Goal: Task Accomplishment & Management: Manage account settings

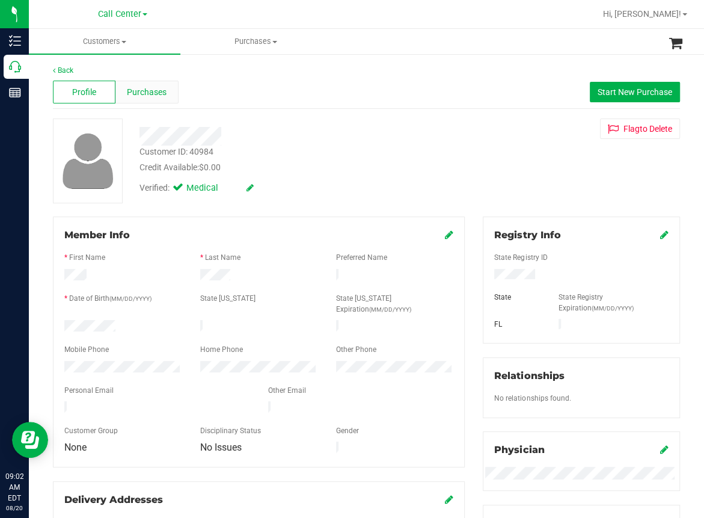
click at [148, 96] on span "Purchases" at bounding box center [147, 92] width 40 height 13
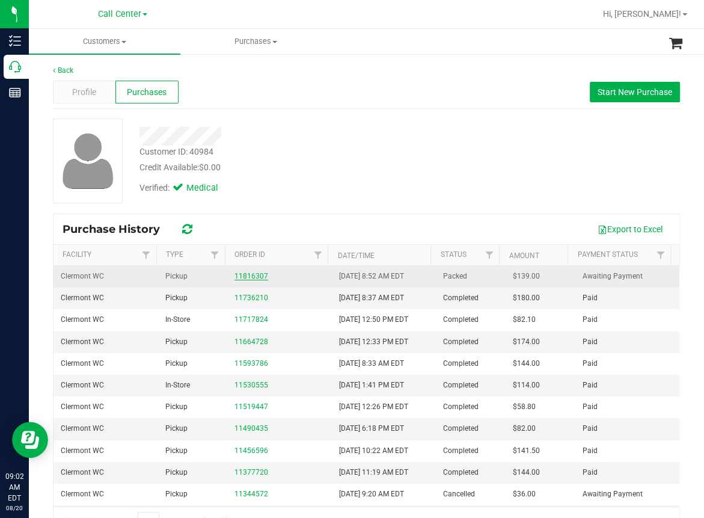
click at [247, 277] on link "11816307" at bounding box center [252, 276] width 34 height 8
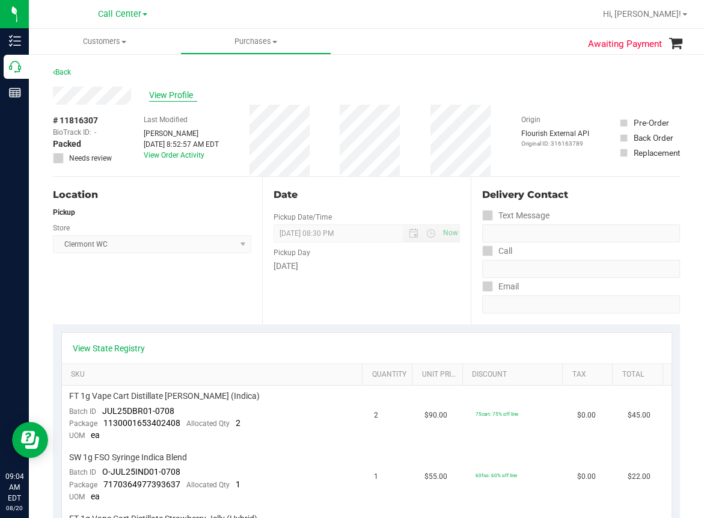
click at [170, 93] on span "View Profile" at bounding box center [173, 95] width 48 height 13
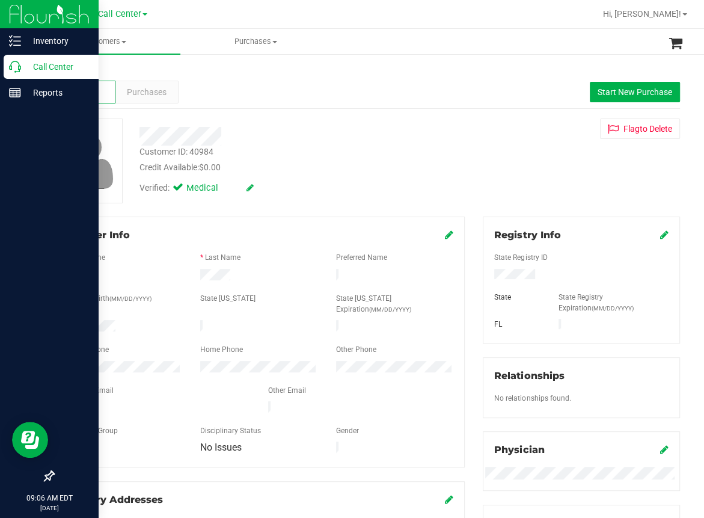
click at [19, 72] on div "Call Center" at bounding box center [51, 67] width 95 height 24
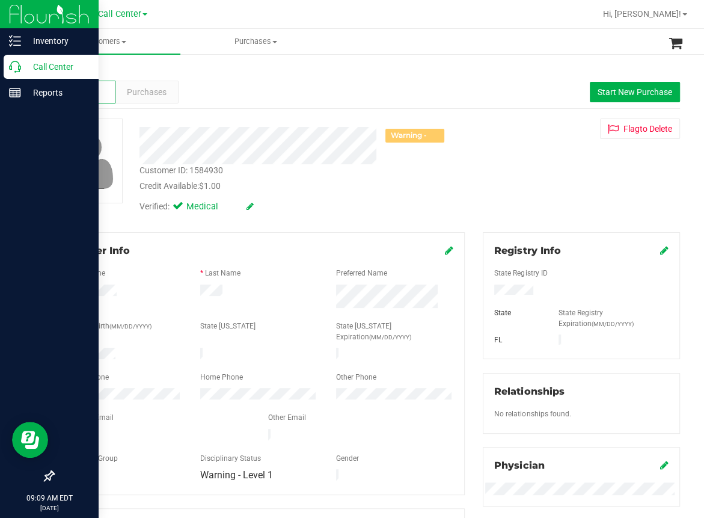
click at [10, 69] on icon at bounding box center [15, 67] width 12 height 12
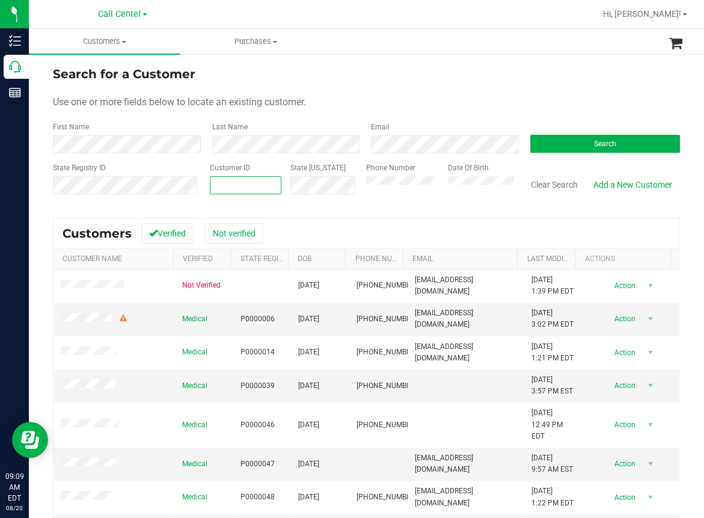
click at [216, 185] on input "text" at bounding box center [246, 185] width 70 height 17
paste input "1561048"
type input "1561048"
click at [554, 145] on button "Search" at bounding box center [606, 144] width 150 height 18
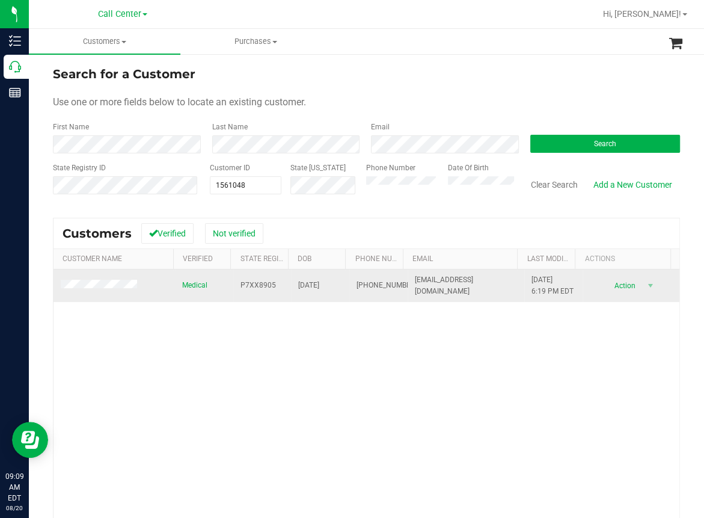
click at [357, 286] on span "[PHONE_NUMBER]" at bounding box center [387, 285] width 60 height 11
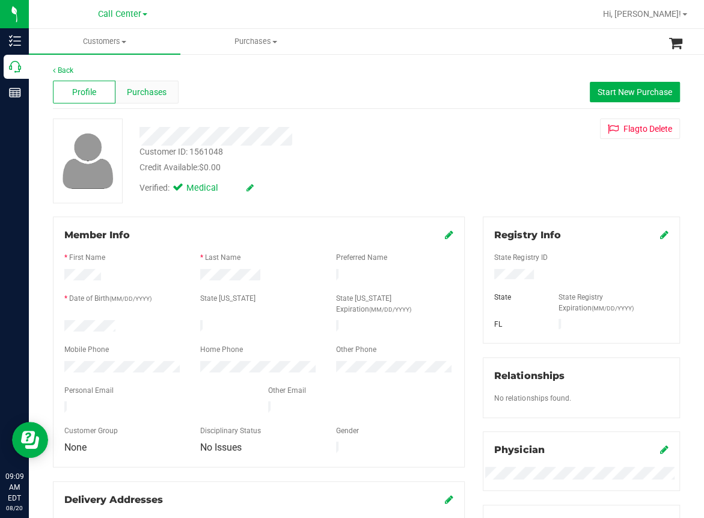
click at [153, 92] on span "Purchases" at bounding box center [147, 92] width 40 height 13
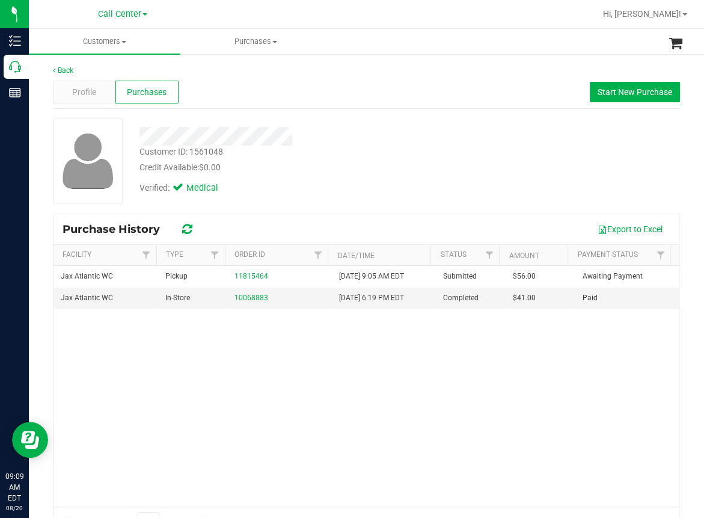
drag, startPoint x: 144, startPoint y: 378, endPoint x: 155, endPoint y: 358, distance: 23.1
click at [146, 377] on div "Jax Atlantic WC Pickup 11815464 [DATE] 9:05 AM EDT Submitted $56.00 Awaiting Pa…" at bounding box center [367, 386] width 626 height 241
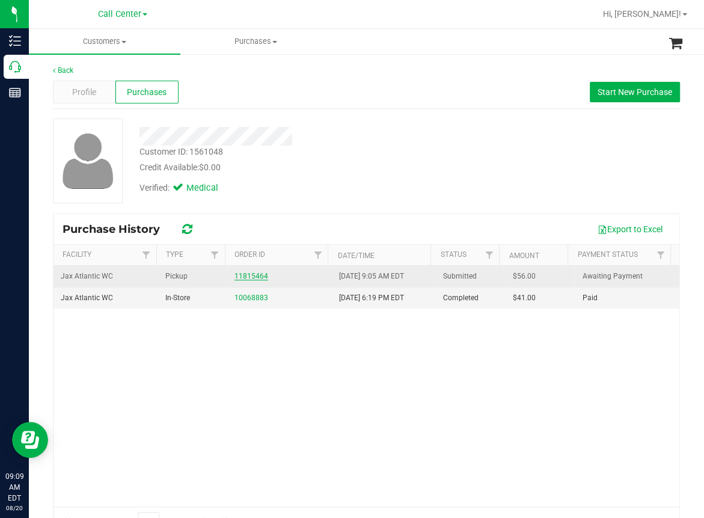
click at [240, 276] on link "11815464" at bounding box center [252, 276] width 34 height 8
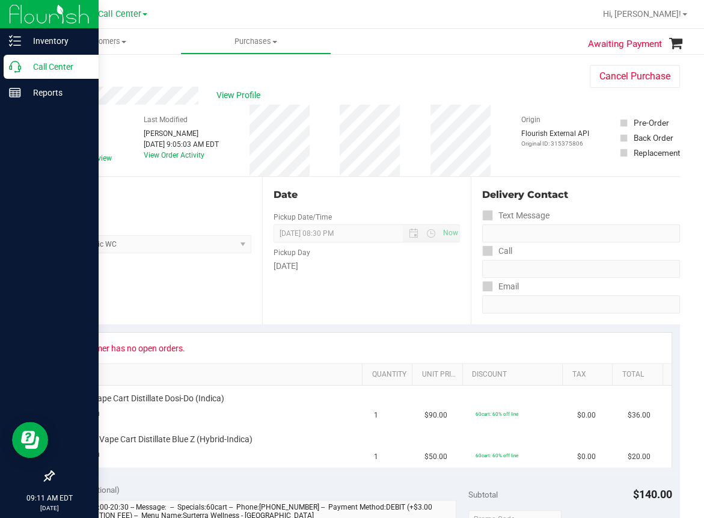
click at [18, 70] on icon at bounding box center [15, 67] width 12 height 12
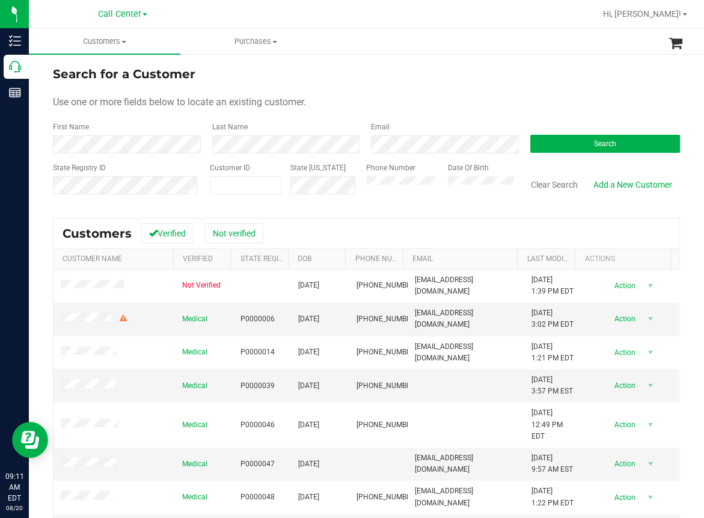
click at [257, 131] on div "Last Name" at bounding box center [282, 138] width 159 height 32
drag, startPoint x: 549, startPoint y: 141, endPoint x: 686, endPoint y: 153, distance: 137.7
click at [549, 141] on button "Search" at bounding box center [606, 144] width 150 height 18
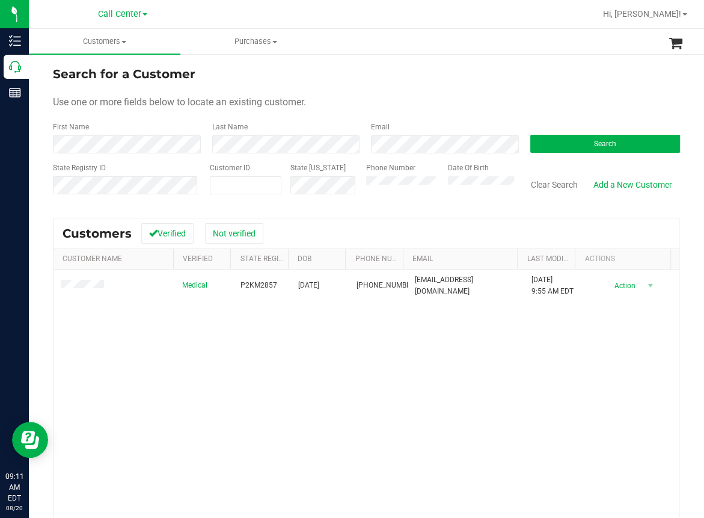
click at [226, 422] on div "Medical P2KM2857 [DATE] (772) 300-6832 [EMAIL_ADDRESS][DOMAIN_NAME] [DATE] 9:55…" at bounding box center [367, 433] width 626 height 326
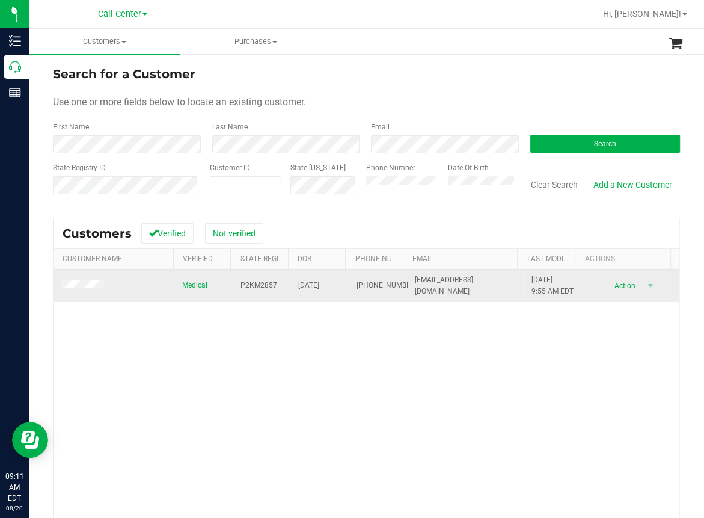
click at [251, 288] on span "P2KM2857" at bounding box center [259, 285] width 37 height 11
click at [251, 287] on span "P2KM2857" at bounding box center [259, 285] width 37 height 11
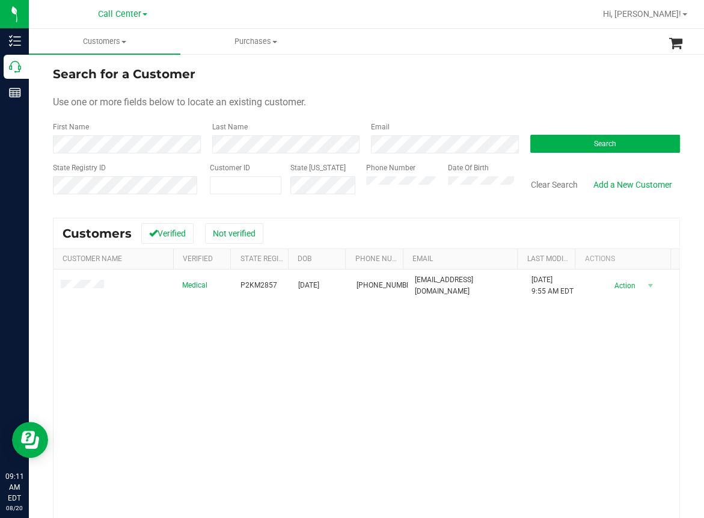
click at [251, 365] on div "Medical P2KM2857 [DATE] (772) 300-6832 [EMAIL_ADDRESS][DOMAIN_NAME] [DATE] 9:55…" at bounding box center [367, 433] width 626 height 326
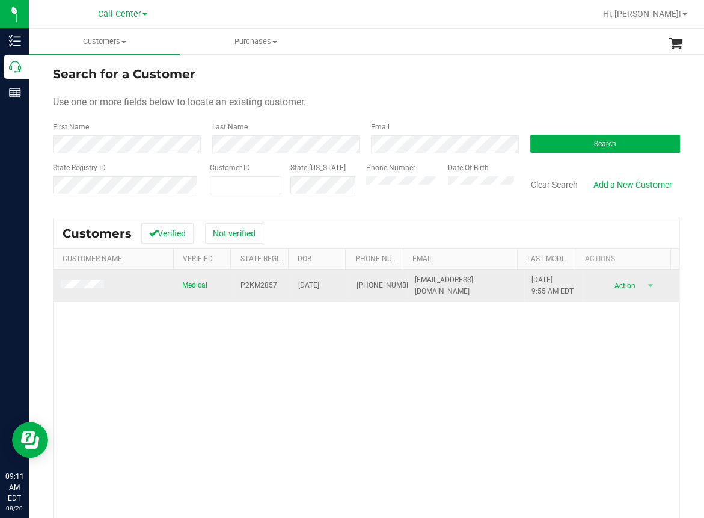
click at [304, 288] on span "[DATE]" at bounding box center [308, 285] width 21 height 11
copy span "[DATE]"
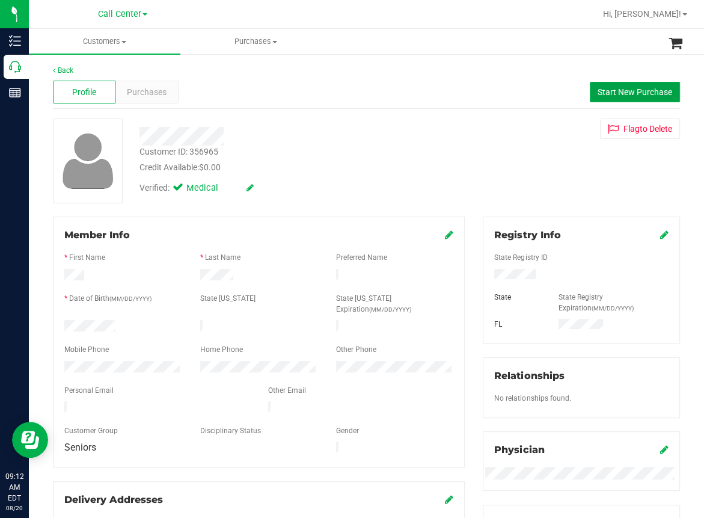
click at [623, 91] on span "Start New Purchase" at bounding box center [635, 92] width 75 height 10
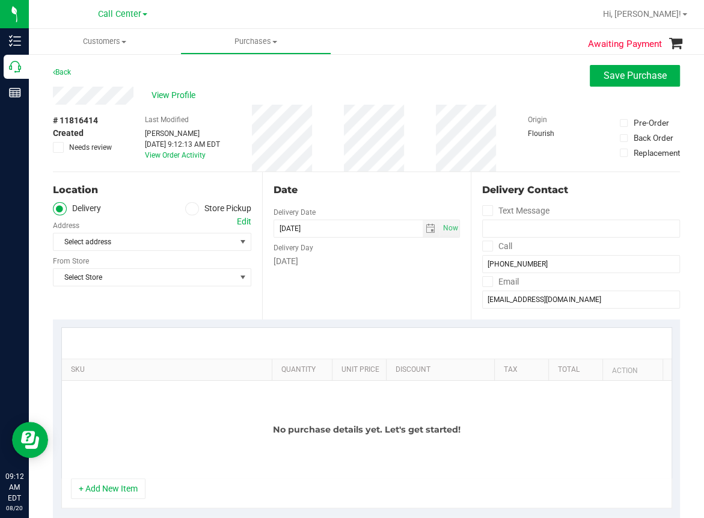
click at [188, 209] on icon at bounding box center [191, 209] width 7 height 0
click at [0, 0] on input "Store Pickup" at bounding box center [0, 0] width 0 height 0
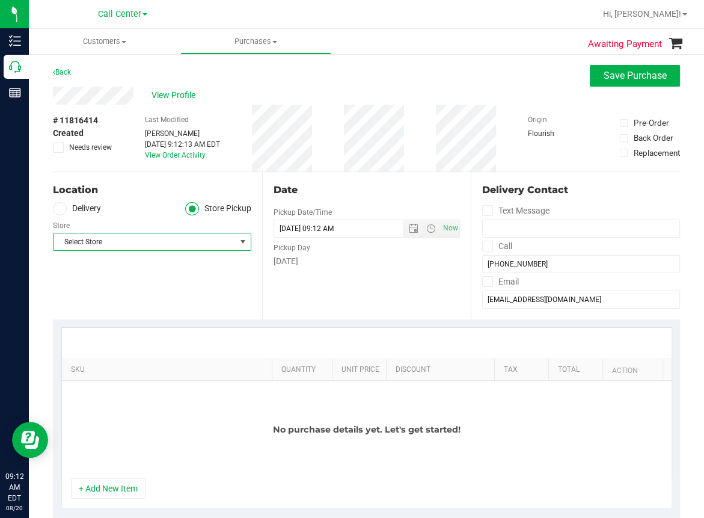
click at [127, 247] on span "Select Store" at bounding box center [145, 241] width 182 height 17
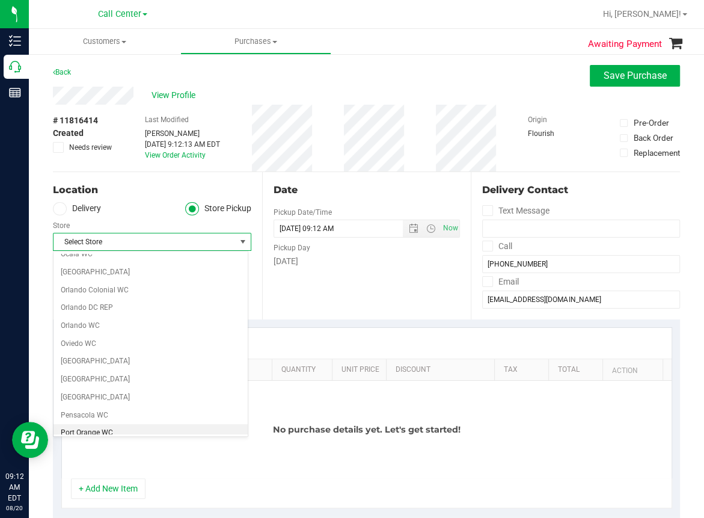
scroll to position [602, 0]
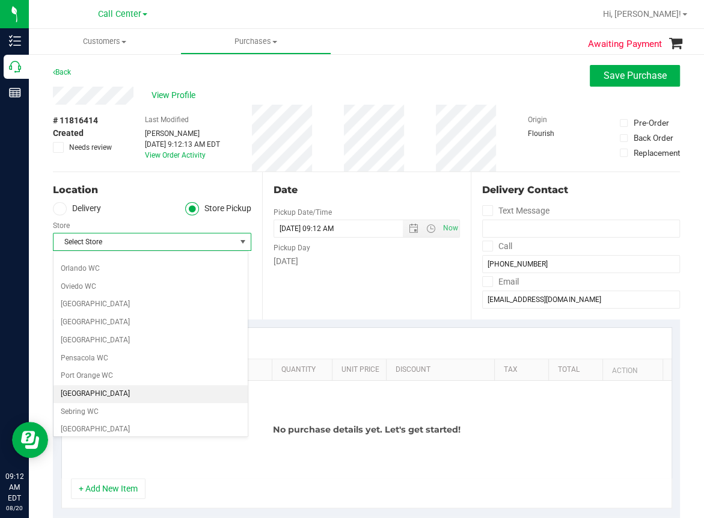
click at [81, 388] on li "[GEOGRAPHIC_DATA]" at bounding box center [151, 394] width 194 height 18
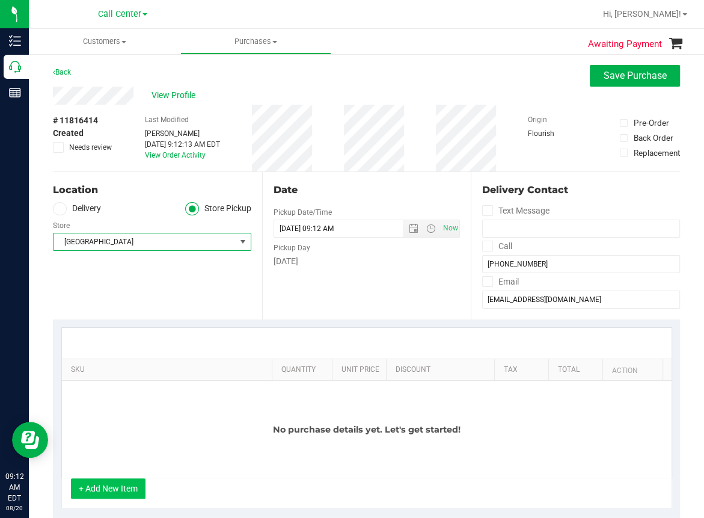
click at [110, 487] on button "+ Add New Item" at bounding box center [108, 488] width 75 height 20
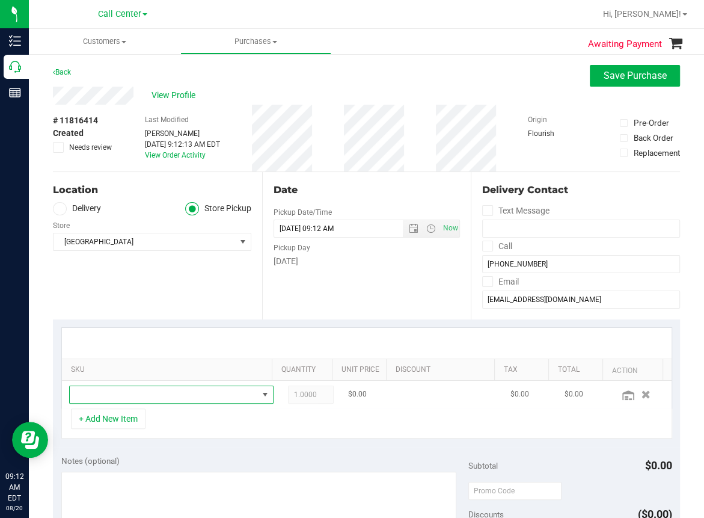
click at [95, 398] on span "NO DATA FOUND" at bounding box center [164, 394] width 188 height 17
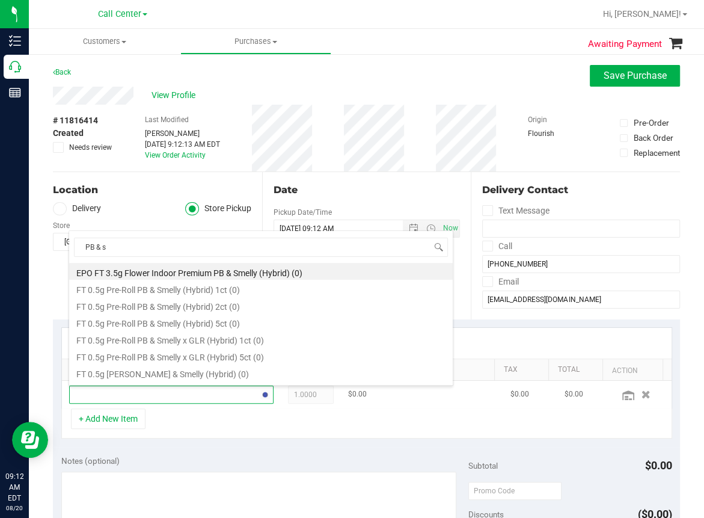
type input "PB & sm"
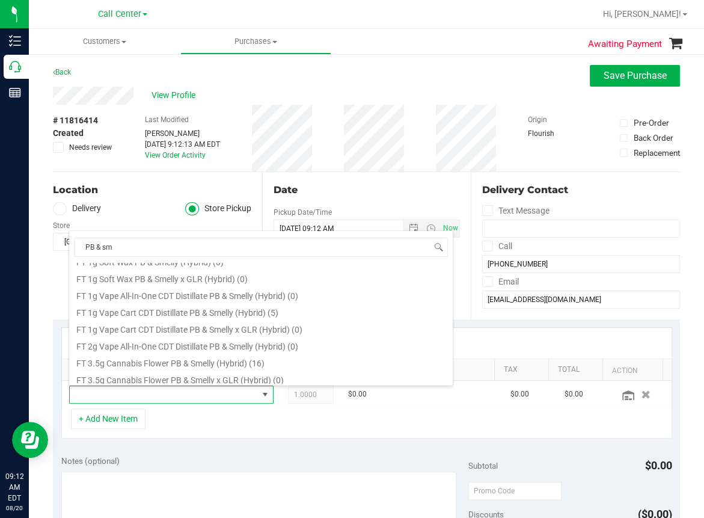
scroll to position [301, 0]
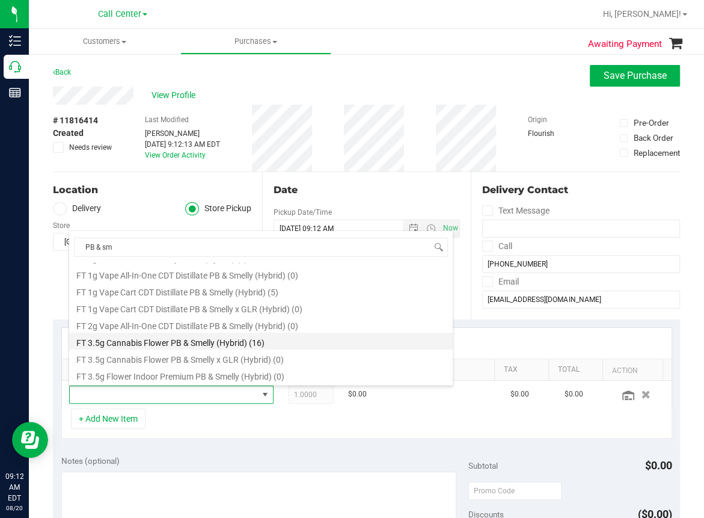
click at [218, 338] on li "FT 3.5g Cannabis Flower PB & Smelly (Hybrid) (16)" at bounding box center [261, 341] width 384 height 17
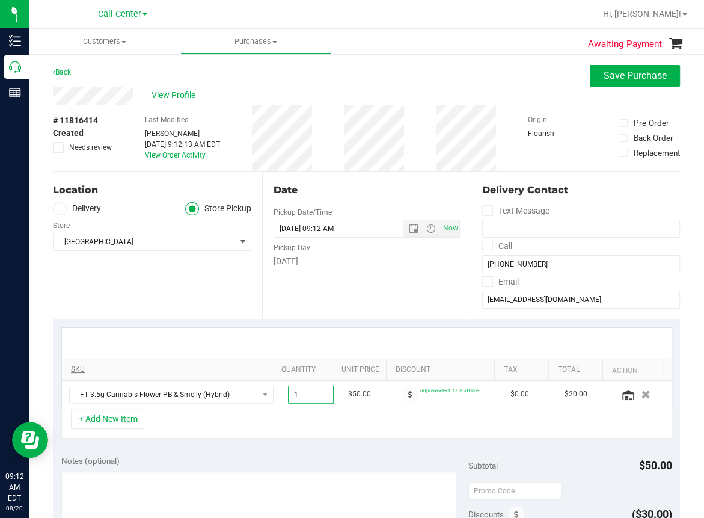
drag, startPoint x: 300, startPoint y: 392, endPoint x: 189, endPoint y: 366, distance: 112.9
click at [189, 366] on div "SKU Quantity Unit Price Discount Tax Total Action FT 3.5g Cannabis Flower PB & …" at bounding box center [366, 367] width 611 height 81
type input "5"
type input "5.00"
click at [448, 411] on div "+ Add New Item" at bounding box center [366, 423] width 611 height 30
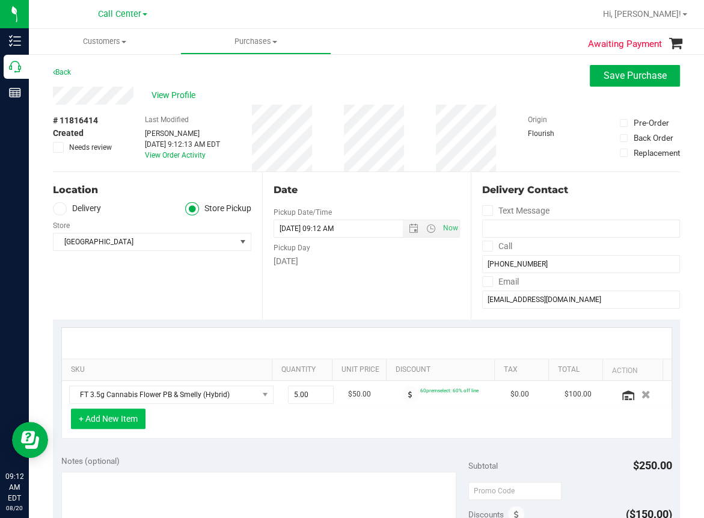
click at [112, 424] on button "+ Add New Item" at bounding box center [108, 418] width 75 height 20
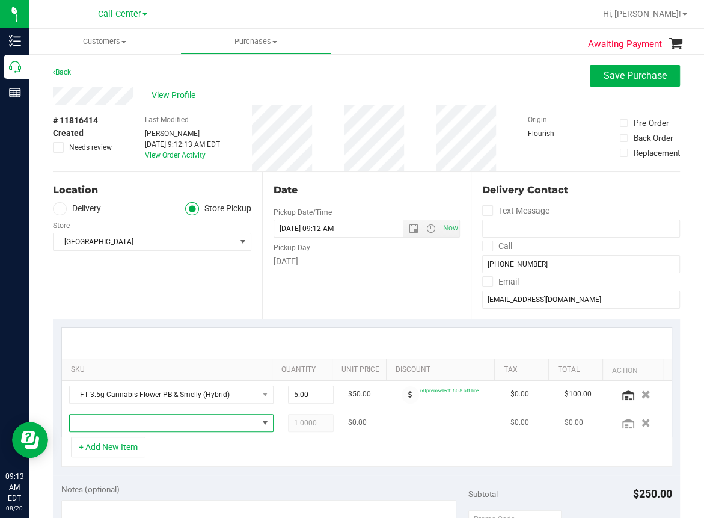
click at [96, 424] on span "NO DATA FOUND" at bounding box center [164, 422] width 188 height 17
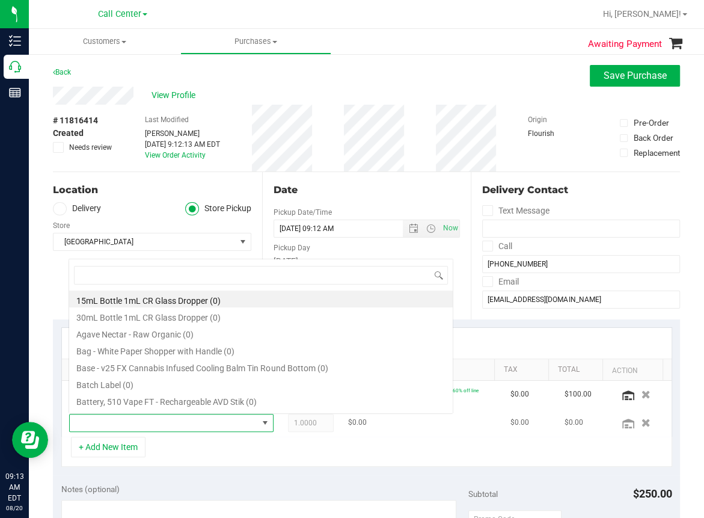
scroll to position [17, 177]
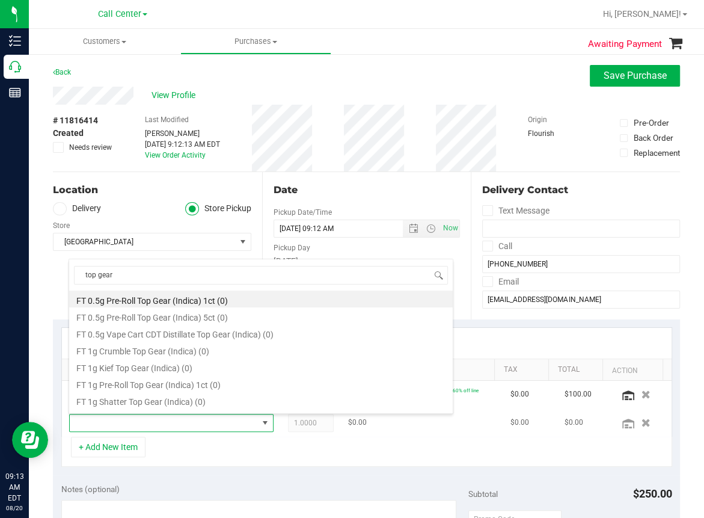
type input "top gear"
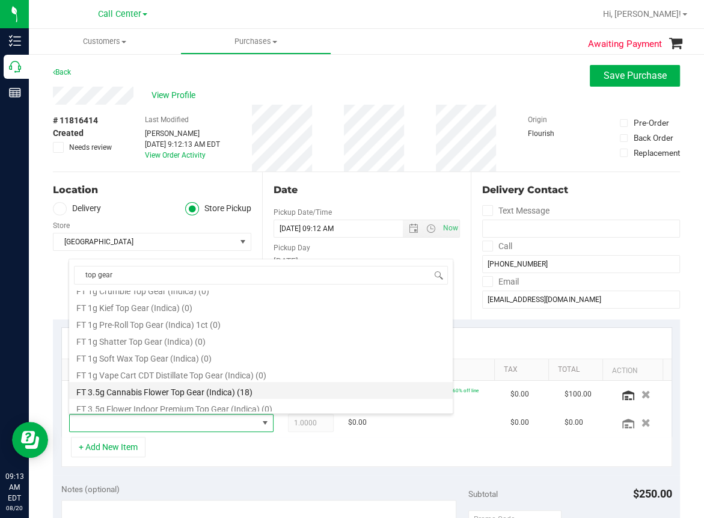
click at [176, 393] on li "FT 3.5g Cannabis Flower Top Gear (Indica) (18)" at bounding box center [261, 390] width 384 height 17
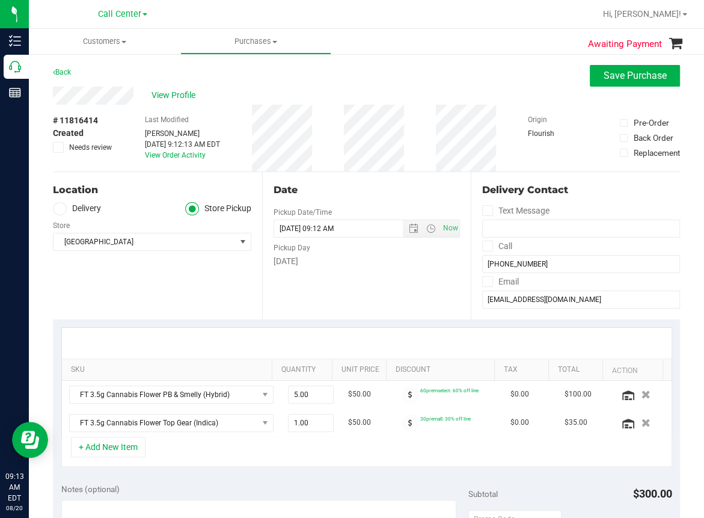
click at [342, 463] on div "+ Add New Item" at bounding box center [366, 452] width 611 height 30
click at [339, 458] on div "+ Add New Item" at bounding box center [366, 452] width 611 height 30
click at [641, 421] on icon "button" at bounding box center [646, 422] width 10 height 9
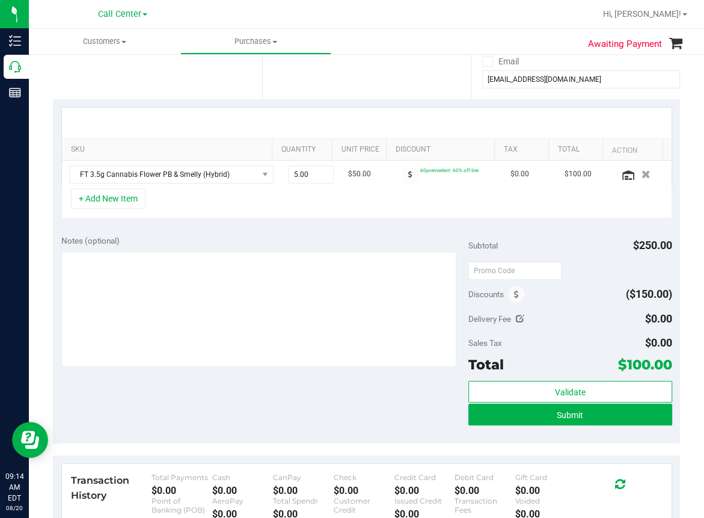
scroll to position [241, 0]
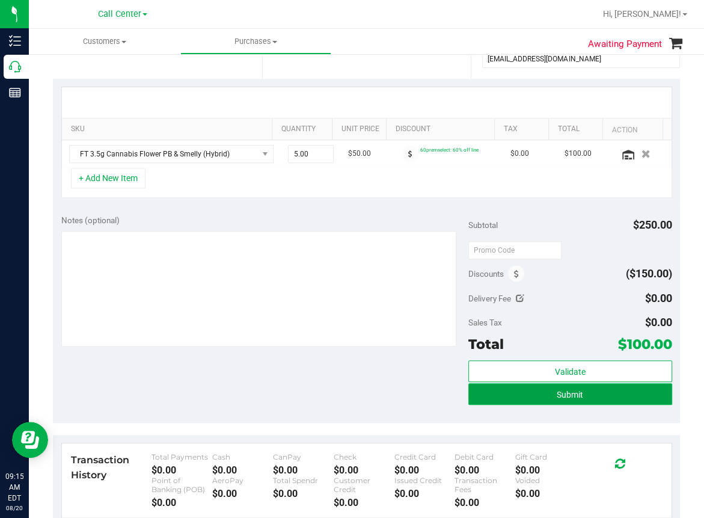
click at [537, 397] on button "Submit" at bounding box center [571, 394] width 204 height 22
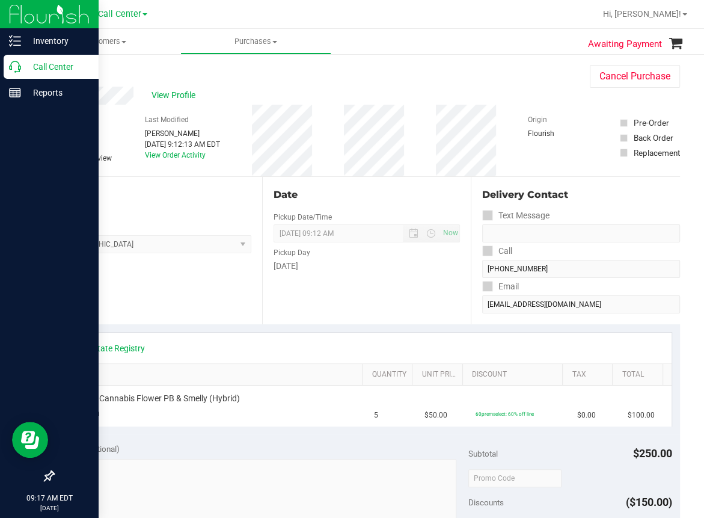
click at [16, 68] on icon at bounding box center [15, 67] width 12 height 12
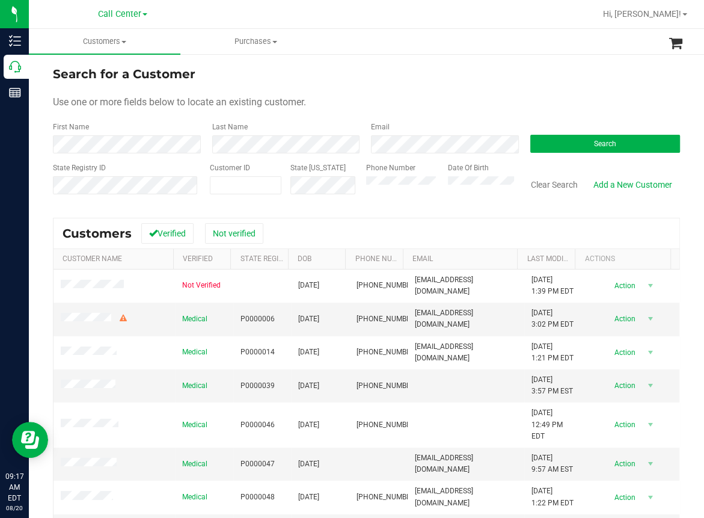
click at [266, 111] on form "Search for a Customer Use one or more fields below to locate an existing custom…" at bounding box center [366, 135] width 627 height 140
click at [561, 143] on button "Search" at bounding box center [606, 144] width 150 height 18
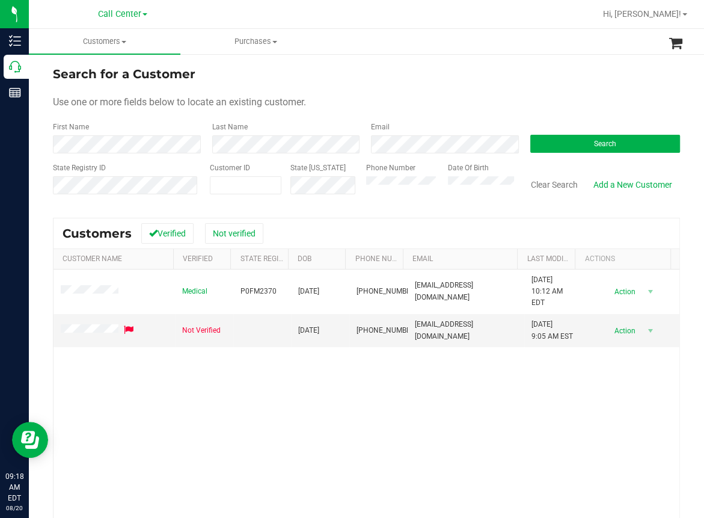
click at [265, 471] on div "Medical P0FM2370 [DATE] (813) 480-9659 [EMAIL_ADDRESS][DOMAIN_NAME] [DATE] 10:1…" at bounding box center [367, 433] width 626 height 326
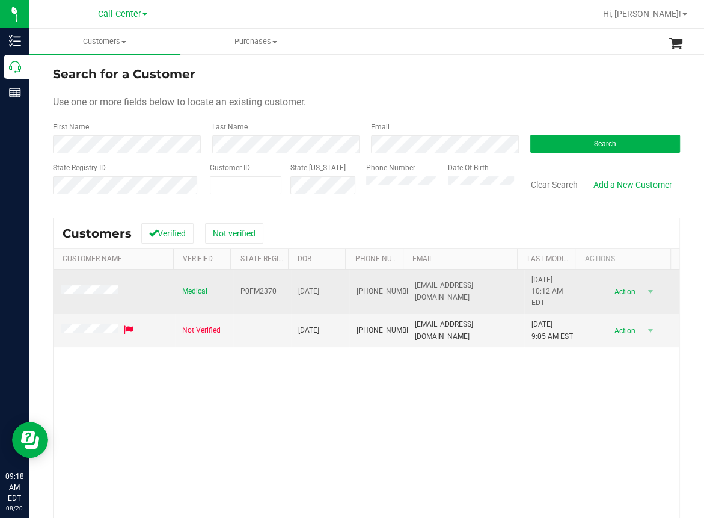
click at [251, 292] on span "P0FM2370" at bounding box center [259, 291] width 36 height 11
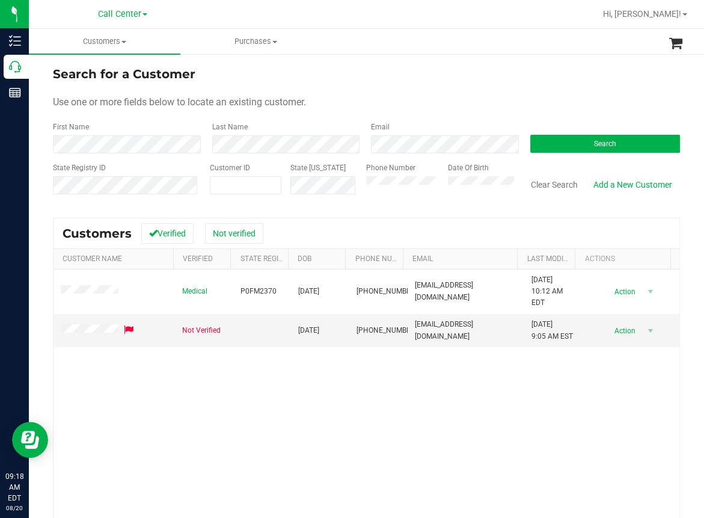
click at [267, 445] on div "Medical P0FM2370 [DATE] (813) 480-9659 [EMAIL_ADDRESS][DOMAIN_NAME] [DATE] 10:1…" at bounding box center [367, 433] width 626 height 326
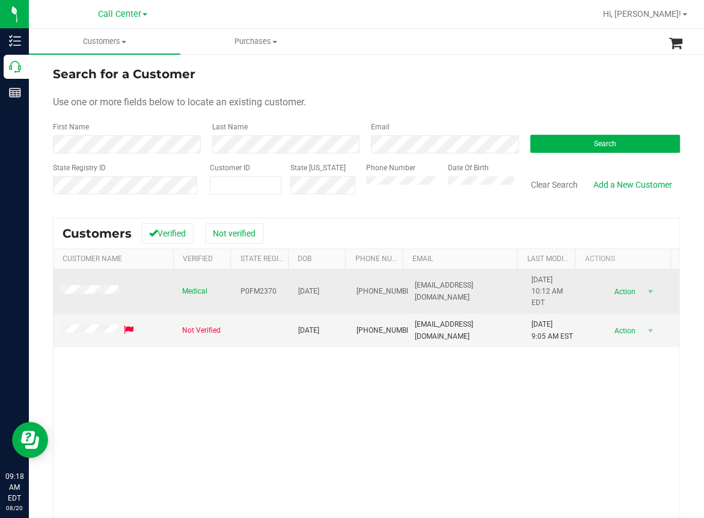
click at [316, 288] on span "[DATE]" at bounding box center [308, 291] width 21 height 11
copy span "[DATE]"
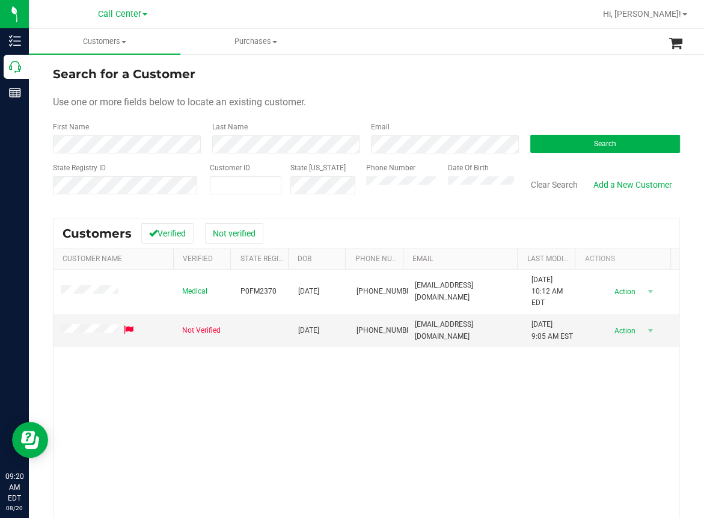
click at [233, 413] on div "Medical P0FM2370 [DATE] (813) 480-9659 [EMAIL_ADDRESS][DOMAIN_NAME] [DATE] 10:1…" at bounding box center [367, 433] width 626 height 326
click at [449, 58] on div "Search for a Customer Use one or more fields below to locate an existing custom…" at bounding box center [367, 345] width 676 height 584
click at [555, 185] on button "Clear Search" at bounding box center [554, 184] width 63 height 20
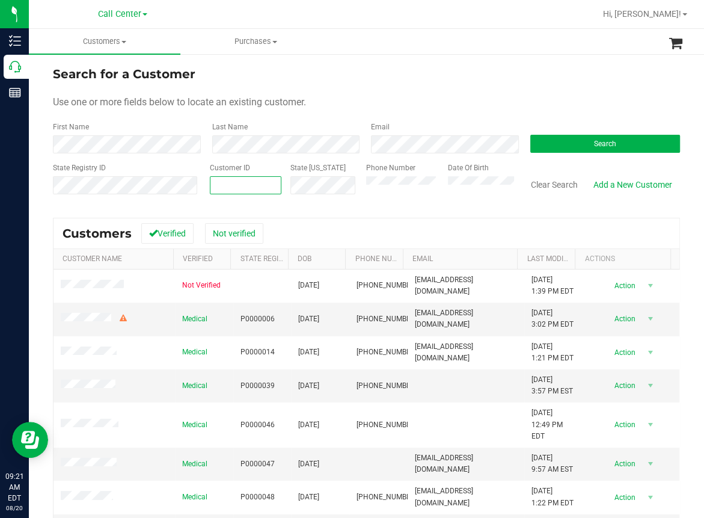
click at [211, 190] on span at bounding box center [246, 185] width 72 height 18
paste input "445518"
type input "445518"
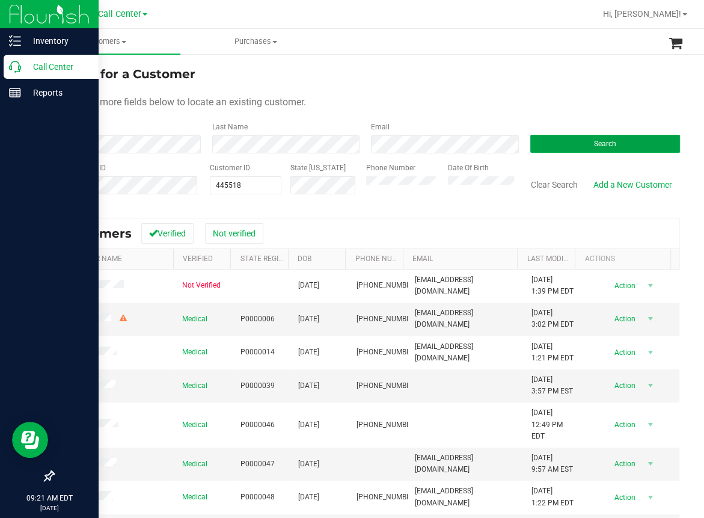
drag, startPoint x: 571, startPoint y: 141, endPoint x: 15, endPoint y: 191, distance: 558.7
click at [557, 145] on button "Search" at bounding box center [606, 144] width 150 height 18
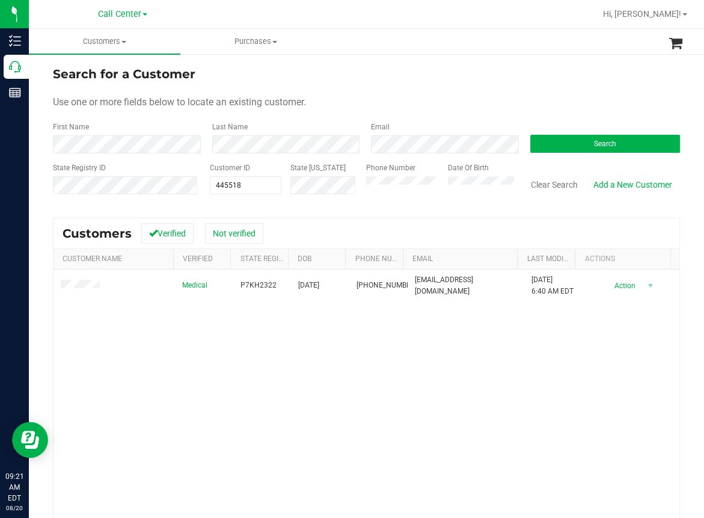
click at [105, 373] on div "Medical P7KH2322 [DATE] (813) 407-2017 [EMAIL_ADDRESS][DOMAIN_NAME] [DATE] 6:40…" at bounding box center [367, 433] width 626 height 326
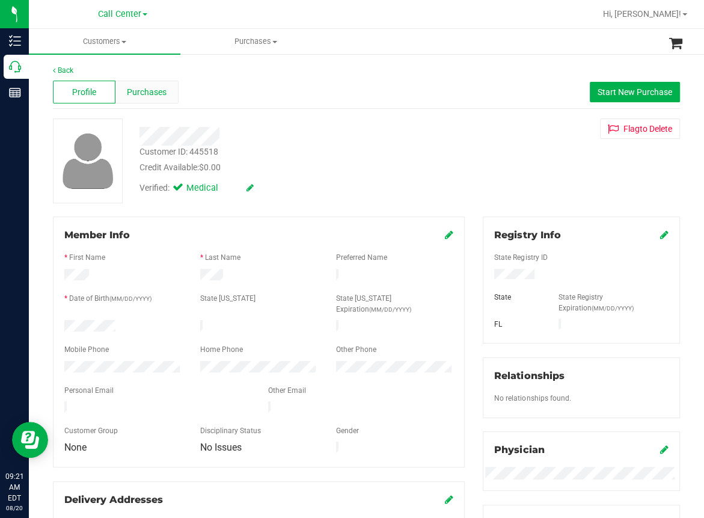
click at [149, 92] on span "Purchases" at bounding box center [147, 92] width 40 height 13
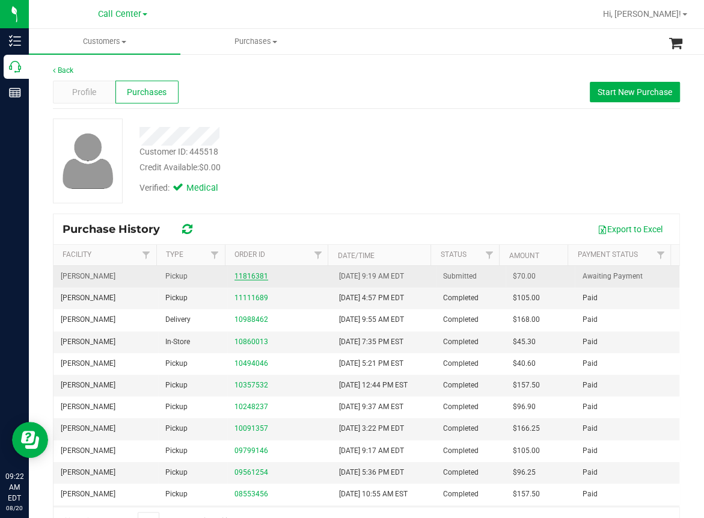
click at [236, 275] on link "11816381" at bounding box center [252, 276] width 34 height 8
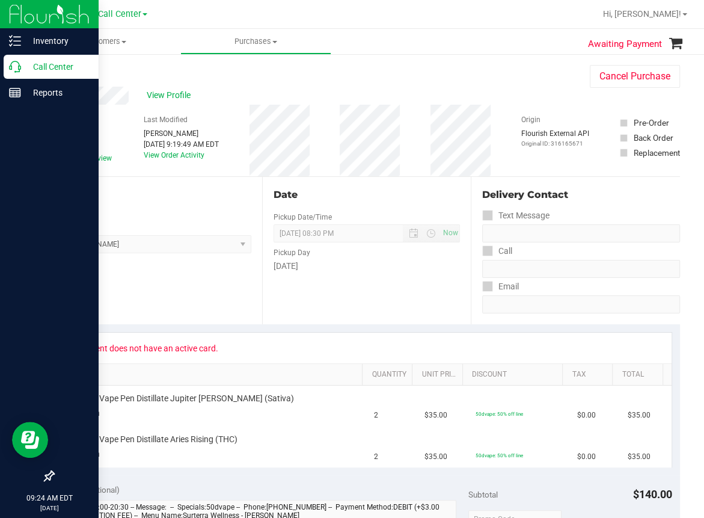
click at [25, 68] on p "Call Center" at bounding box center [57, 67] width 72 height 14
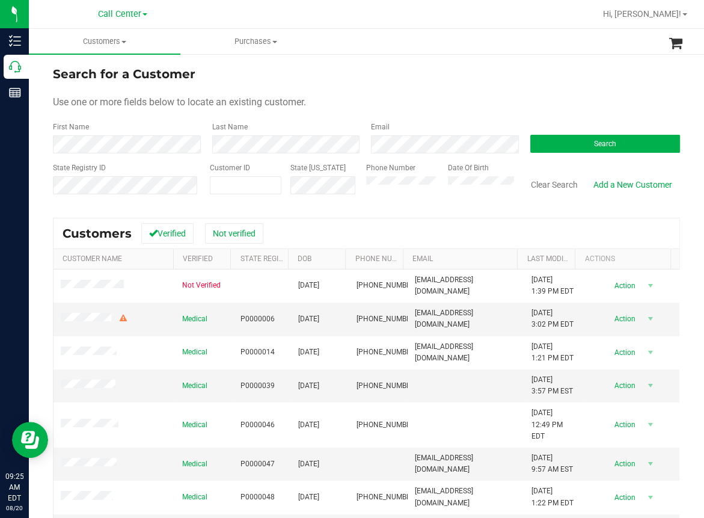
click at [331, 61] on div "Search for a Customer Use one or more fields below to locate an existing custom…" at bounding box center [367, 345] width 676 height 584
click at [297, 93] on form "Search for a Customer Use one or more fields below to locate an existing custom…" at bounding box center [366, 135] width 627 height 140
click at [204, 141] on div "Last Name" at bounding box center [282, 138] width 159 height 32
click at [608, 140] on span "Search" at bounding box center [605, 144] width 22 height 8
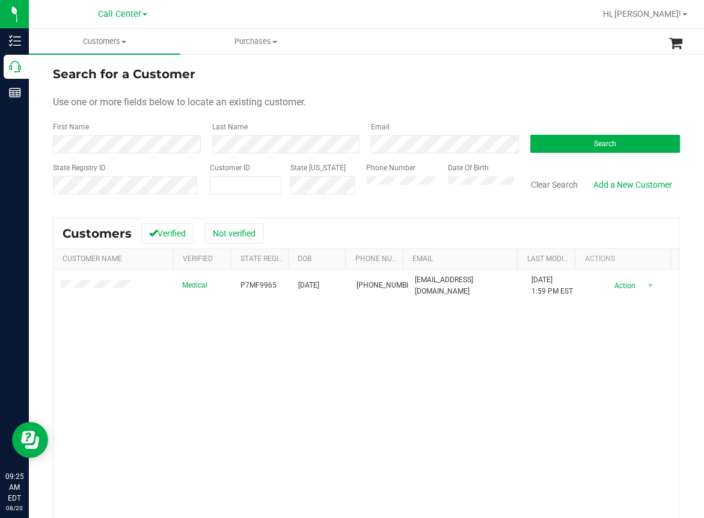
drag, startPoint x: 332, startPoint y: 401, endPoint x: 298, endPoint y: 330, distance: 79.1
click at [330, 399] on div "Medical P7MF9965 [DATE] (321) 381-8600 [EMAIL_ADDRESS][DOMAIN_NAME] [DATE] 1:59…" at bounding box center [367, 433] width 626 height 326
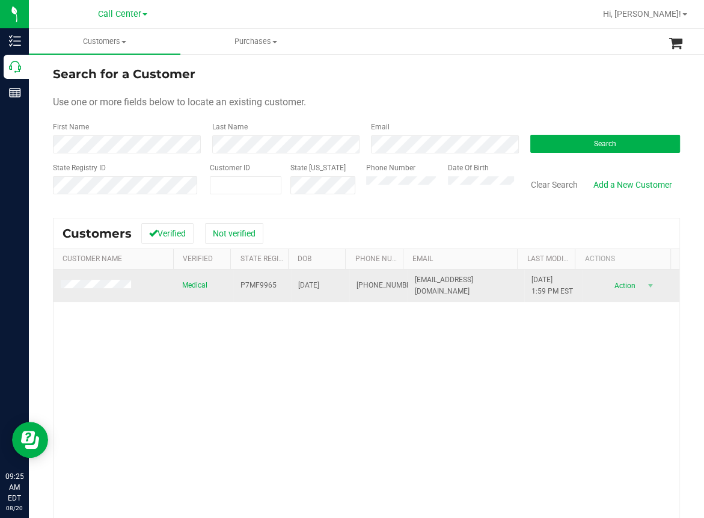
click at [251, 285] on span "P7MF9965" at bounding box center [259, 285] width 36 height 11
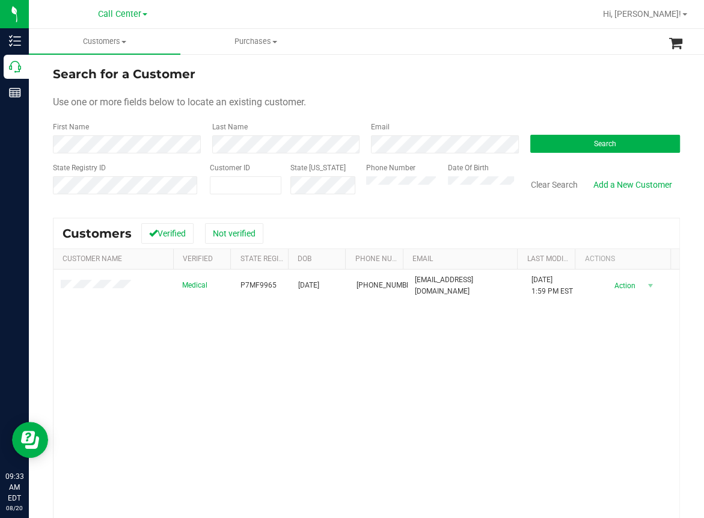
click at [143, 375] on div "Medical P7MF9965 [DATE] (321) 381-8600 [EMAIL_ADDRESS][DOMAIN_NAME] [DATE] 1:59…" at bounding box center [367, 433] width 626 height 326
click at [543, 185] on button "Clear Search" at bounding box center [554, 184] width 63 height 20
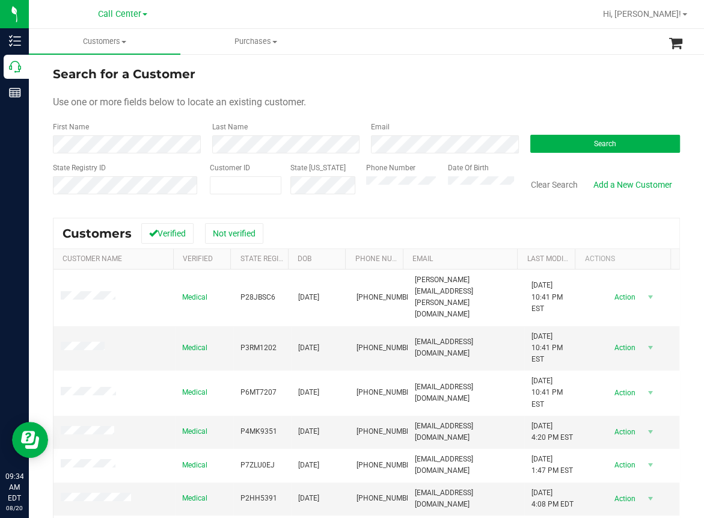
click at [309, 66] on div "Search for a Customer" at bounding box center [366, 74] width 627 height 18
click at [558, 138] on button "Search" at bounding box center [606, 144] width 150 height 18
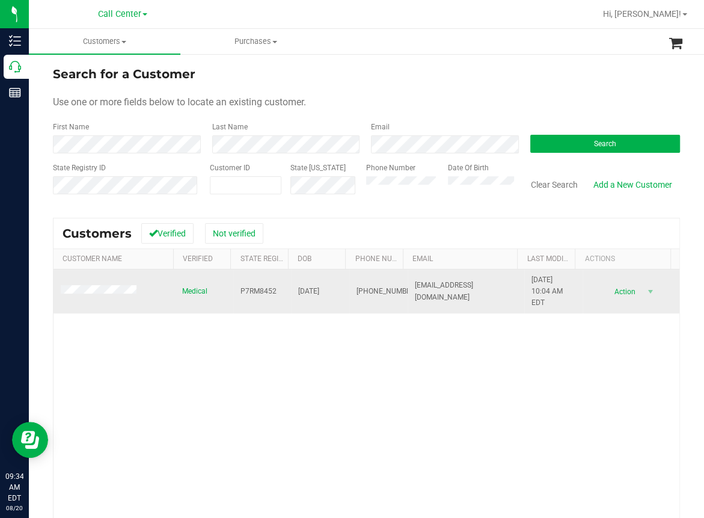
click at [250, 289] on span "P7RM8452" at bounding box center [259, 291] width 36 height 11
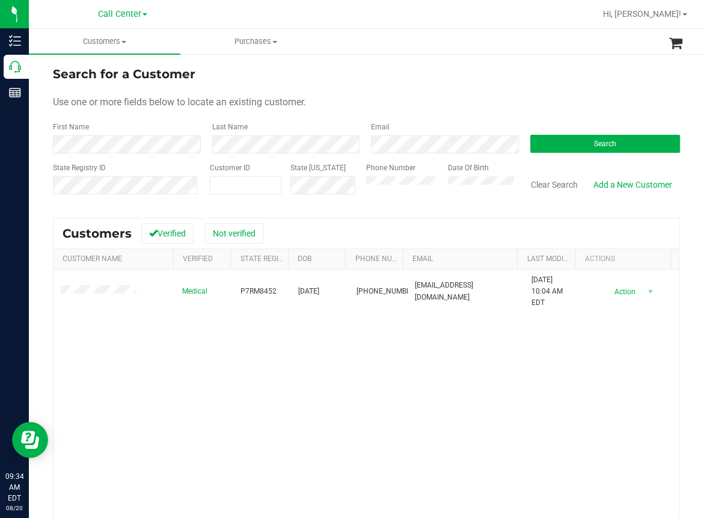
click at [162, 356] on div "Medical P7RM8452 [DATE] (352) 425-8305 [EMAIL_ADDRESS][DOMAIN_NAME] [DATE] 10:0…" at bounding box center [367, 433] width 626 height 326
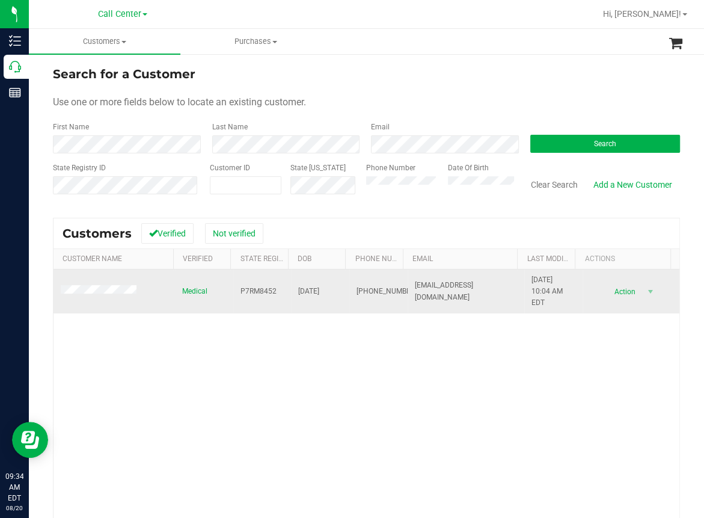
click at [300, 289] on span "[DATE]" at bounding box center [308, 291] width 21 height 11
copy span "[DATE]"
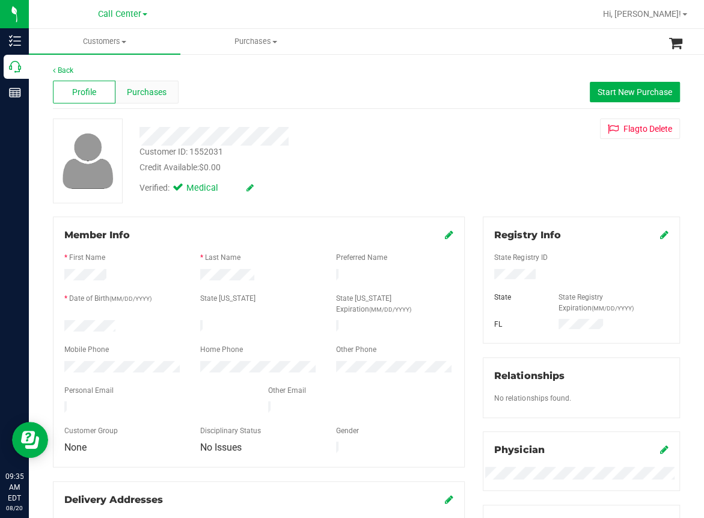
click at [149, 94] on span "Purchases" at bounding box center [147, 92] width 40 height 13
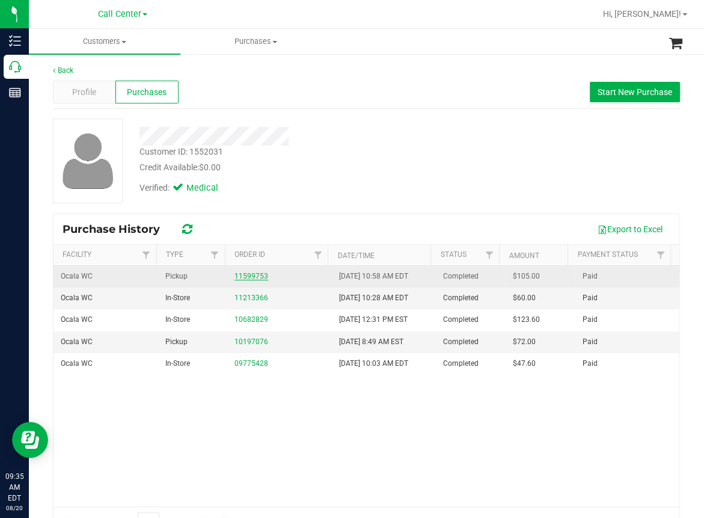
click at [260, 274] on link "11599753" at bounding box center [252, 276] width 34 height 8
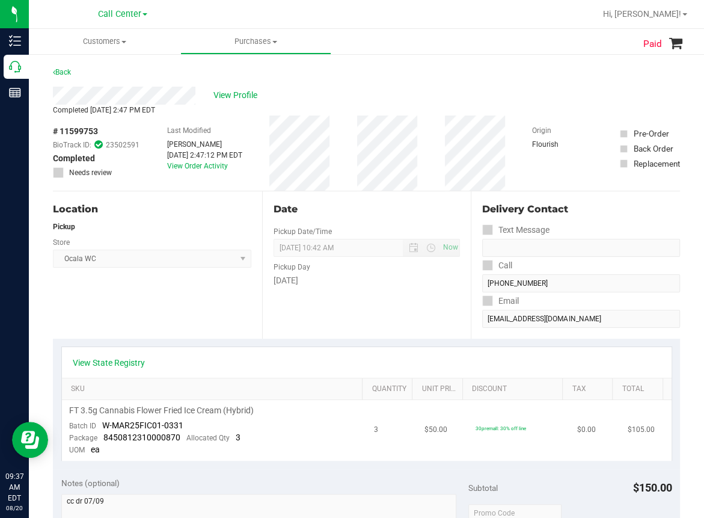
click at [112, 436] on span "8450812310000870" at bounding box center [141, 438] width 77 height 10
click at [220, 365] on div "View State Registry" at bounding box center [367, 363] width 588 height 12
drag, startPoint x: 101, startPoint y: 438, endPoint x: 122, endPoint y: 433, distance: 21.2
click at [122, 433] on div "Package 8450812310000870 Allocated Qty 3" at bounding box center [154, 438] width 171 height 12
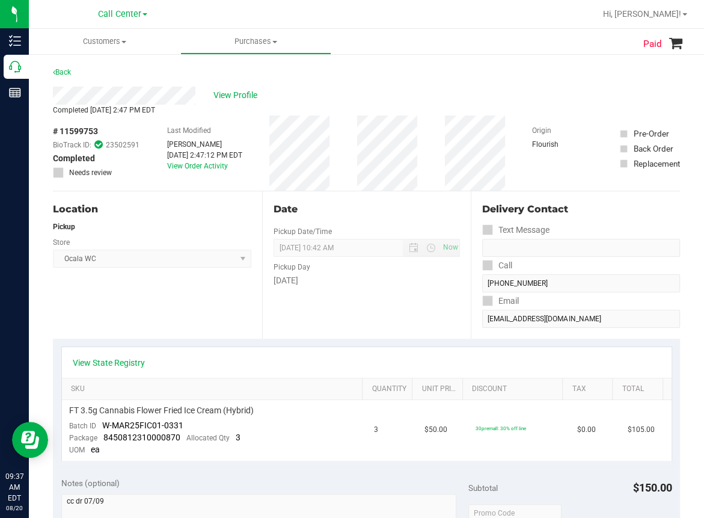
click at [213, 321] on div "Location Pickup Store Ocala WC Select Store [PERSON_NAME][GEOGRAPHIC_DATA] [PER…" at bounding box center [157, 264] width 209 height 147
drag, startPoint x: 100, startPoint y: 422, endPoint x: 180, endPoint y: 427, distance: 80.8
click at [182, 427] on td "FT 3.5g Cannabis Flower Fried Ice Cream (Hybrid) Batch ID W-MAR25FIC01-0331 Pac…" at bounding box center [214, 430] width 305 height 61
click at [173, 425] on span "W-MAR25FIC01-0331" at bounding box center [142, 425] width 81 height 10
copy span "W-MAR25FIC01-0331"
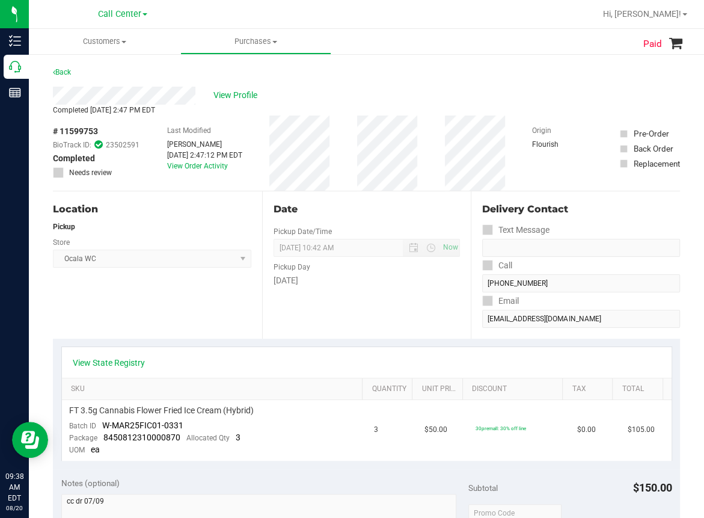
click at [321, 72] on div "Back" at bounding box center [366, 76] width 627 height 22
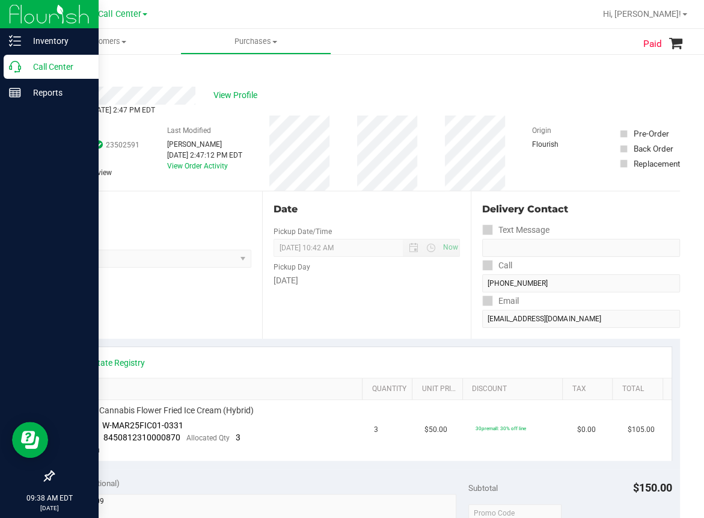
drag, startPoint x: 21, startPoint y: 67, endPoint x: 30, endPoint y: 67, distance: 9.0
click at [21, 66] on p "Call Center" at bounding box center [57, 67] width 72 height 14
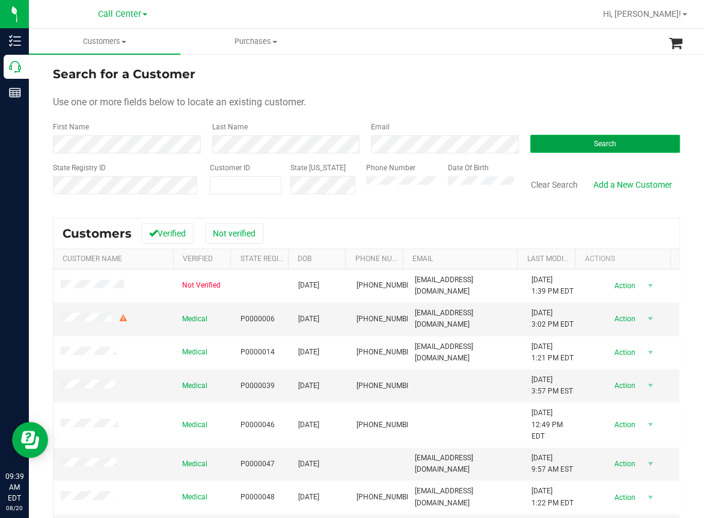
click at [564, 141] on button "Search" at bounding box center [606, 144] width 150 height 18
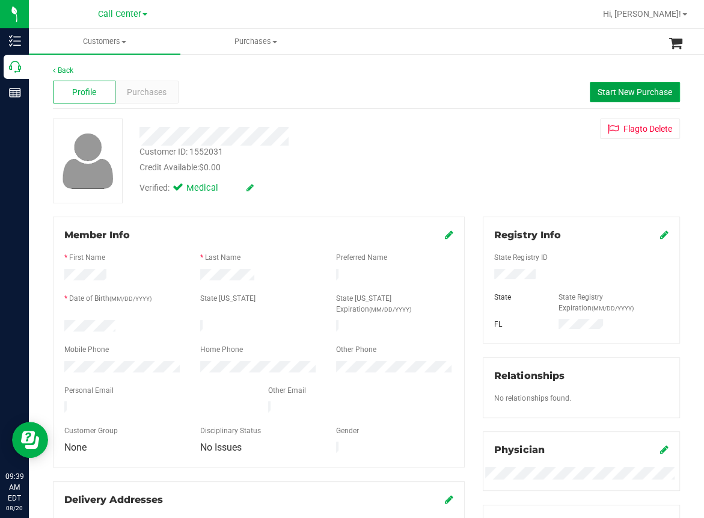
click at [620, 92] on span "Start New Purchase" at bounding box center [635, 92] width 75 height 10
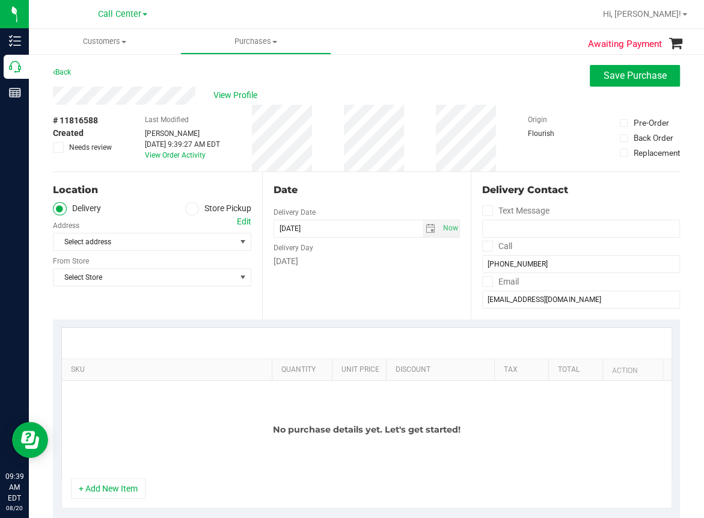
click at [185, 208] on span at bounding box center [192, 209] width 14 height 14
click at [0, 0] on input "Store Pickup" at bounding box center [0, 0] width 0 height 0
click at [111, 241] on span "Select Store" at bounding box center [145, 241] width 182 height 17
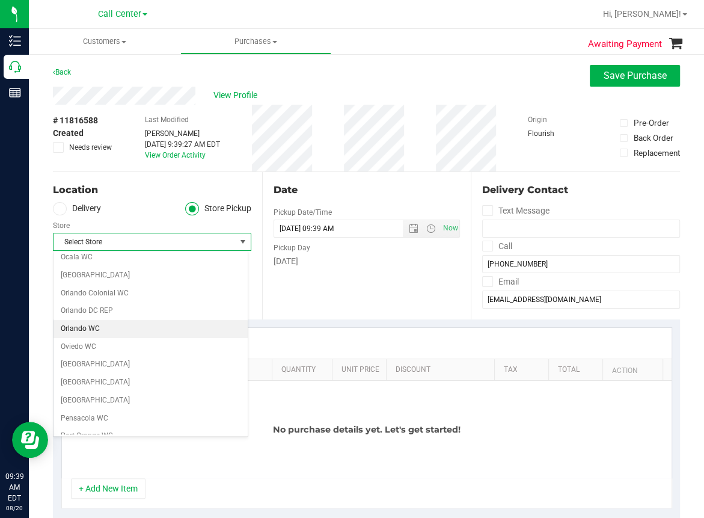
scroll to position [481, 0]
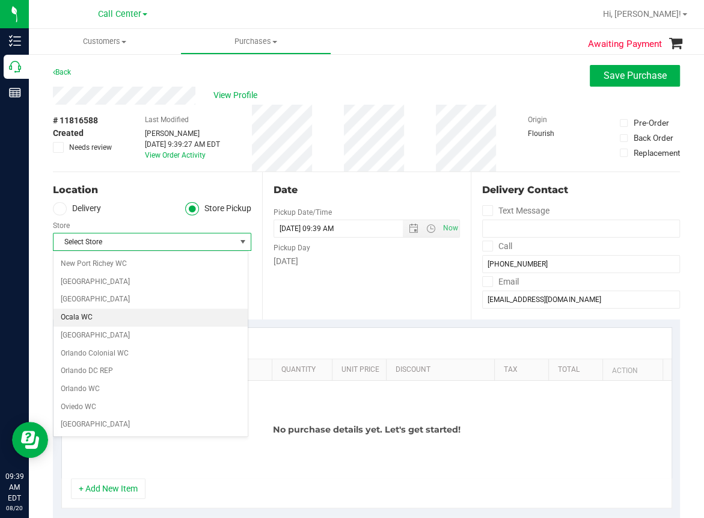
click at [79, 318] on li "Ocala WC" at bounding box center [151, 318] width 194 height 18
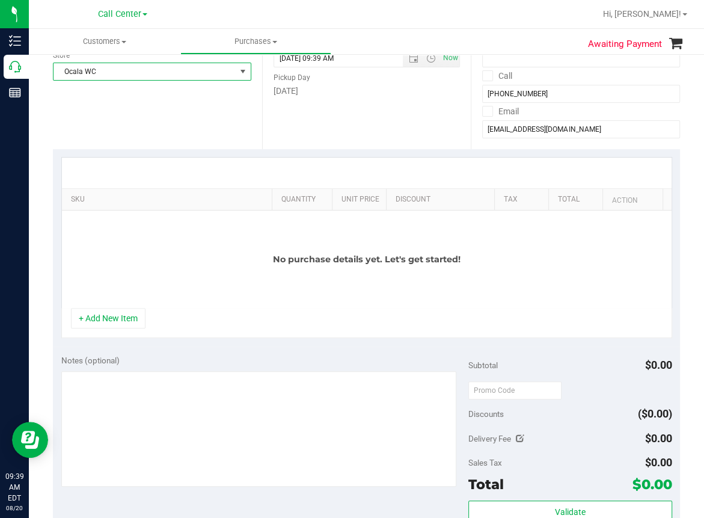
scroll to position [180, 0]
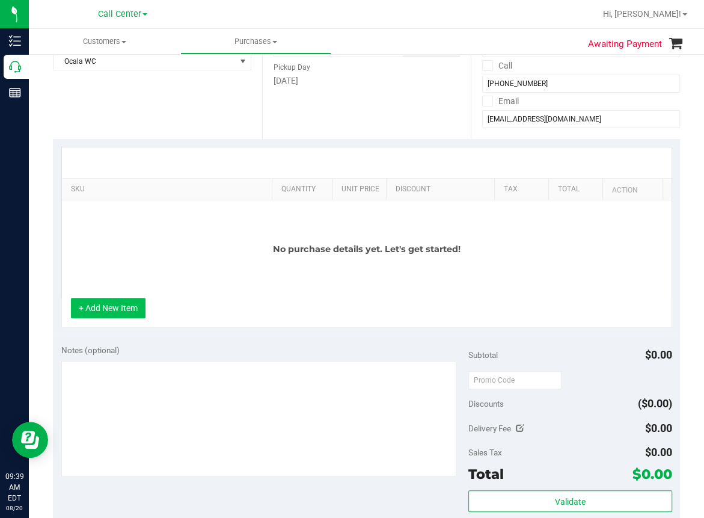
click at [132, 313] on button "+ Add New Item" at bounding box center [108, 308] width 75 height 20
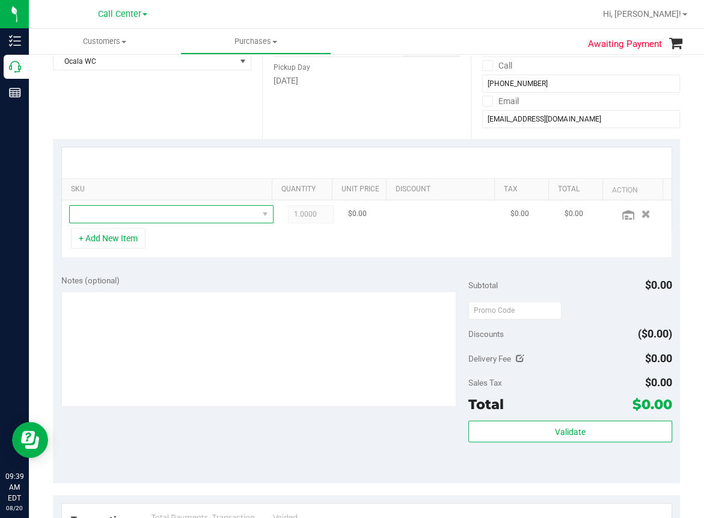
click at [103, 211] on span "NO DATA FOUND" at bounding box center [164, 214] width 188 height 17
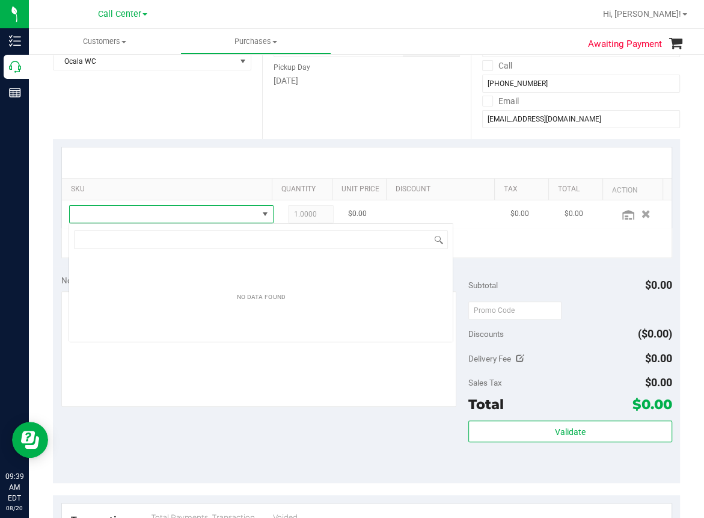
scroll to position [17, 186]
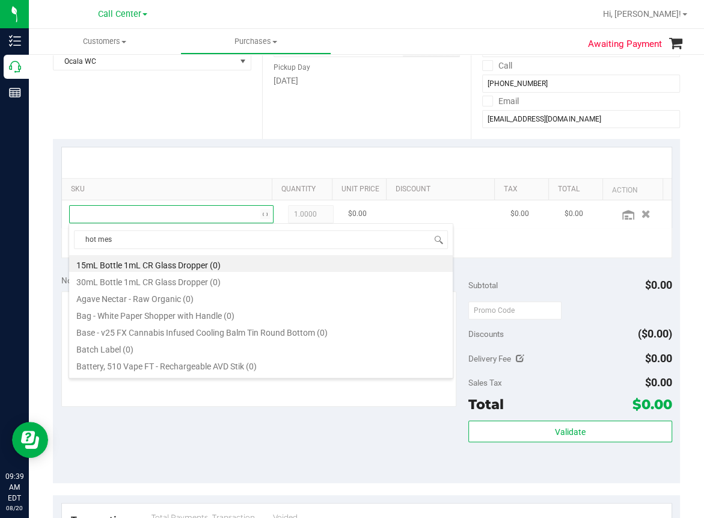
type input "hot mess"
click at [167, 268] on li "FD 3.5g Flower Greenhouse Hot Mess (Hybrid) (18)" at bounding box center [261, 263] width 384 height 17
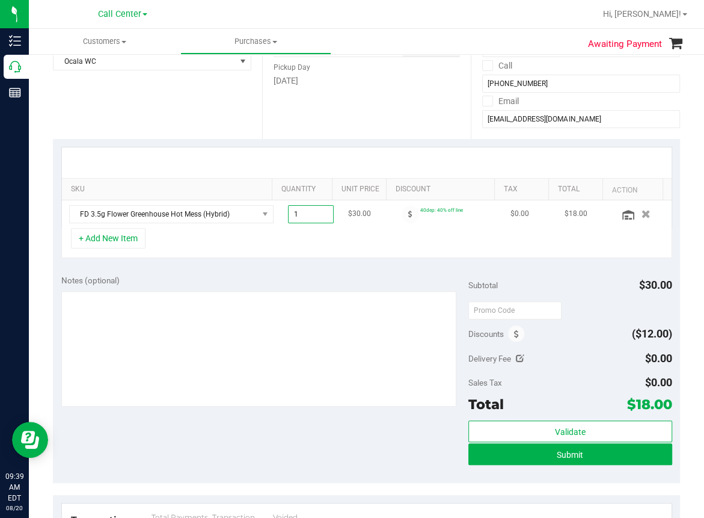
drag, startPoint x: 297, startPoint y: 211, endPoint x: 262, endPoint y: 215, distance: 34.5
click at [281, 215] on td "1.00 1" at bounding box center [311, 214] width 60 height 28
type input "3"
type input "3.00"
click at [337, 244] on div "+ Add New Item" at bounding box center [366, 243] width 611 height 30
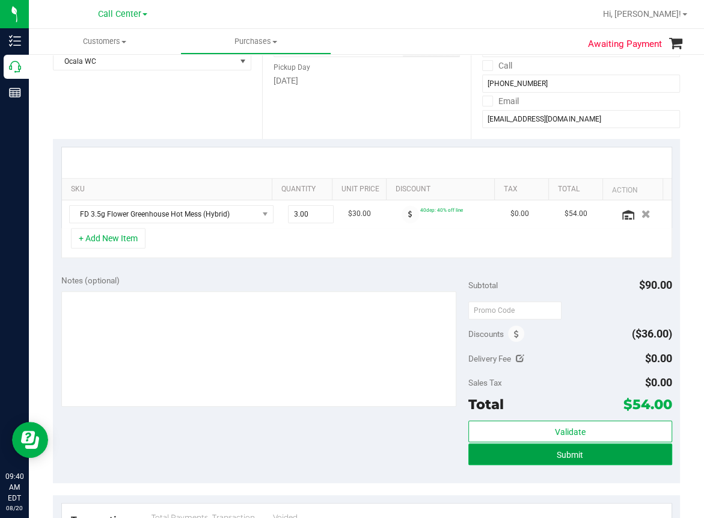
click at [555, 445] on button "Submit" at bounding box center [571, 454] width 204 height 22
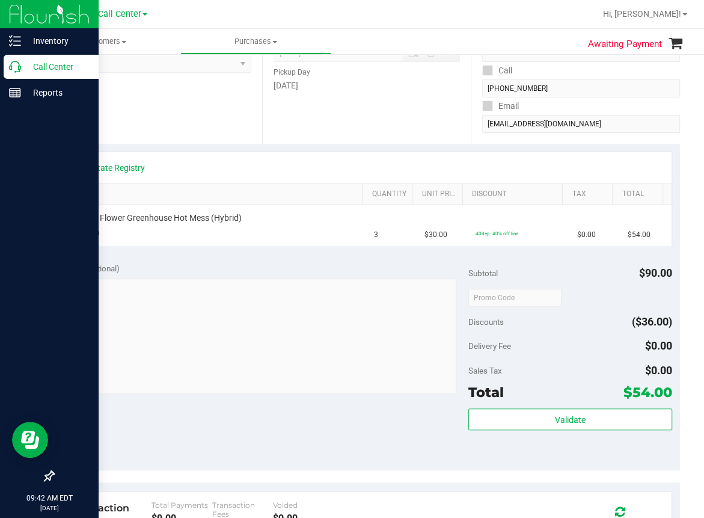
click at [28, 72] on p "Call Center" at bounding box center [57, 67] width 72 height 14
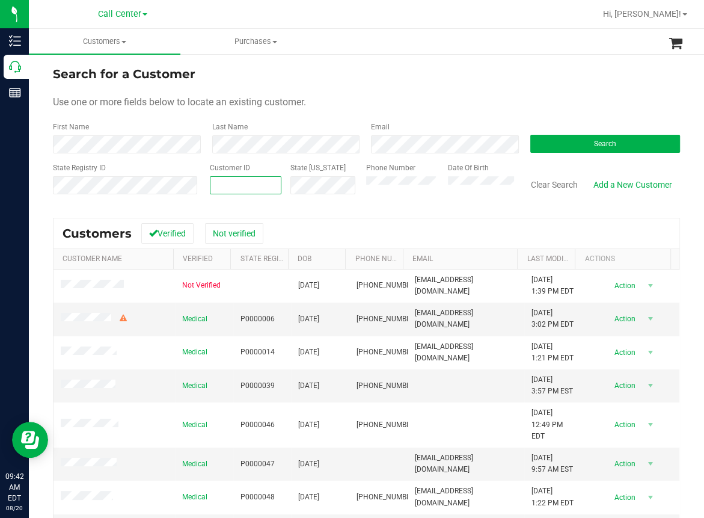
click at [226, 186] on input "text" at bounding box center [246, 185] width 70 height 17
paste input "1497293"
type input "1497293"
click at [577, 142] on button "Search" at bounding box center [606, 144] width 150 height 18
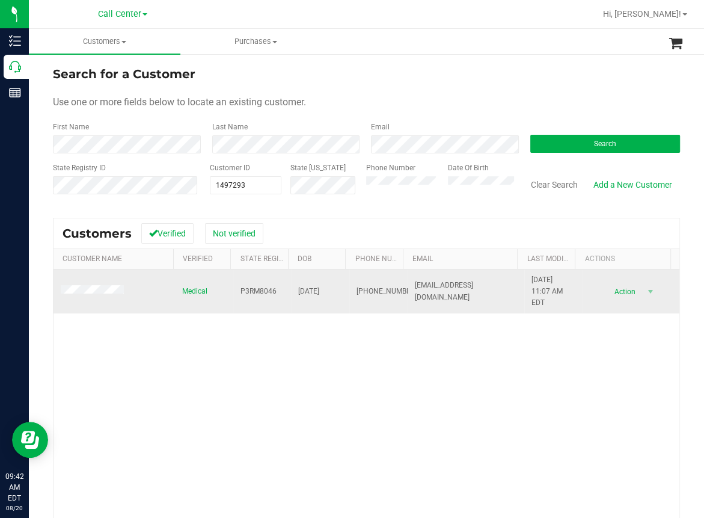
click at [365, 288] on span "[PHONE_NUMBER]" at bounding box center [387, 291] width 60 height 11
click at [365, 287] on span "[PHONE_NUMBER]" at bounding box center [387, 291] width 60 height 11
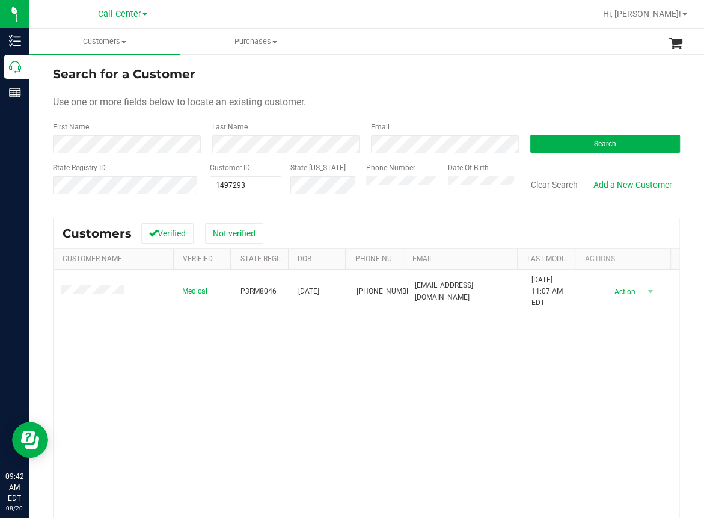
click at [183, 372] on div "Medical P3RM8046 [DATE] (850) 974-2953 [EMAIL_ADDRESS][DOMAIN_NAME] [DATE] 11:0…" at bounding box center [367, 433] width 626 height 326
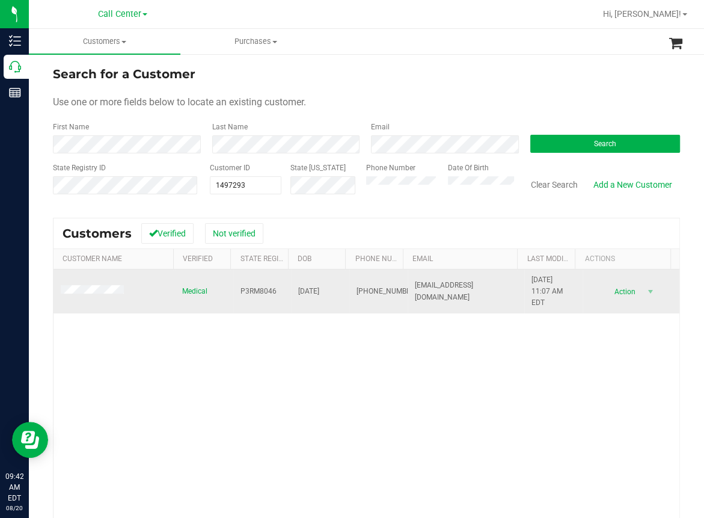
click at [241, 293] on span "P3RM8046" at bounding box center [259, 291] width 36 height 11
click at [308, 292] on span "[DATE]" at bounding box center [308, 291] width 21 height 11
click at [308, 291] on span "[DATE]" at bounding box center [308, 291] width 21 height 11
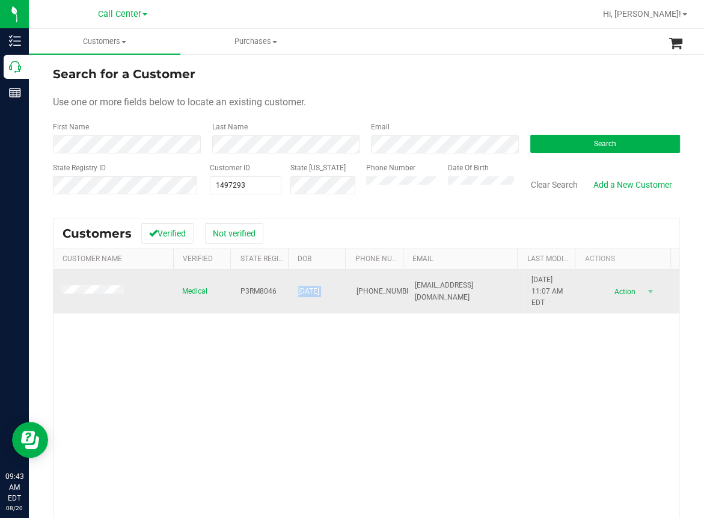
copy span "[DATE]"
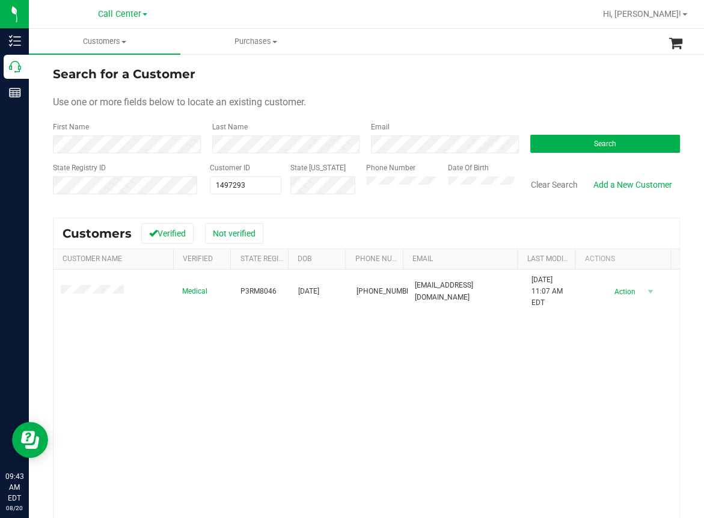
click at [182, 381] on div "Medical P3RM8046 [DATE] (850) 974-2953 [EMAIL_ADDRESS][DOMAIN_NAME] [DATE] 11:0…" at bounding box center [367, 433] width 626 height 326
click at [122, 366] on div "Medical P3RM8046 [DATE] (850) 974-2953 [EMAIL_ADDRESS][DOMAIN_NAME] [DATE] 11:0…" at bounding box center [367, 433] width 626 height 326
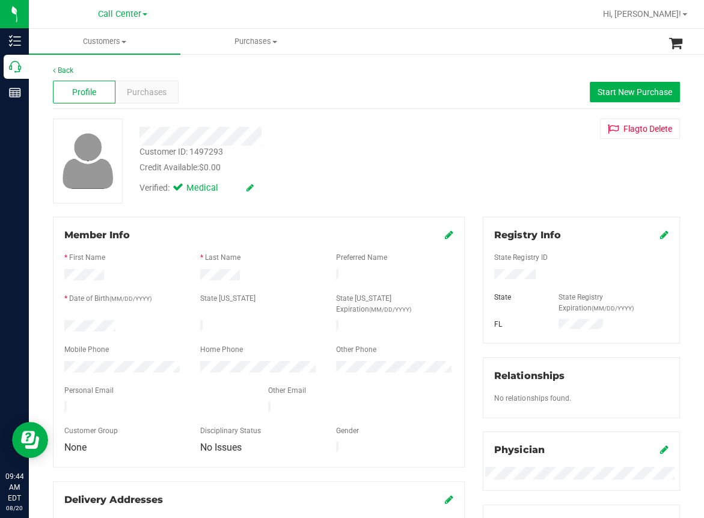
drag, startPoint x: 450, startPoint y: 66, endPoint x: 410, endPoint y: 70, distance: 40.6
click at [450, 65] on div "Back" at bounding box center [366, 70] width 627 height 11
click at [154, 91] on span "Purchases" at bounding box center [147, 92] width 40 height 13
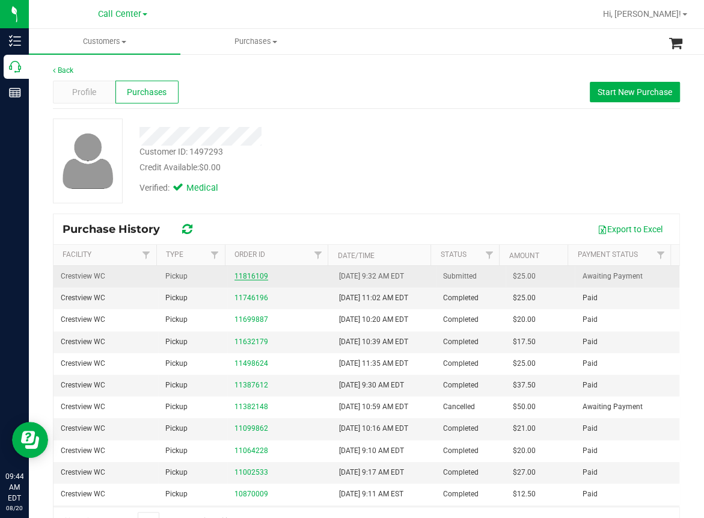
click at [250, 274] on link "11816109" at bounding box center [252, 276] width 34 height 8
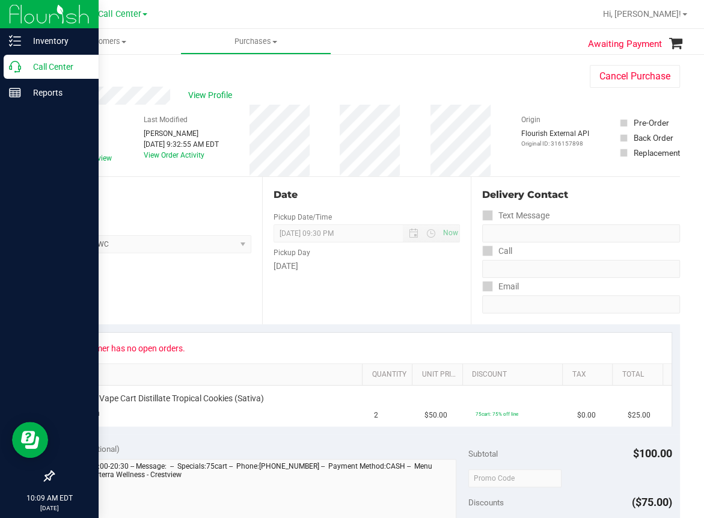
click at [19, 69] on icon at bounding box center [15, 67] width 12 height 12
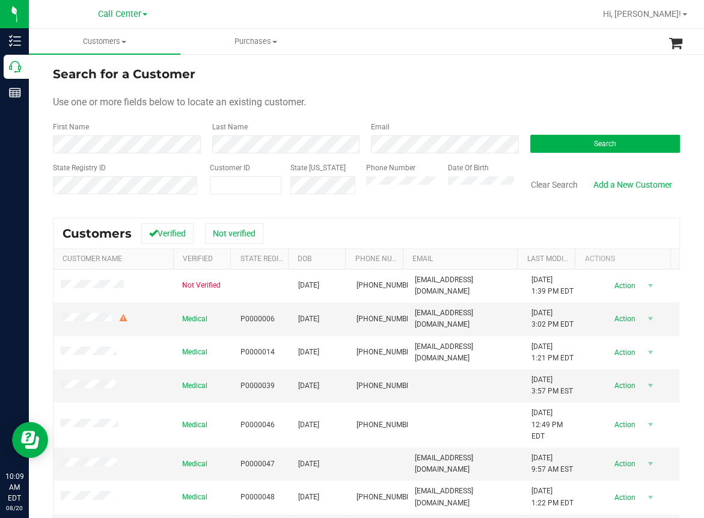
click at [301, 108] on div "Use one or more fields below to locate an existing customer." at bounding box center [366, 102] width 627 height 14
click at [123, 142] on div "First Name Last Name Email Search" at bounding box center [366, 138] width 627 height 32
click at [597, 146] on span "Search" at bounding box center [605, 144] width 22 height 8
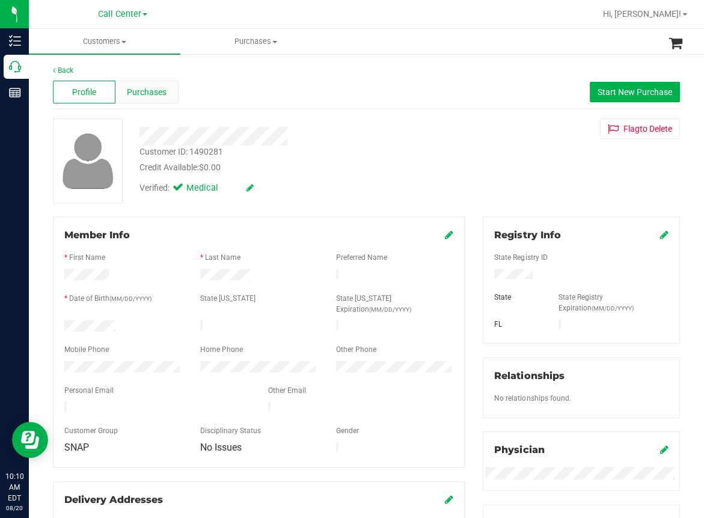
click at [157, 98] on div "Purchases" at bounding box center [147, 92] width 63 height 23
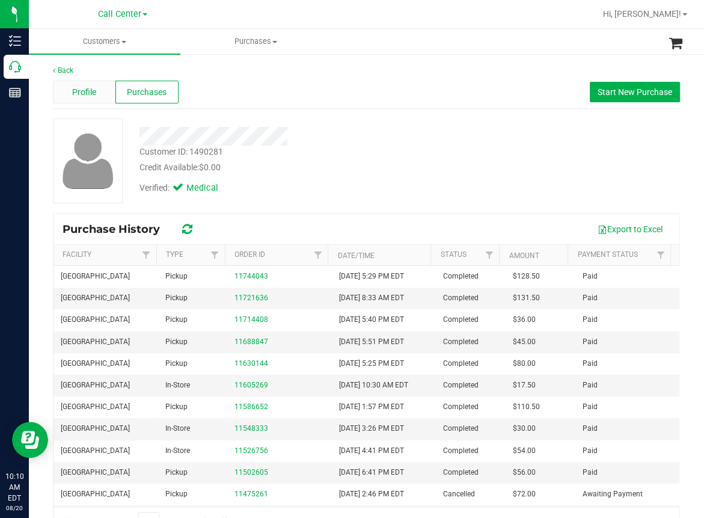
click at [83, 94] on span "Profile" at bounding box center [84, 92] width 24 height 13
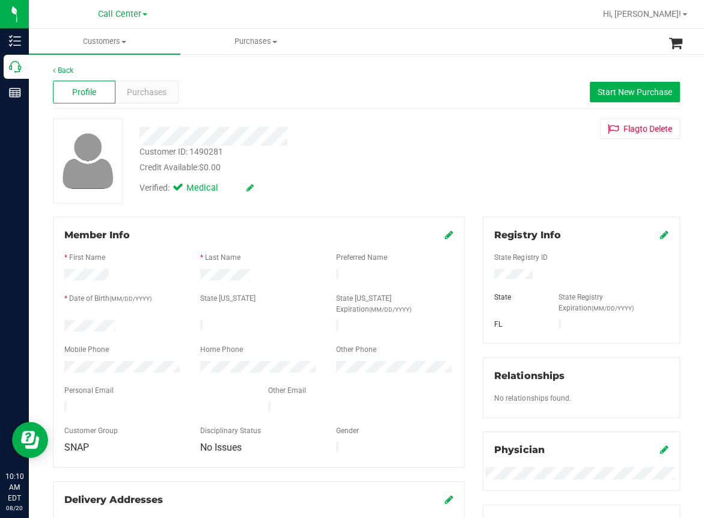
click at [316, 183] on div "Verified: Medical" at bounding box center [292, 187] width 323 height 26
click at [331, 62] on div "Back Profile Purchases Start New Purchase Customer ID: 1490281 Credit Available…" at bounding box center [367, 467] width 676 height 829
click at [617, 93] on span "Start New Purchase" at bounding box center [635, 92] width 75 height 10
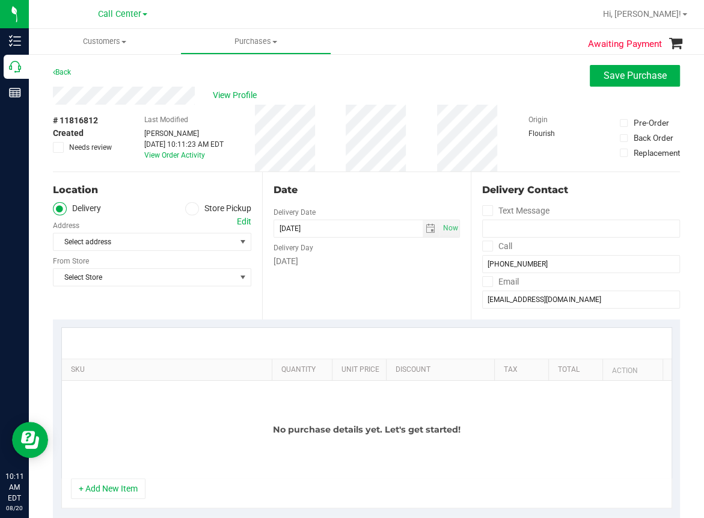
click at [193, 208] on span at bounding box center [192, 209] width 14 height 14
click at [0, 0] on input "Store Pickup" at bounding box center [0, 0] width 0 height 0
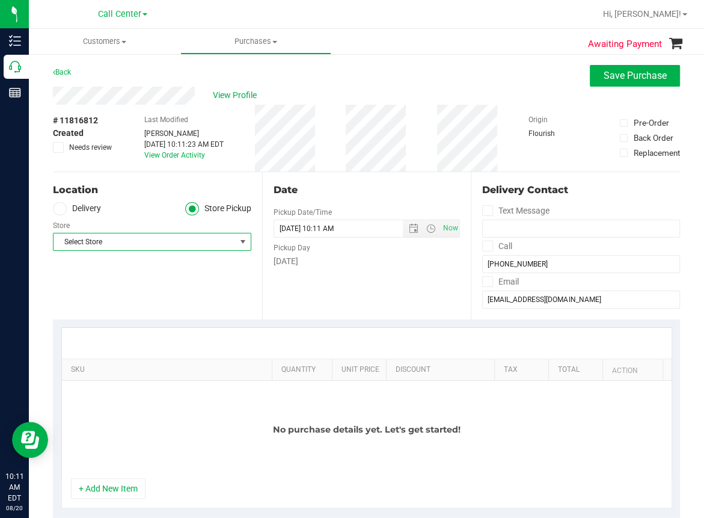
click at [147, 245] on span "Select Store" at bounding box center [145, 241] width 182 height 17
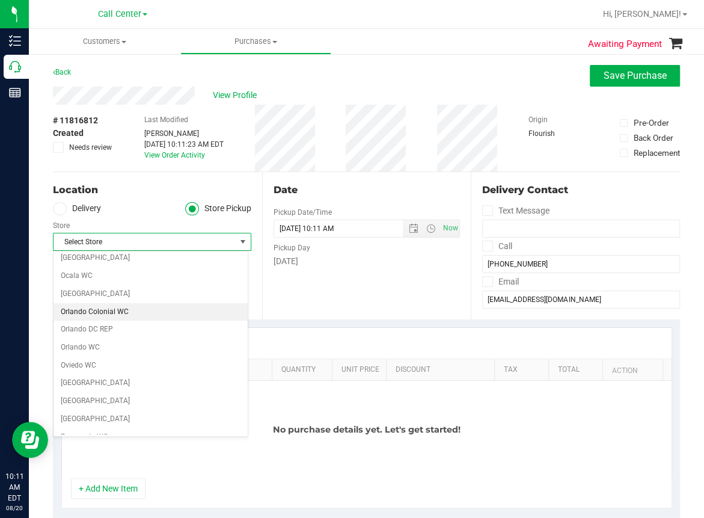
scroll to position [541, 0]
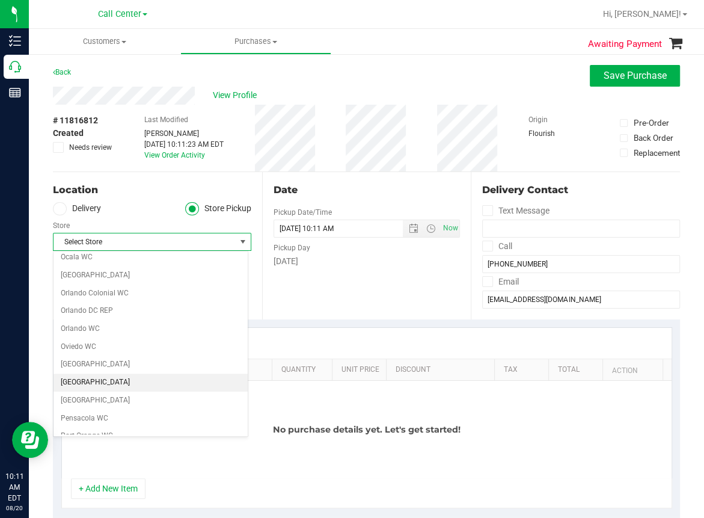
click at [87, 378] on li "[GEOGRAPHIC_DATA]" at bounding box center [151, 383] width 194 height 18
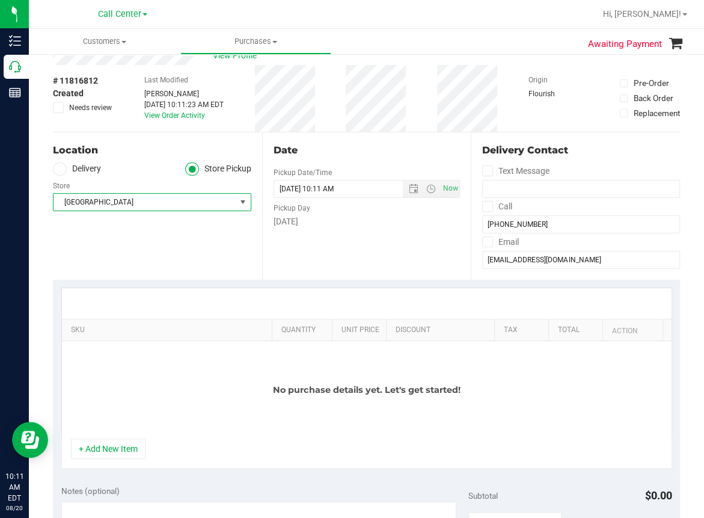
scroll to position [60, 0]
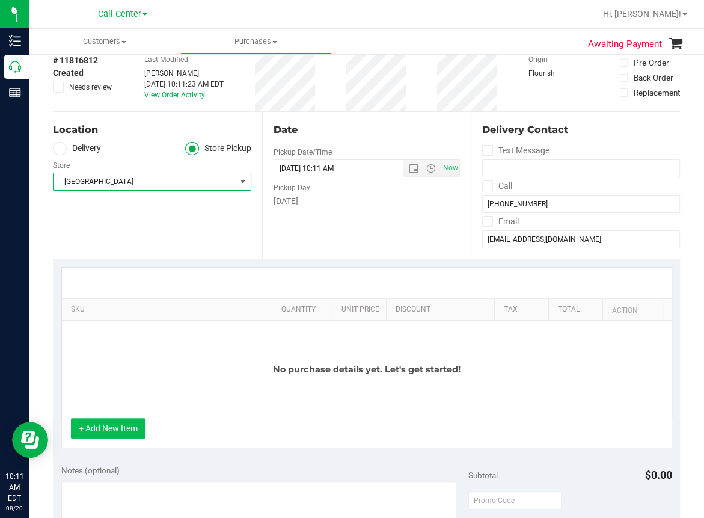
click at [114, 430] on button "+ Add New Item" at bounding box center [108, 428] width 75 height 20
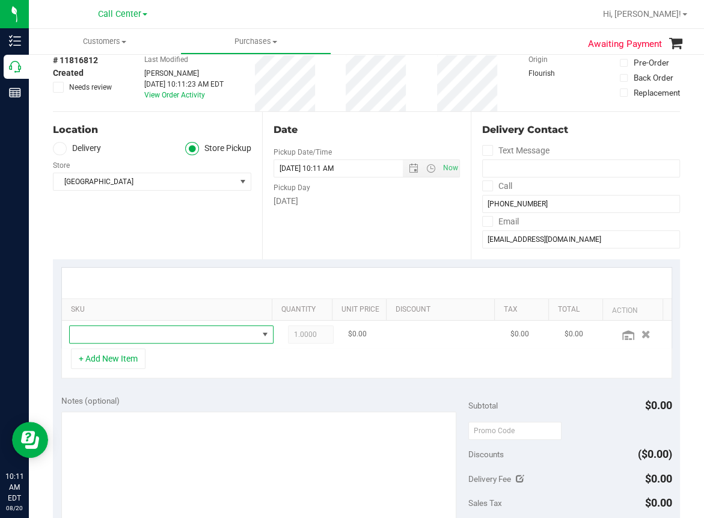
click at [100, 328] on span "NO DATA FOUND" at bounding box center [164, 334] width 188 height 17
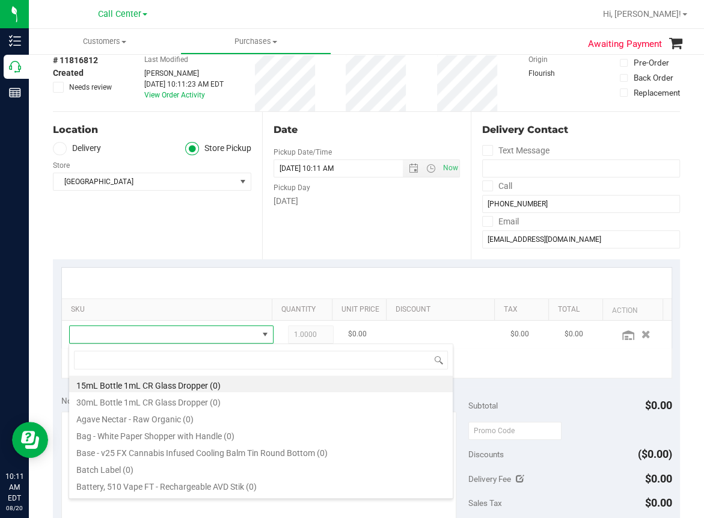
scroll to position [17, 177]
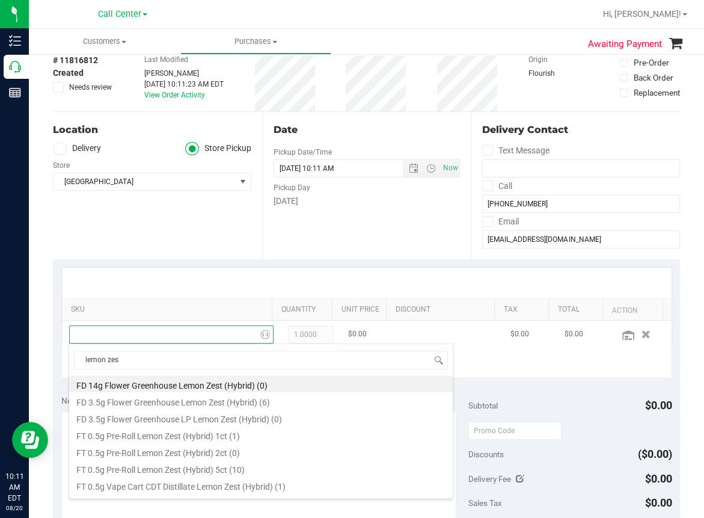
type input "lemon zest"
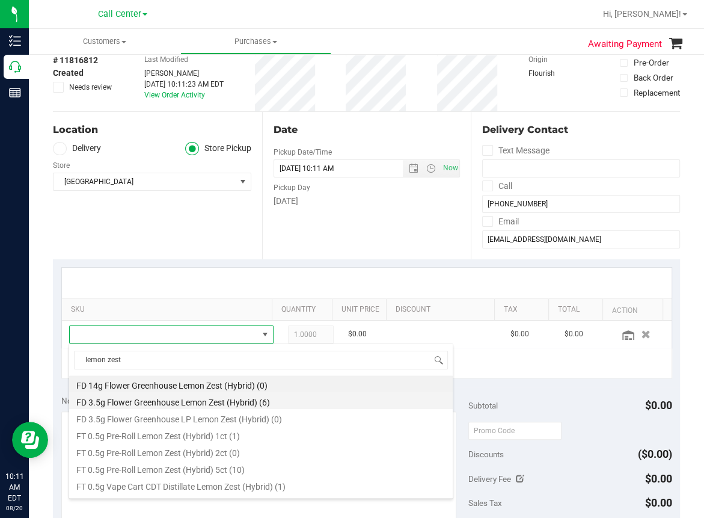
click at [220, 399] on li "FD 3.5g Flower Greenhouse Lemon Zest (Hybrid) (6)" at bounding box center [261, 400] width 384 height 17
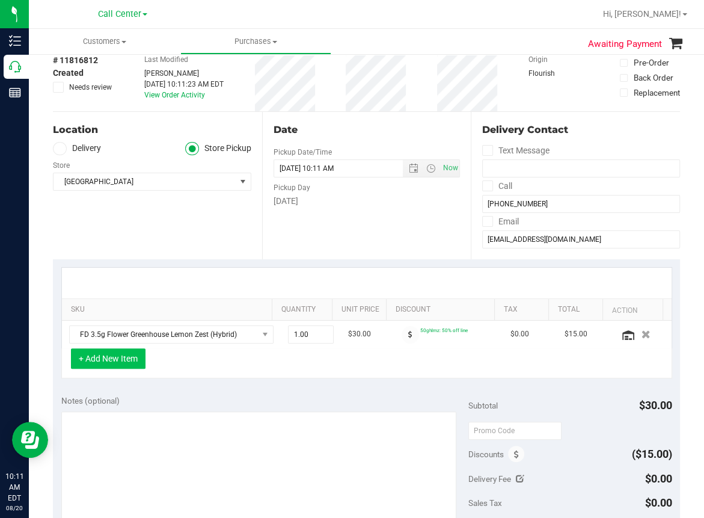
click at [111, 358] on button "+ Add New Item" at bounding box center [108, 358] width 75 height 20
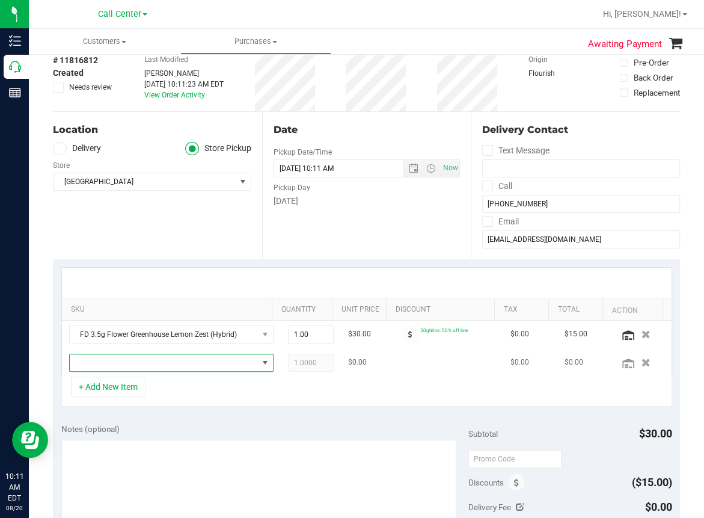
click at [111, 365] on span "NO DATA FOUND" at bounding box center [164, 362] width 188 height 17
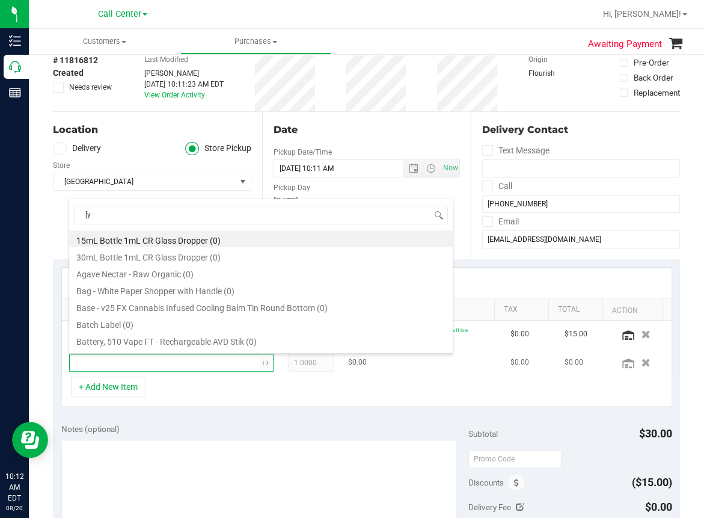
type input "["
type input "pb & smelly"
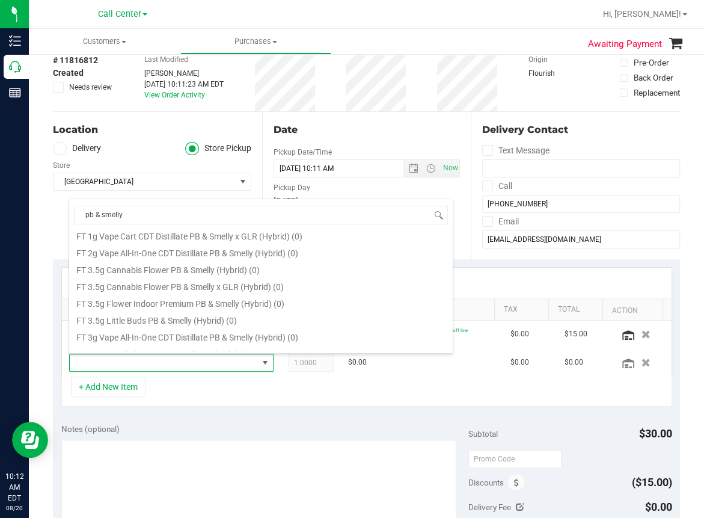
scroll to position [361, 0]
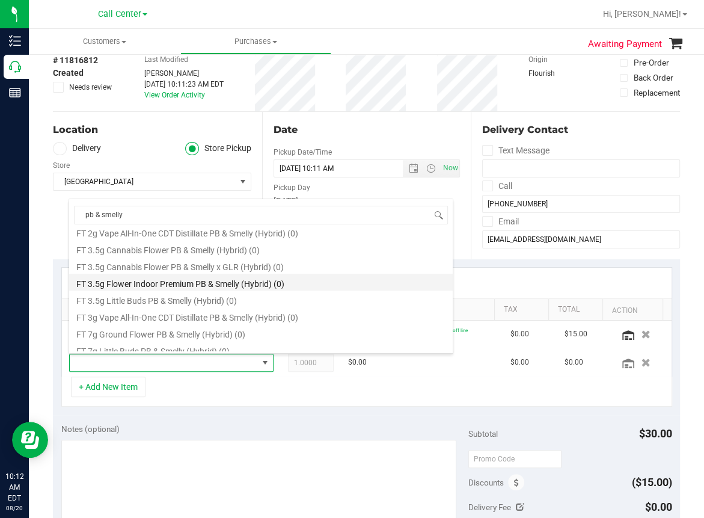
click at [151, 281] on li "FT 3.5g Flower Indoor Premium PB & Smelly (Hybrid) (0)" at bounding box center [261, 282] width 384 height 17
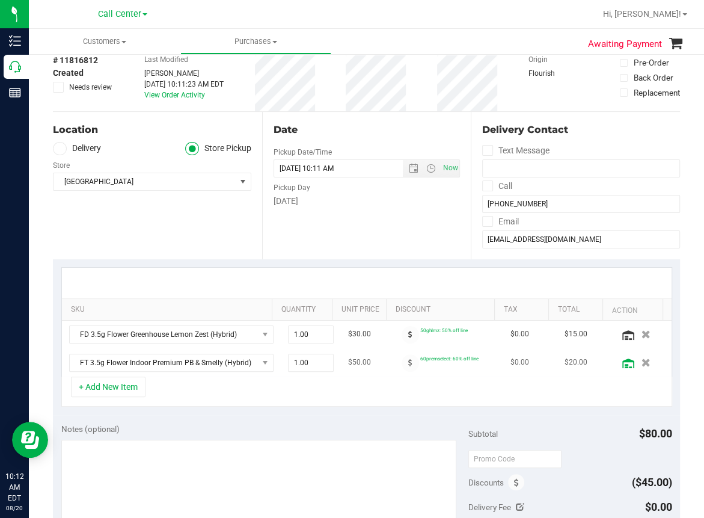
click at [623, 365] on icon at bounding box center [629, 364] width 12 height 10
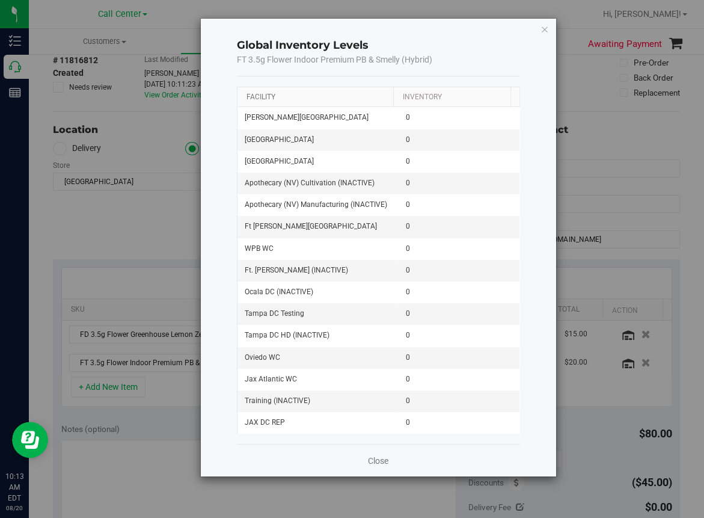
click at [263, 97] on link "Facility" at bounding box center [261, 97] width 29 height 8
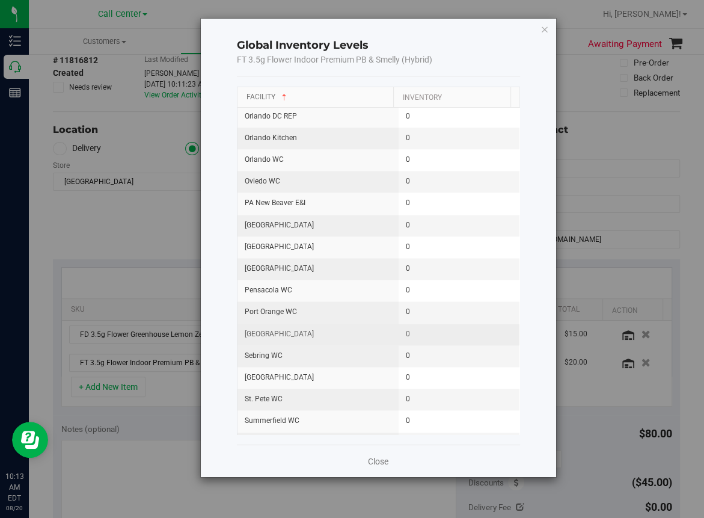
scroll to position [1083, 0]
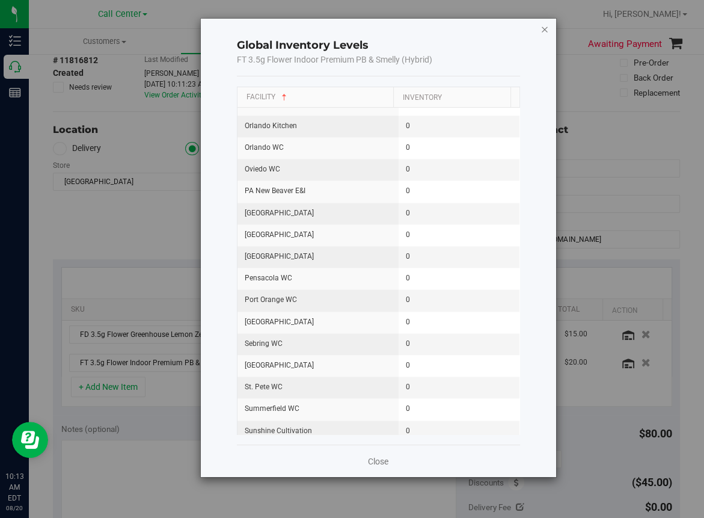
click at [545, 29] on icon "button" at bounding box center [545, 29] width 8 height 14
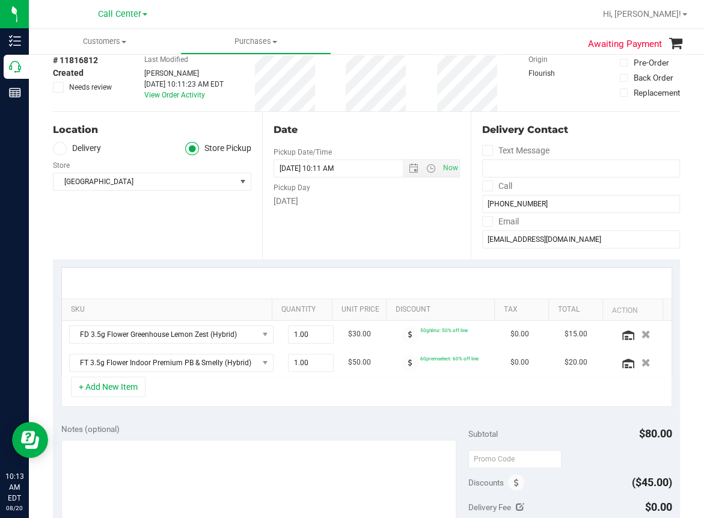
drag, startPoint x: 341, startPoint y: 396, endPoint x: 363, endPoint y: 384, distance: 24.8
click at [342, 395] on div "+ Add New Item" at bounding box center [366, 392] width 611 height 30
click at [641, 360] on icon "button" at bounding box center [646, 362] width 10 height 9
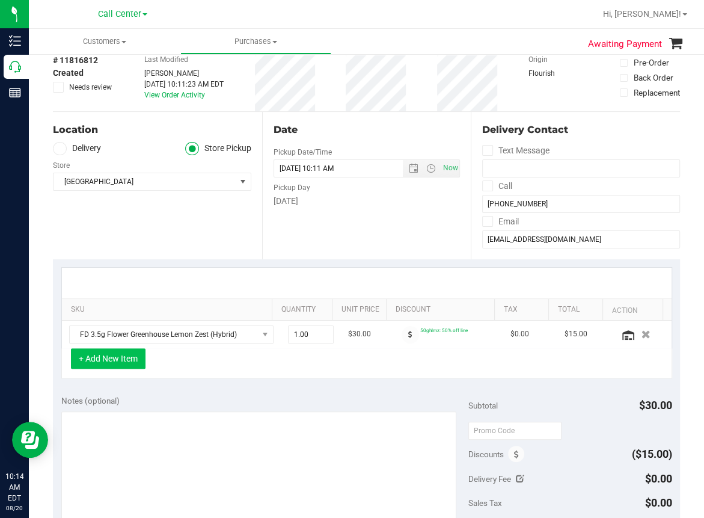
click at [123, 357] on button "+ Add New Item" at bounding box center [108, 358] width 75 height 20
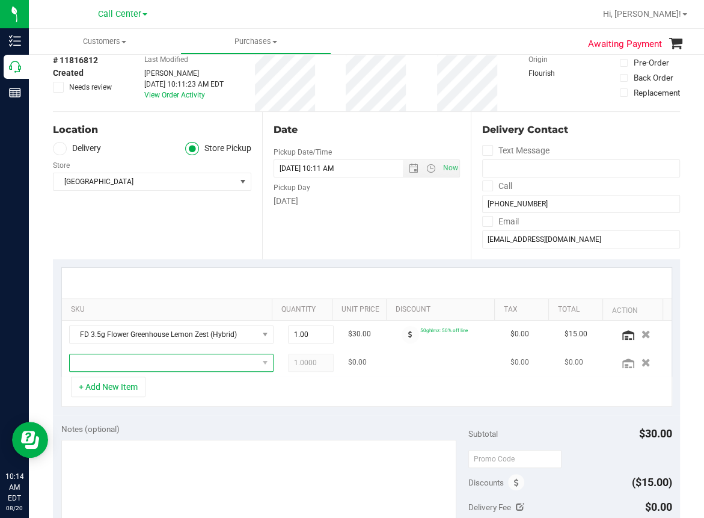
click at [119, 364] on span "NO DATA FOUND" at bounding box center [164, 362] width 188 height 17
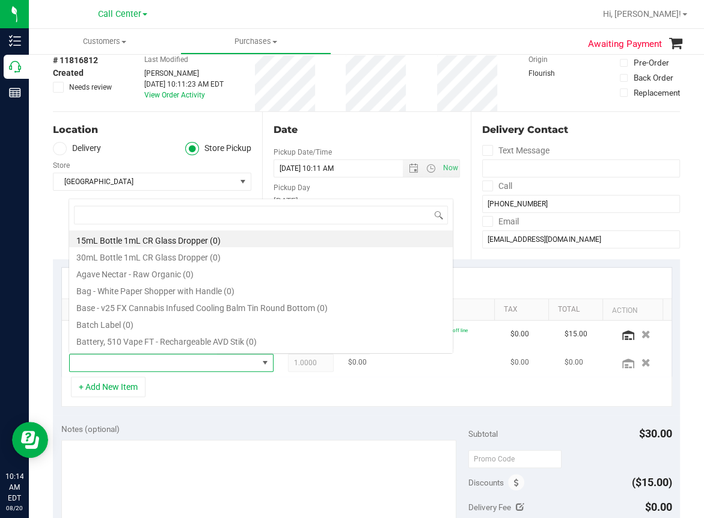
scroll to position [17, 177]
type input "don dada"
click at [187, 238] on li "FD 3.5g Flower Greenhouse Don Dada (Hybrid) (12)" at bounding box center [261, 238] width 384 height 17
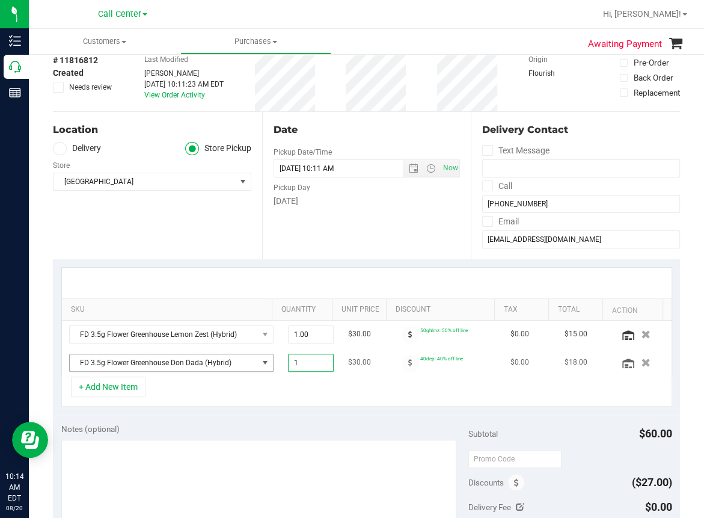
drag, startPoint x: 298, startPoint y: 363, endPoint x: 250, endPoint y: 362, distance: 48.1
click at [250, 362] on tr "FD 3.5g Flower Greenhouse Don Dada (Hybrid) 1.00 1 $30.00 40dep: 40% off line $…" at bounding box center [367, 363] width 610 height 28
type input "2"
type input "2.00"
click at [405, 392] on div "+ Add New Item" at bounding box center [366, 392] width 611 height 30
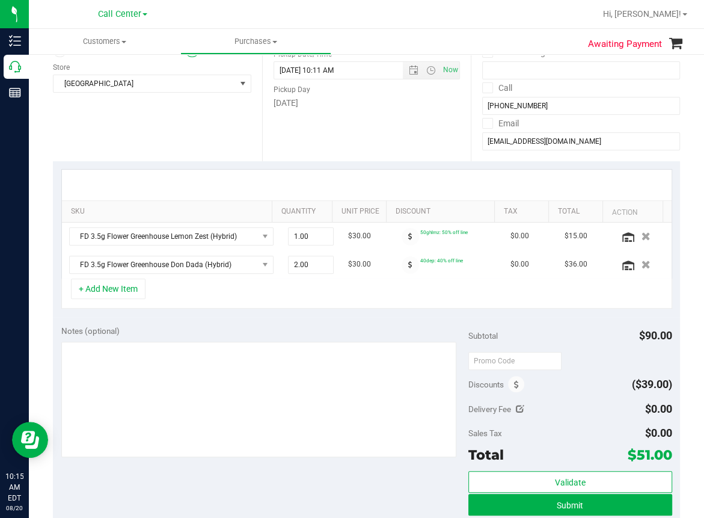
scroll to position [180, 0]
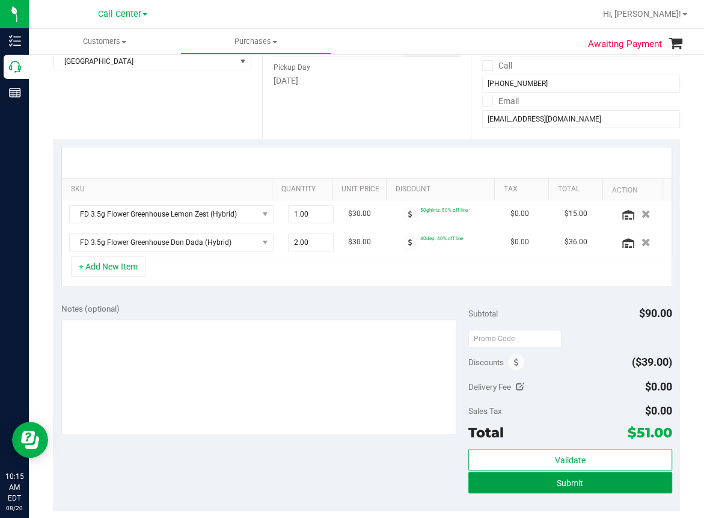
click at [557, 482] on span "Submit" at bounding box center [570, 483] width 26 height 10
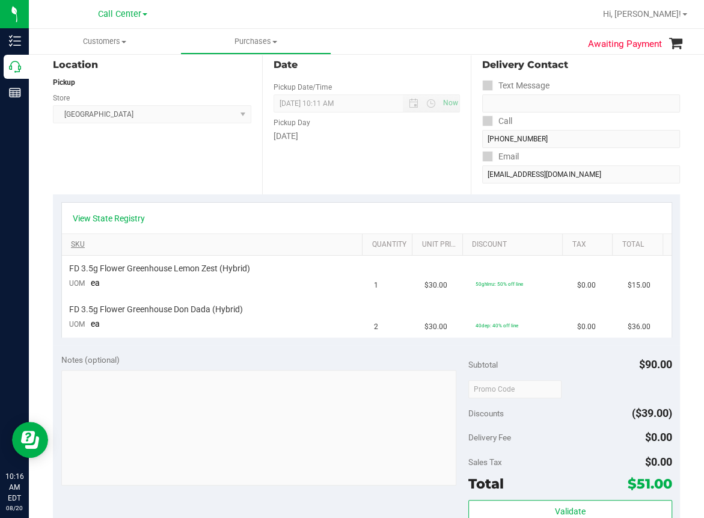
scroll to position [180, 0]
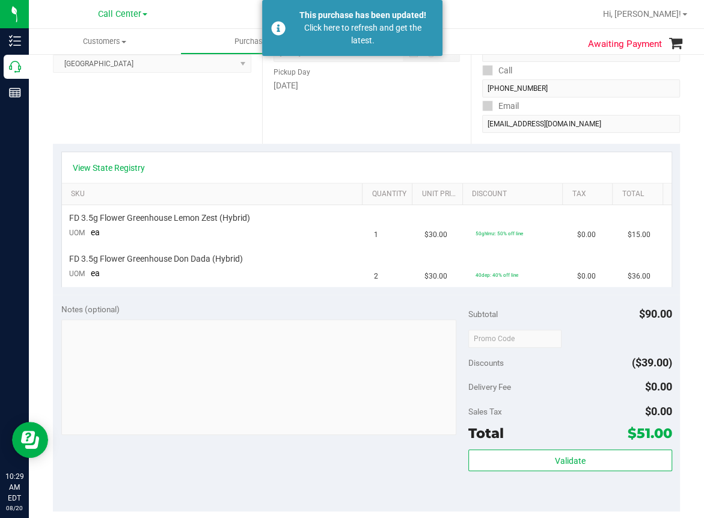
click at [320, 114] on div "Date Pickup Date/Time [DATE] Now [DATE] 10:11 AM Now Pickup Day [DATE]" at bounding box center [366, 69] width 209 height 147
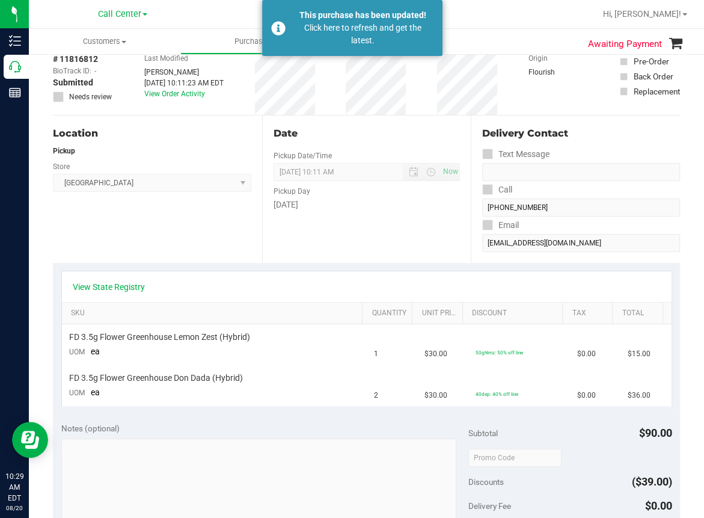
scroll to position [0, 0]
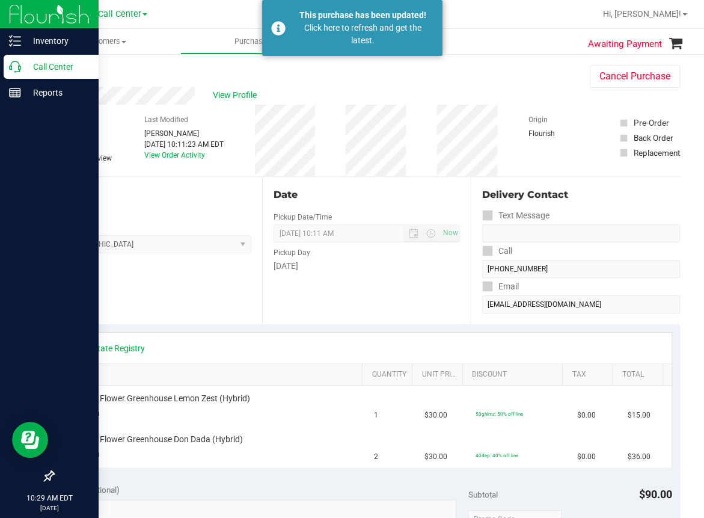
click at [11, 67] on icon at bounding box center [15, 67] width 12 height 12
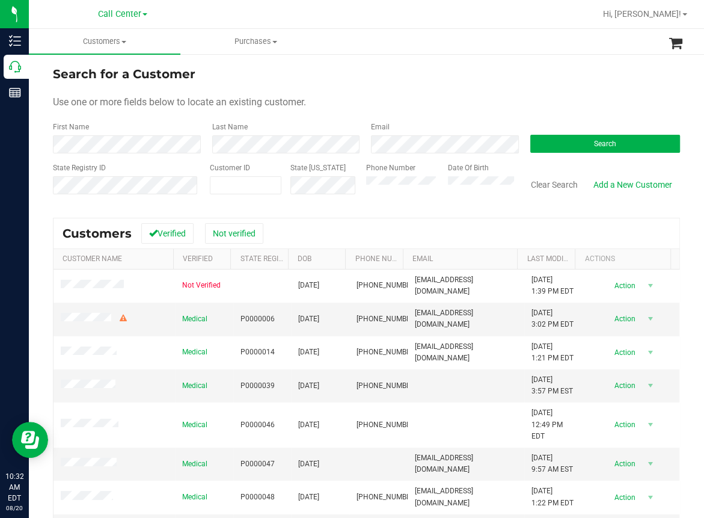
click at [276, 126] on div "Last Name" at bounding box center [282, 138] width 159 height 32
click at [598, 147] on span "Search" at bounding box center [605, 144] width 22 height 8
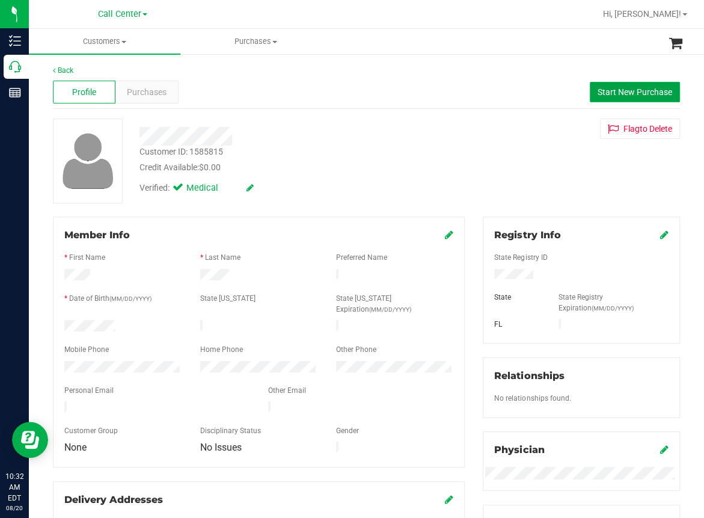
click at [615, 88] on span "Start New Purchase" at bounding box center [635, 92] width 75 height 10
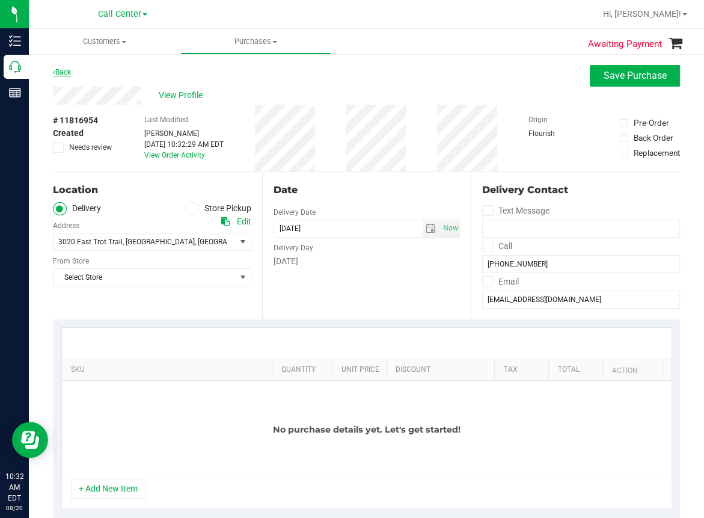
click at [65, 73] on link "Back" at bounding box center [62, 72] width 18 height 8
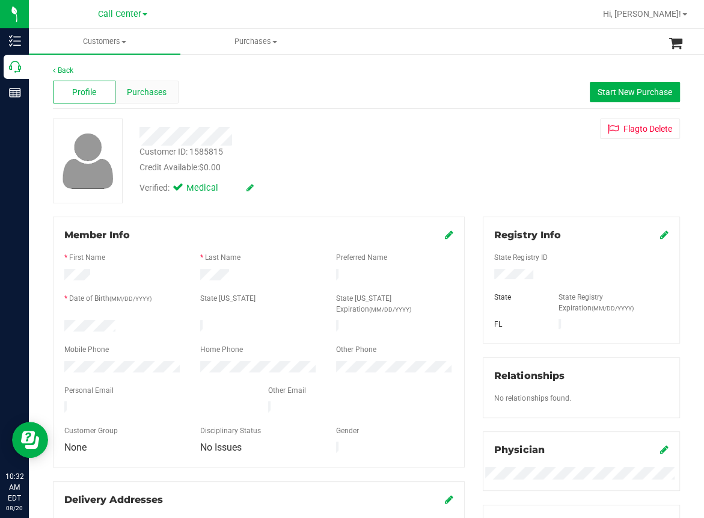
click at [157, 93] on span "Purchases" at bounding box center [147, 92] width 40 height 13
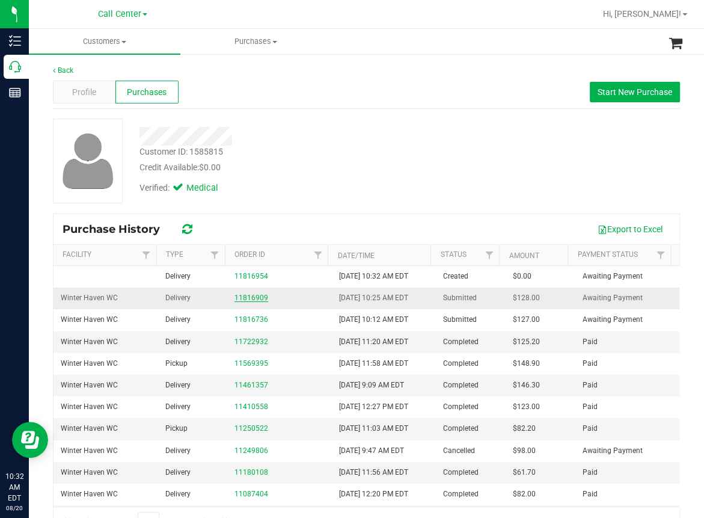
click at [253, 298] on link "11816909" at bounding box center [252, 298] width 34 height 8
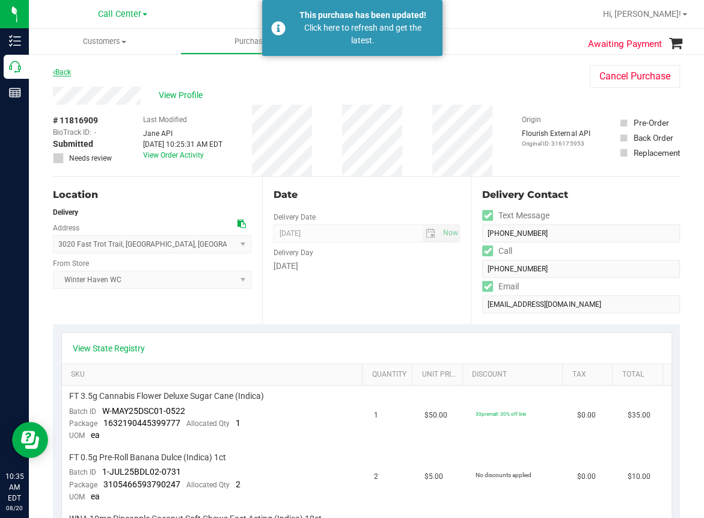
click at [64, 70] on link "Back" at bounding box center [62, 72] width 18 height 8
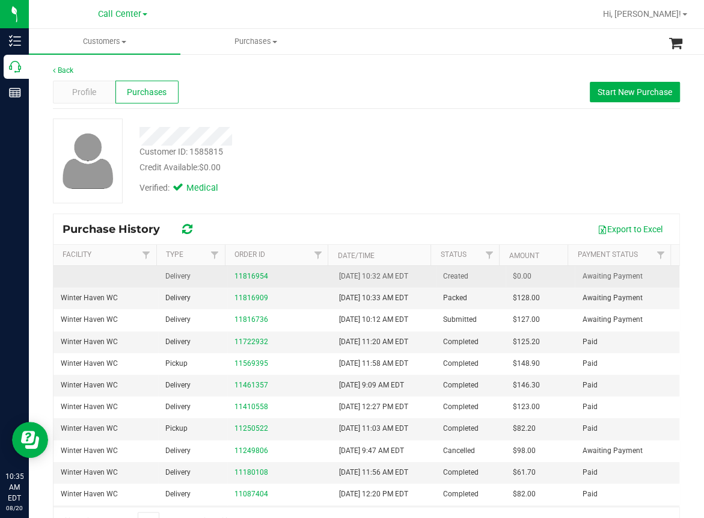
click at [294, 282] on td "11816954" at bounding box center [279, 277] width 105 height 22
click at [255, 277] on link "11816954" at bounding box center [252, 276] width 34 height 8
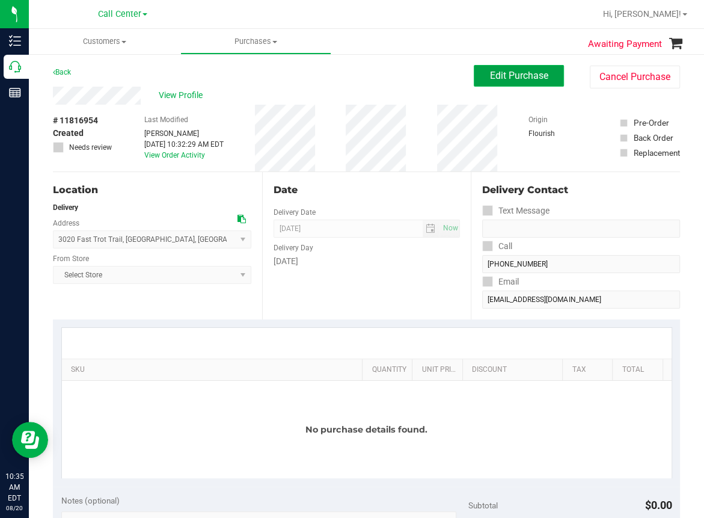
click at [508, 76] on span "Edit Purchase" at bounding box center [519, 75] width 58 height 11
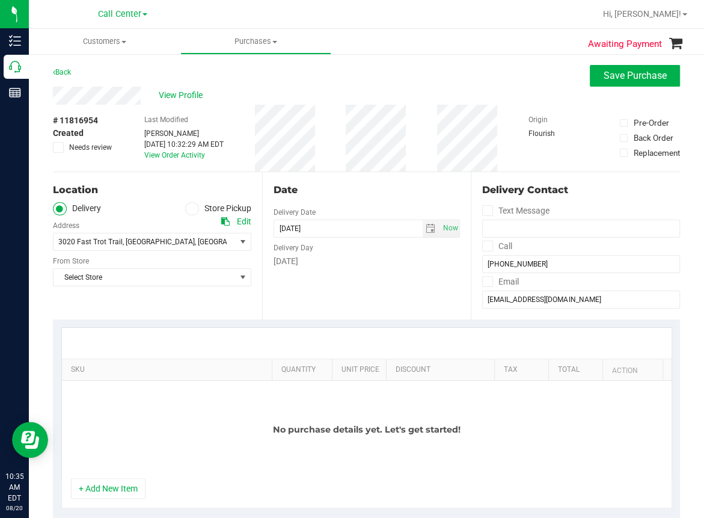
click at [189, 211] on span at bounding box center [192, 209] width 14 height 14
click at [192, 205] on span at bounding box center [192, 209] width 14 height 14
click at [0, 0] on input "Store Pickup" at bounding box center [0, 0] width 0 height 0
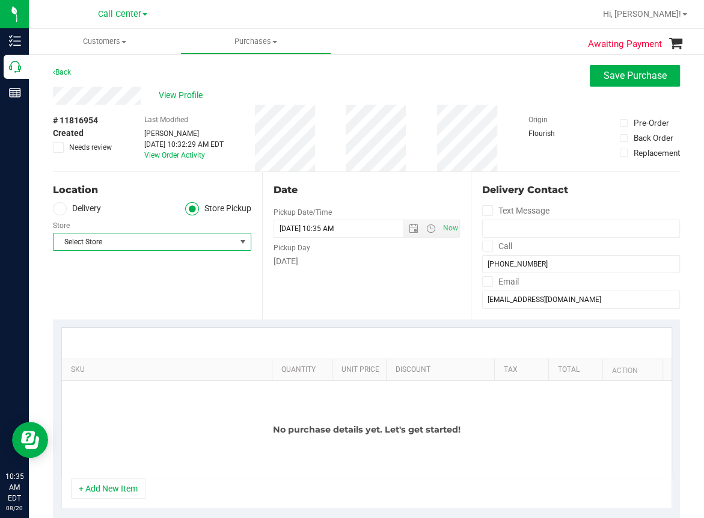
click at [119, 241] on span "Select Store" at bounding box center [145, 241] width 182 height 17
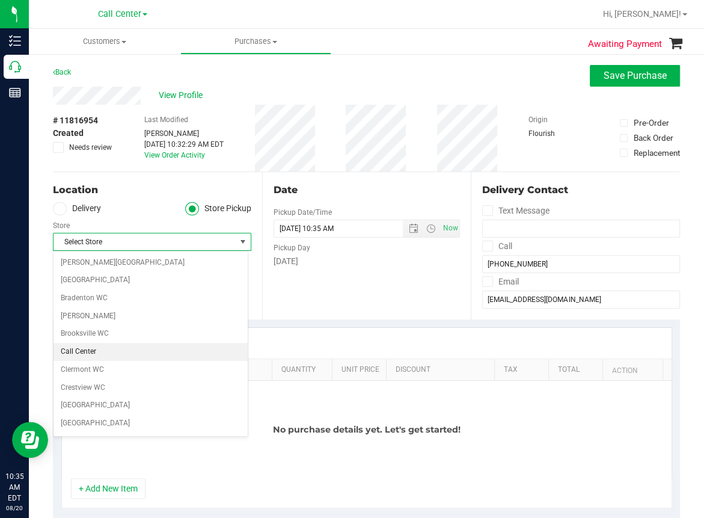
click at [90, 349] on li "Call Center" at bounding box center [151, 352] width 194 height 18
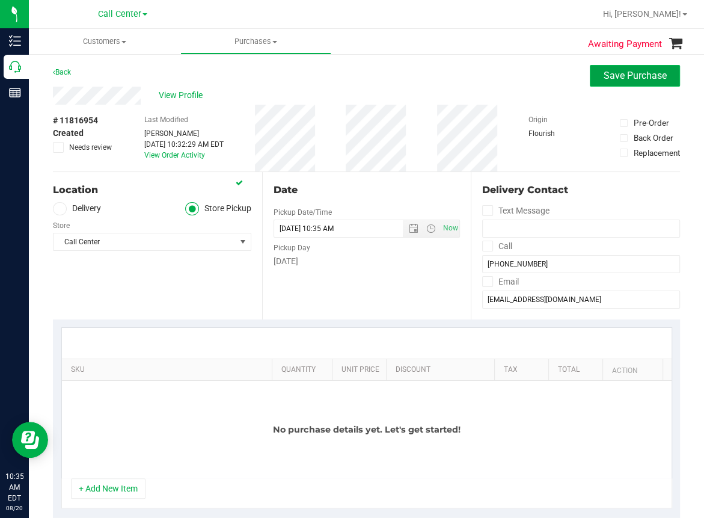
click at [621, 76] on span "Save Purchase" at bounding box center [635, 75] width 63 height 11
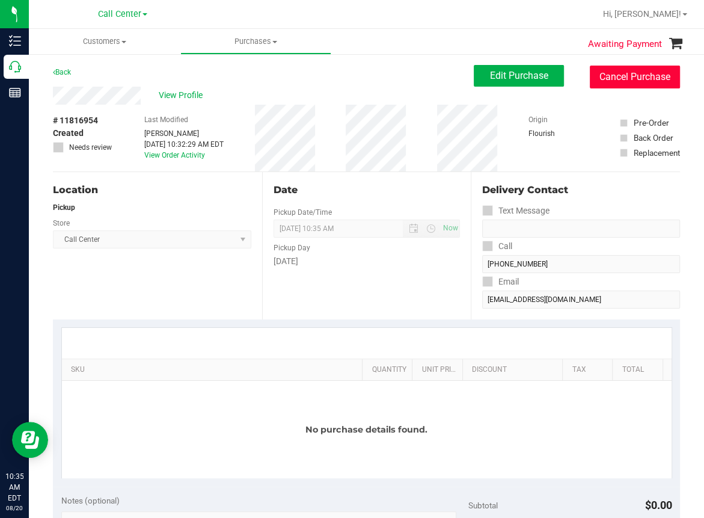
click at [615, 78] on button "Cancel Purchase" at bounding box center [635, 77] width 90 height 23
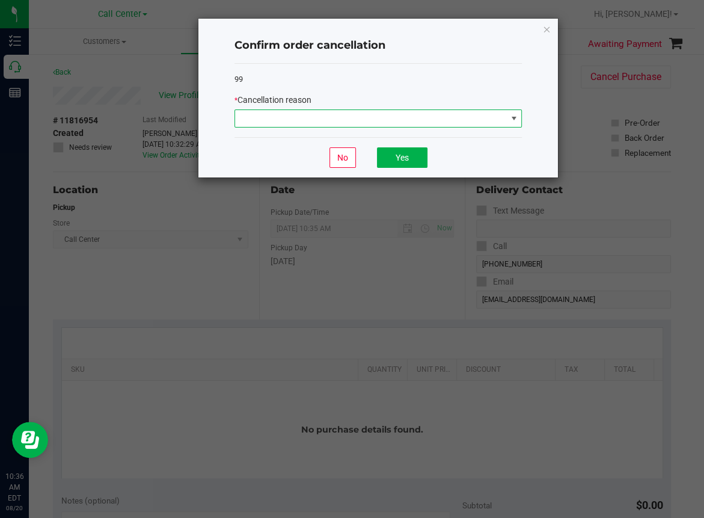
click at [361, 122] on span at bounding box center [370, 118] width 271 height 17
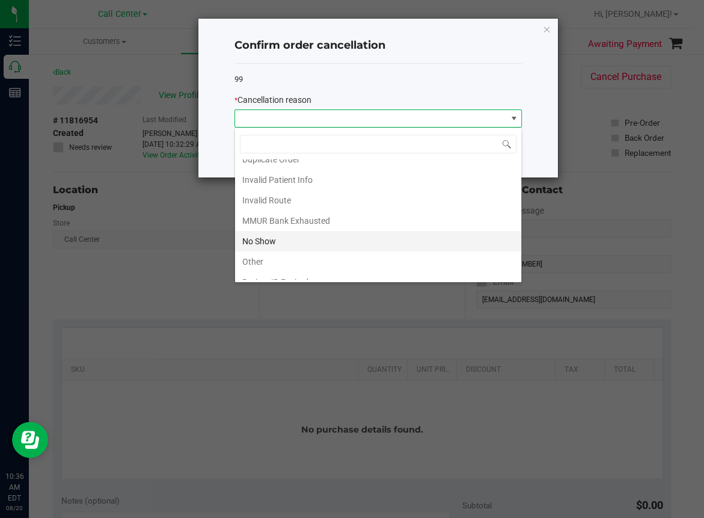
scroll to position [60, 0]
click at [265, 230] on li "Other" at bounding box center [378, 232] width 286 height 20
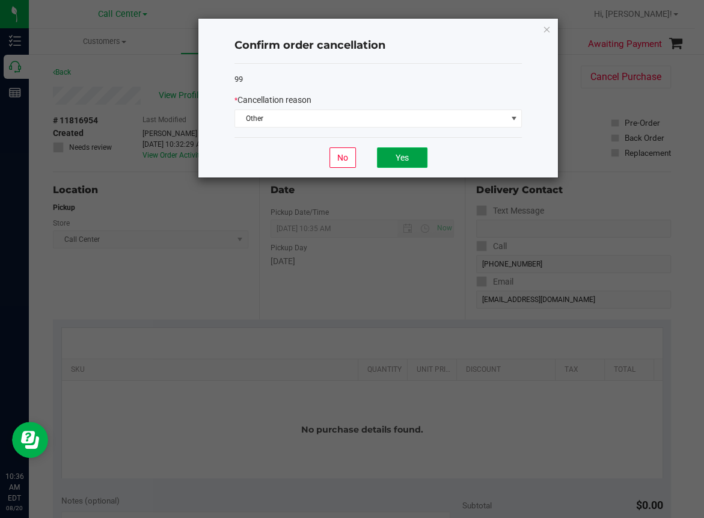
click at [401, 153] on button "Yes" at bounding box center [402, 157] width 51 height 20
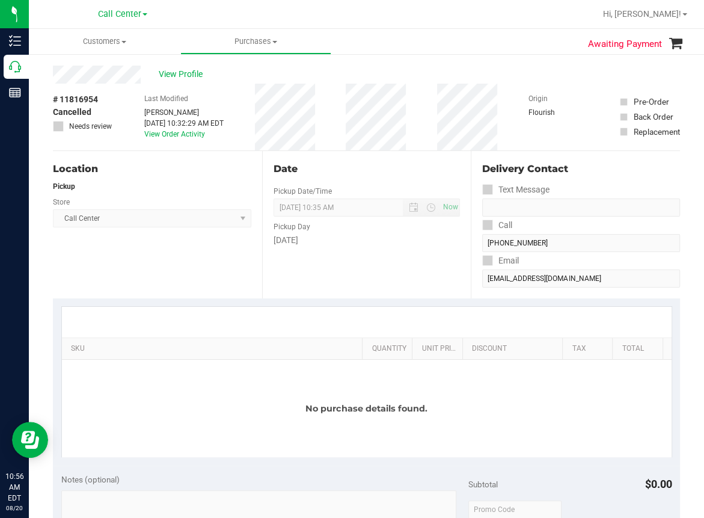
scroll to position [0, 0]
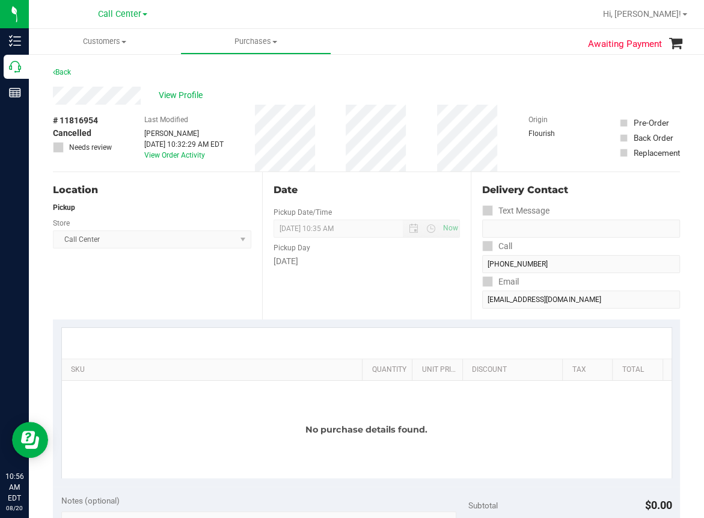
drag, startPoint x: 460, startPoint y: 57, endPoint x: 339, endPoint y: 73, distance: 122.0
click at [460, 57] on div "Awaiting Payment Back View Profile # 11816954 Cancelled Needs review Last Modif…" at bounding box center [367, 501] width 676 height 896
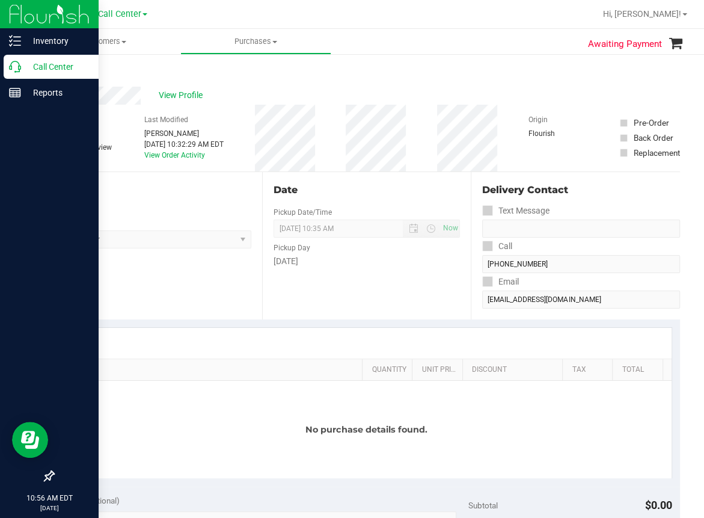
click at [13, 69] on icon at bounding box center [15, 67] width 12 height 12
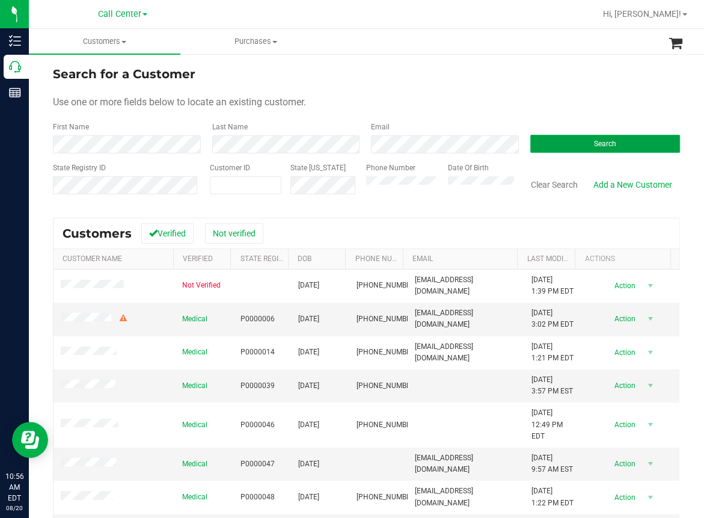
click at [550, 140] on button "Search" at bounding box center [606, 144] width 150 height 18
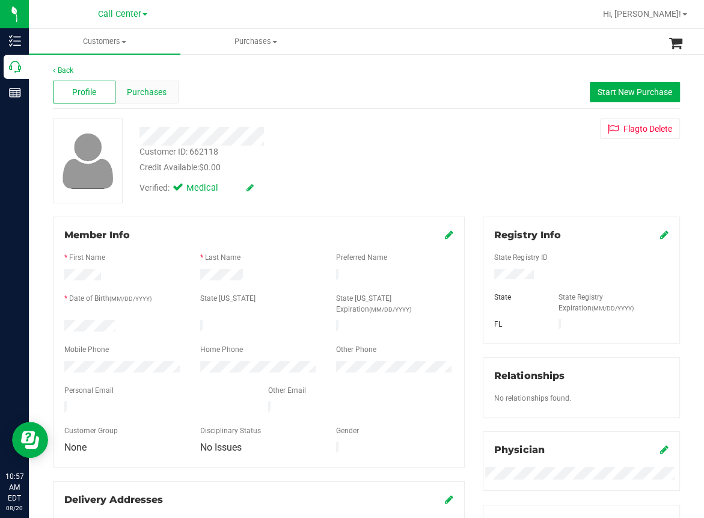
click at [144, 90] on span "Purchases" at bounding box center [147, 92] width 40 height 13
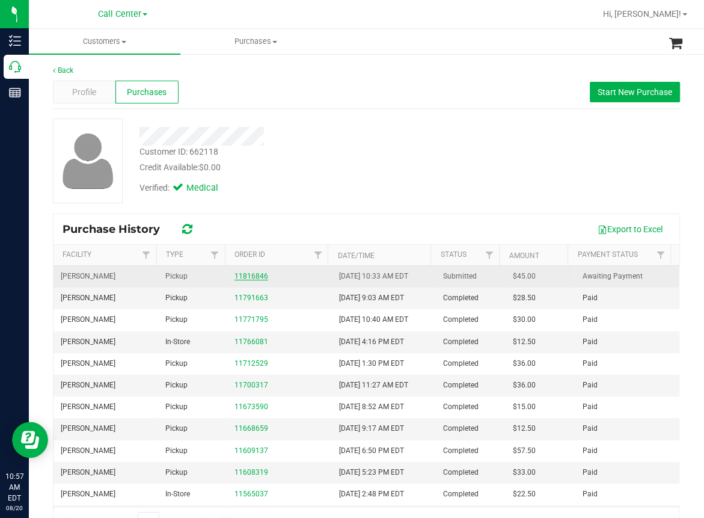
click at [251, 274] on link "11816846" at bounding box center [252, 276] width 34 height 8
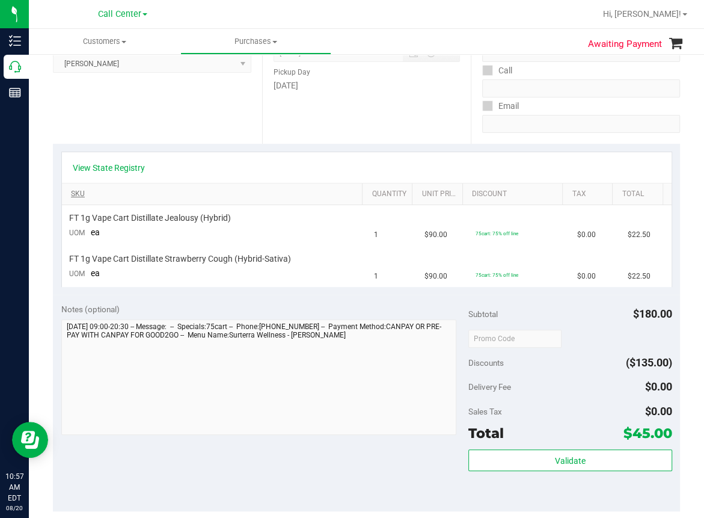
scroll to position [120, 0]
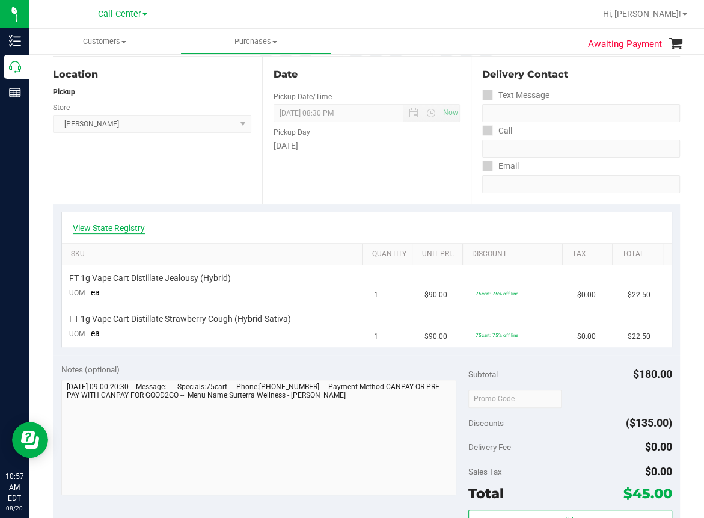
click at [116, 228] on link "View State Registry" at bounding box center [109, 228] width 72 height 12
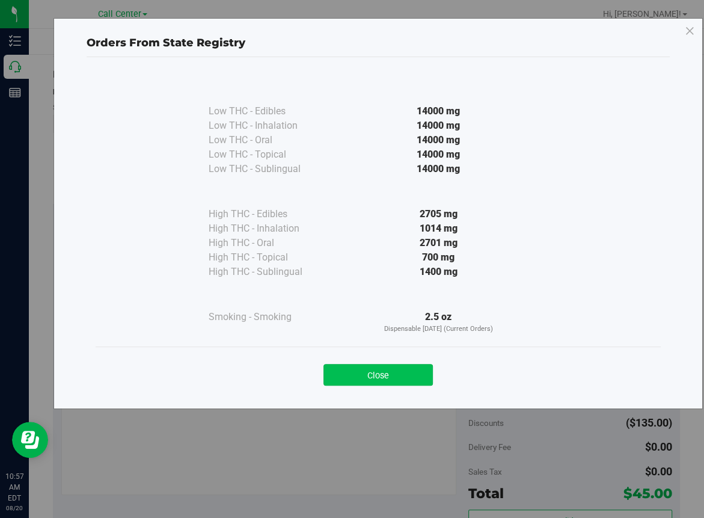
click at [380, 378] on button "Close" at bounding box center [378, 375] width 109 height 22
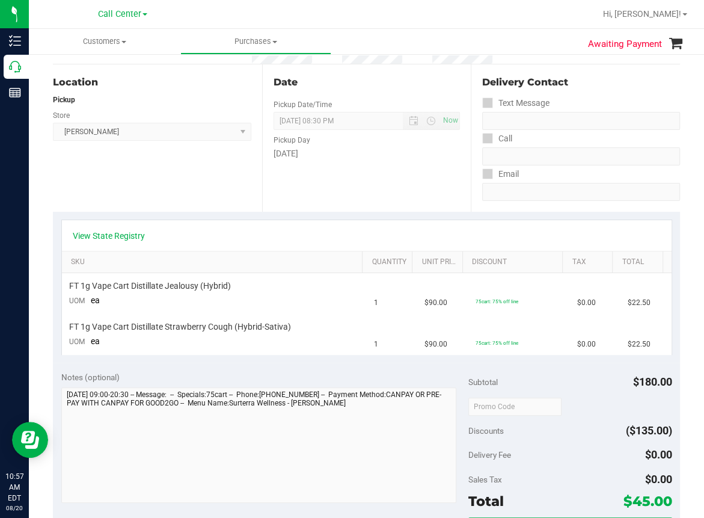
scroll to position [0, 0]
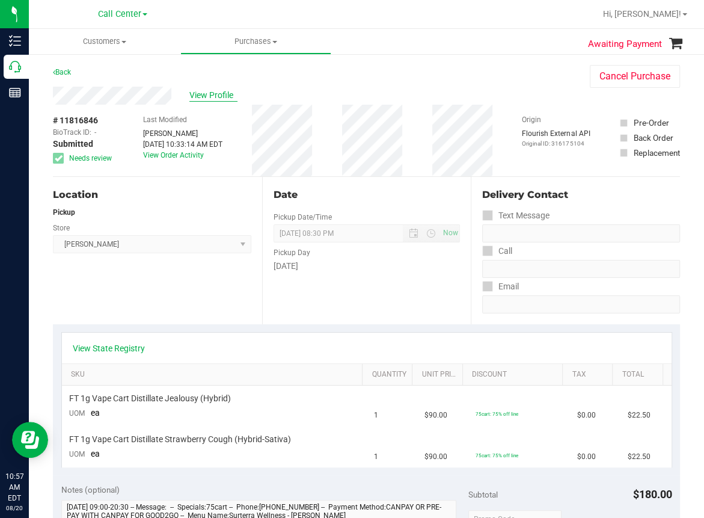
click at [212, 95] on span "View Profile" at bounding box center [213, 95] width 48 height 13
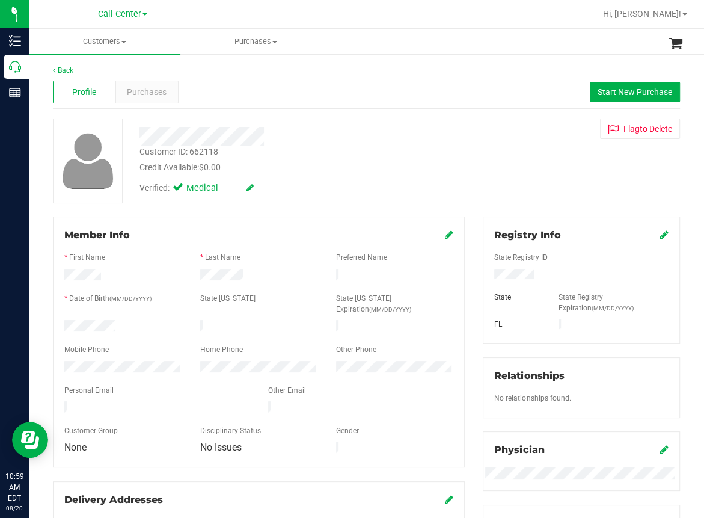
drag, startPoint x: 366, startPoint y: 95, endPoint x: 306, endPoint y: 107, distance: 61.3
click at [361, 94] on div "Profile Purchases Start New Purchase" at bounding box center [366, 92] width 627 height 33
click at [140, 90] on span "Purchases" at bounding box center [147, 92] width 40 height 13
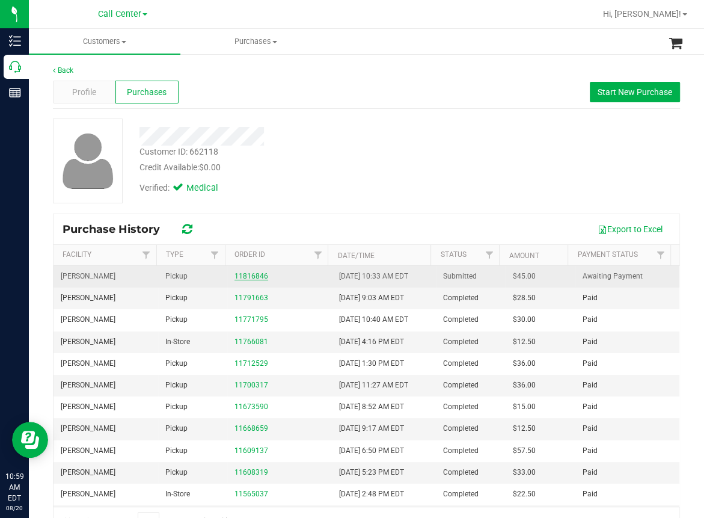
click at [242, 274] on link "11816846" at bounding box center [252, 276] width 34 height 8
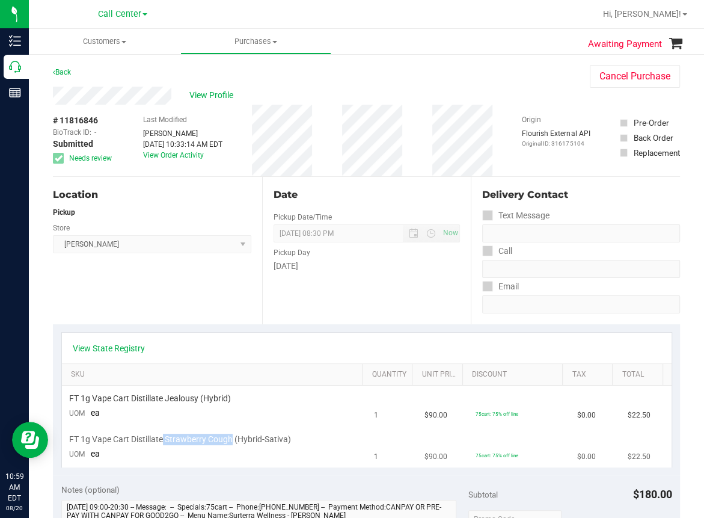
drag, startPoint x: 164, startPoint y: 436, endPoint x: 232, endPoint y: 437, distance: 67.4
click at [232, 437] on span "FT 1g Vape Cart Distillate Strawberry Cough (Hybrid-Sativa)" at bounding box center [180, 439] width 222 height 11
copy span "Strawberry Cough"
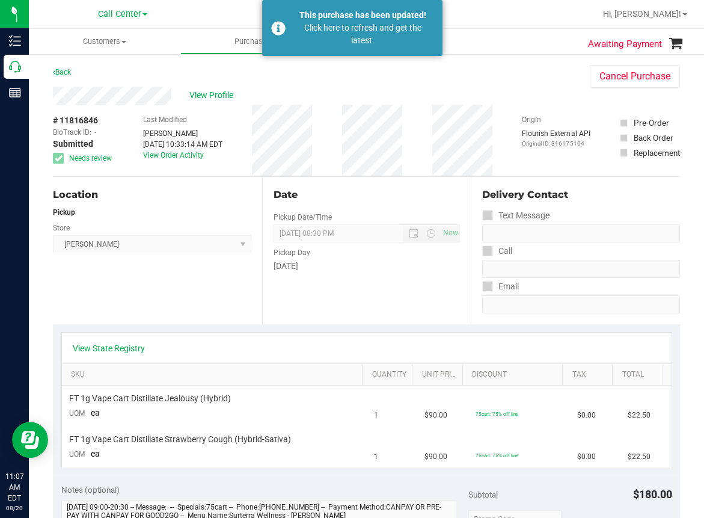
click at [510, 31] on ul "Customers All customers Add a new customer All physicians Purchases All purchas…" at bounding box center [381, 42] width 704 height 26
click at [67, 75] on link "Back" at bounding box center [62, 72] width 18 height 8
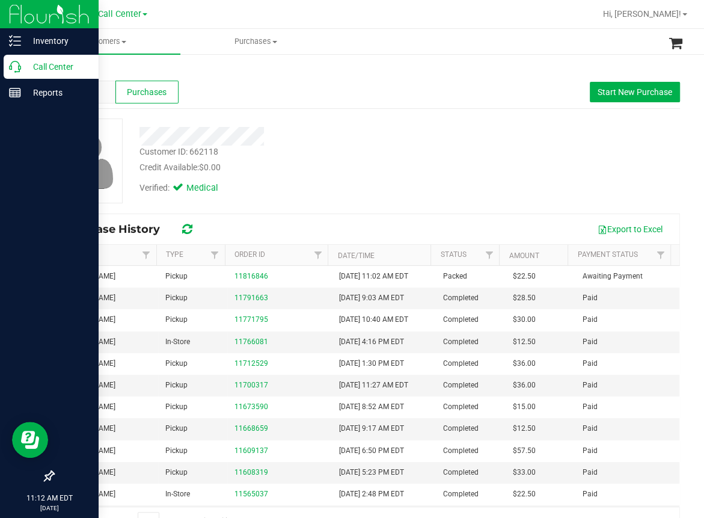
click at [15, 66] on icon at bounding box center [15, 67] width 12 height 12
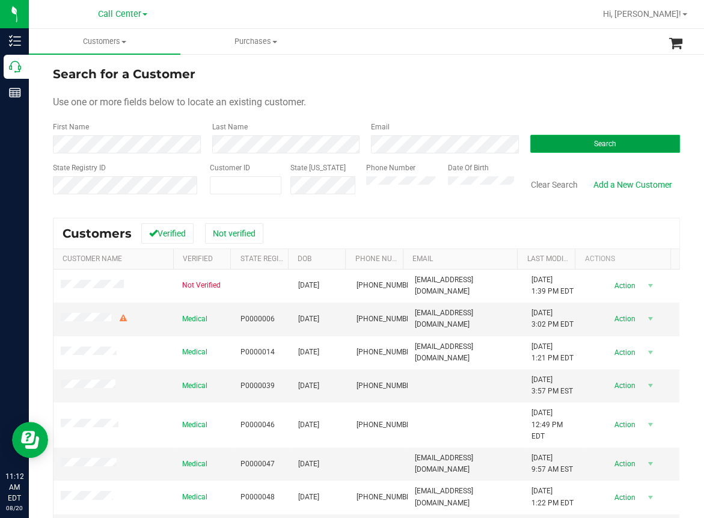
click at [594, 144] on span "Search" at bounding box center [605, 144] width 22 height 8
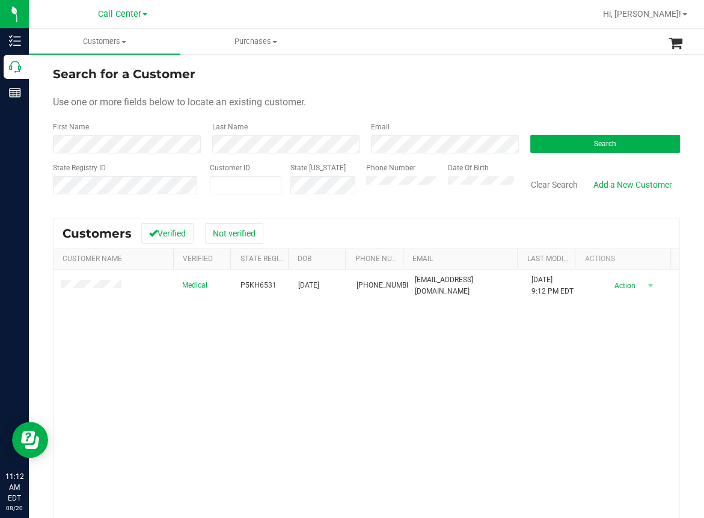
click at [283, 368] on div "Medical P5KH6531 [DATE] (863) 332-4319 [EMAIL_ADDRESS][DOMAIN_NAME] [DATE] 9:12…" at bounding box center [367, 433] width 626 height 326
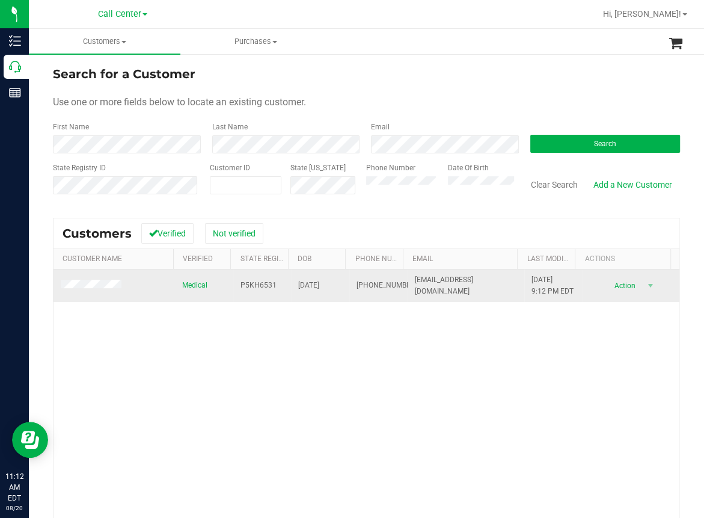
click at [247, 284] on span "P5KH6531" at bounding box center [259, 285] width 36 height 11
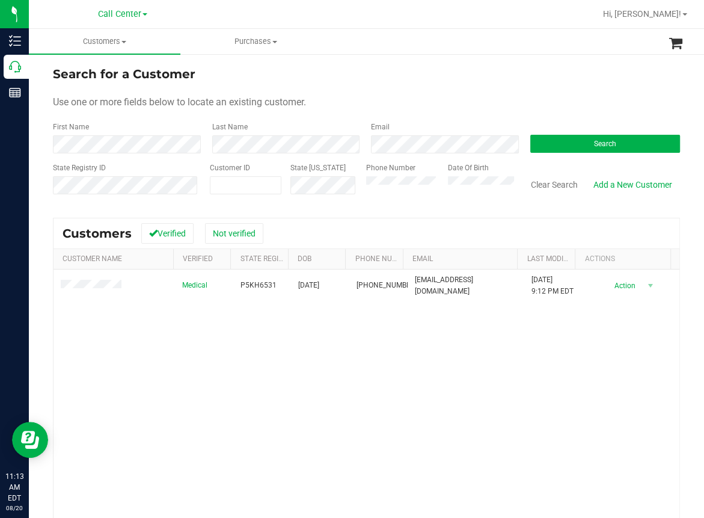
click at [323, 381] on div "Medical P5KH6531 [DATE] (863) 332-4319 [EMAIL_ADDRESS][DOMAIN_NAME] [DATE] 9:12…" at bounding box center [367, 433] width 626 height 326
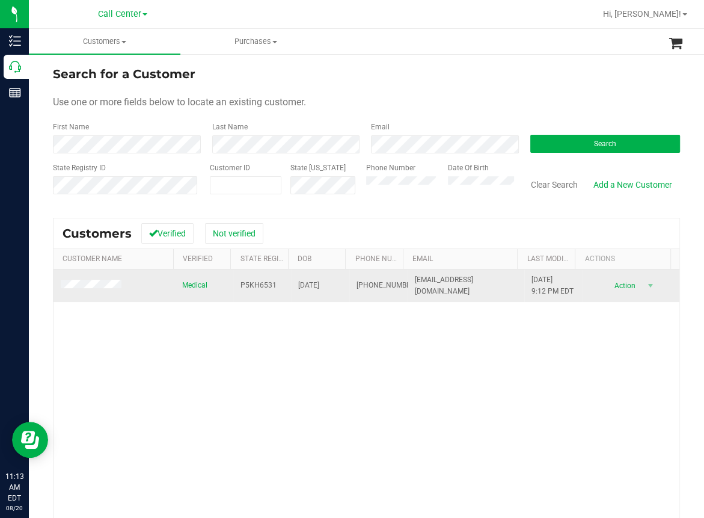
click at [308, 289] on span "[DATE]" at bounding box center [308, 285] width 21 height 11
click at [308, 288] on span "[DATE]" at bounding box center [308, 285] width 21 height 11
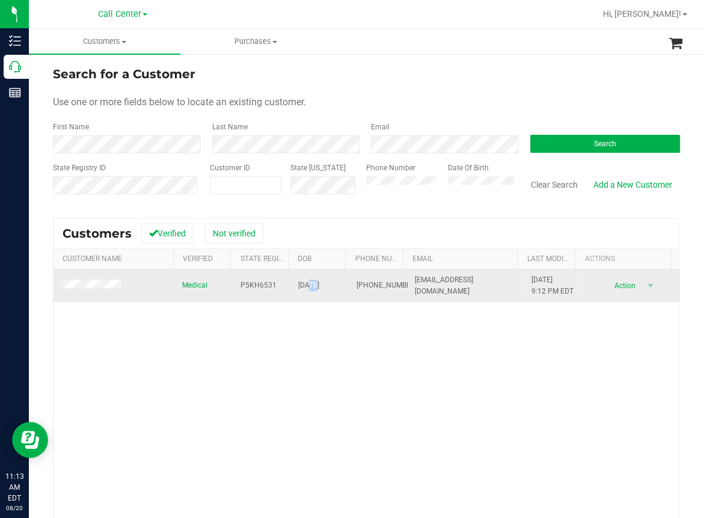
click at [308, 288] on span "[DATE]" at bounding box center [308, 285] width 21 height 11
copy span "[DATE]"
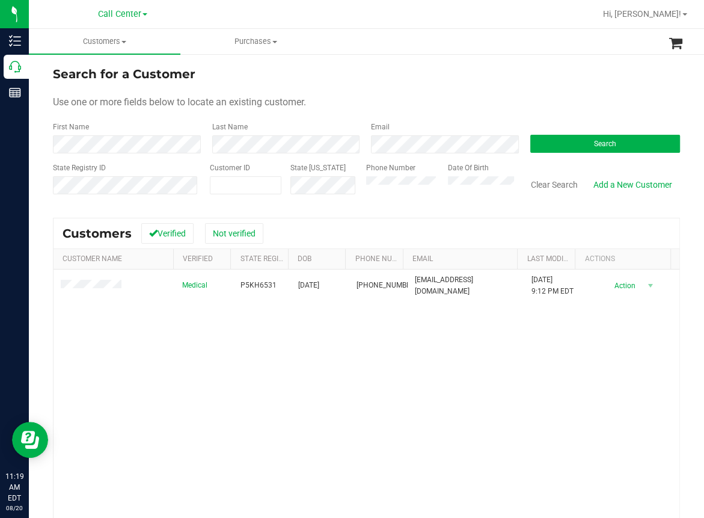
click at [134, 346] on div "Medical P5KH6531 [DATE] (863) 332-4319 [EMAIL_ADDRESS][DOMAIN_NAME] [DATE] 9:12…" at bounding box center [367, 433] width 626 height 326
click at [540, 182] on button "Clear Search" at bounding box center [554, 184] width 63 height 20
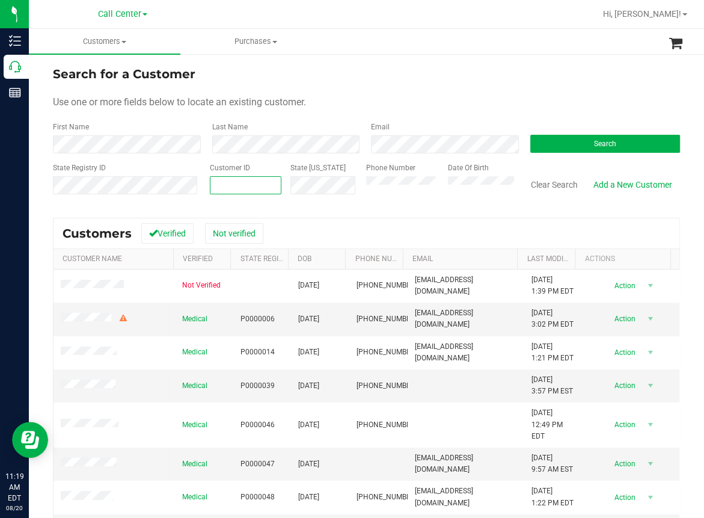
click at [211, 183] on span at bounding box center [246, 185] width 72 height 18
paste input "1578310"
type input "1578310"
click at [597, 144] on span "Search" at bounding box center [605, 144] width 22 height 8
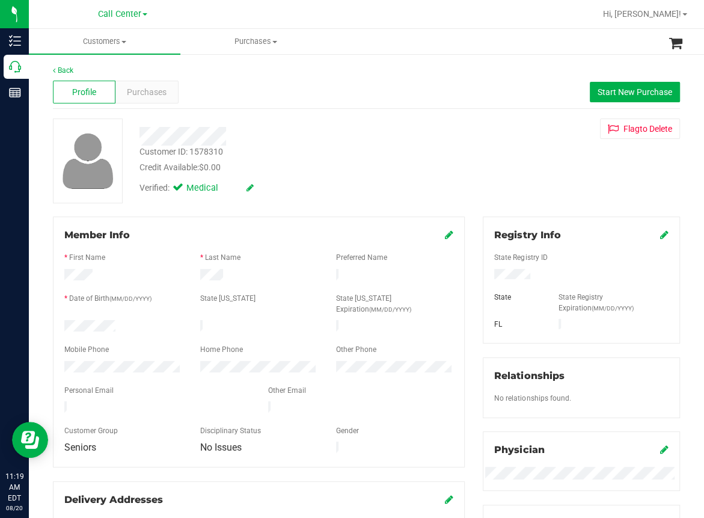
click at [323, 70] on div "Back" at bounding box center [366, 70] width 627 height 11
click at [158, 94] on span "Purchases" at bounding box center [147, 92] width 40 height 13
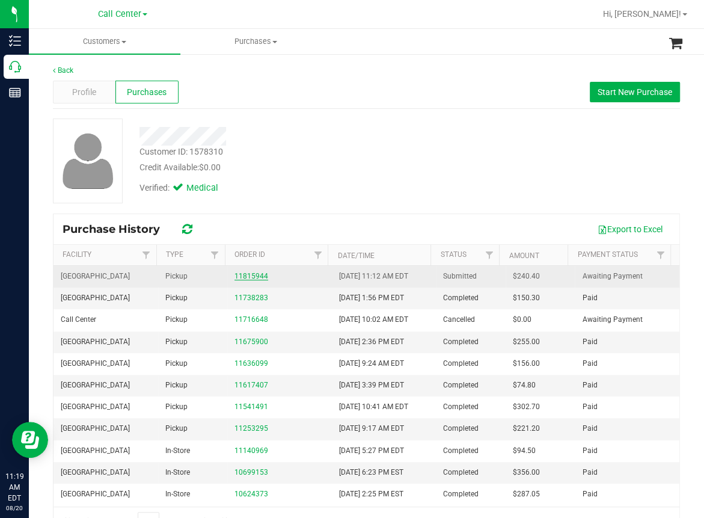
click at [250, 274] on link "11815944" at bounding box center [252, 276] width 34 height 8
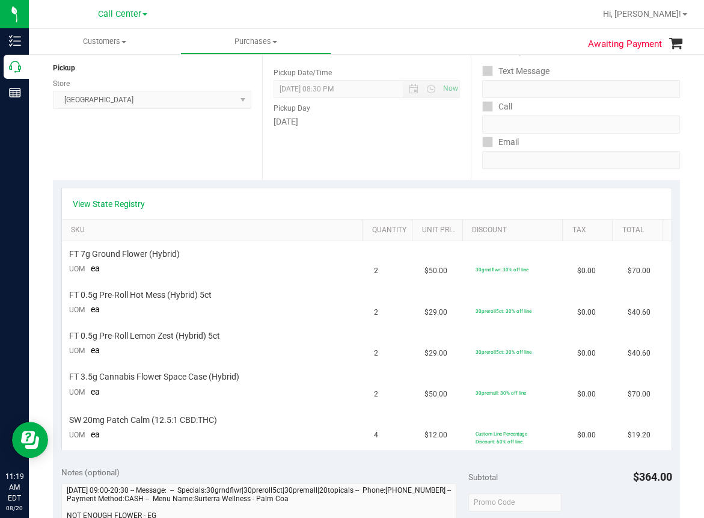
scroll to position [180, 0]
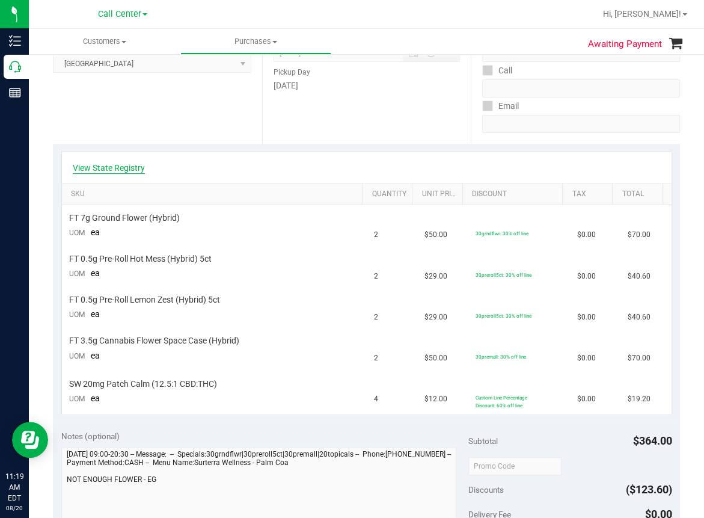
click at [111, 168] on link "View State Registry" at bounding box center [109, 168] width 72 height 12
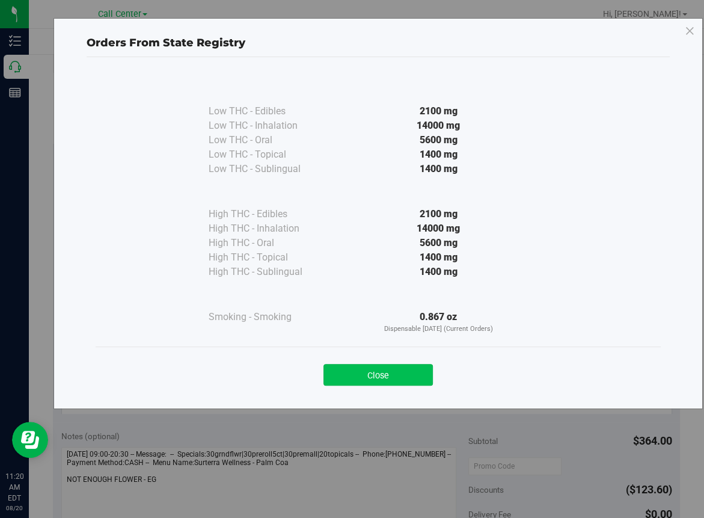
click at [374, 375] on button "Close" at bounding box center [378, 375] width 109 height 22
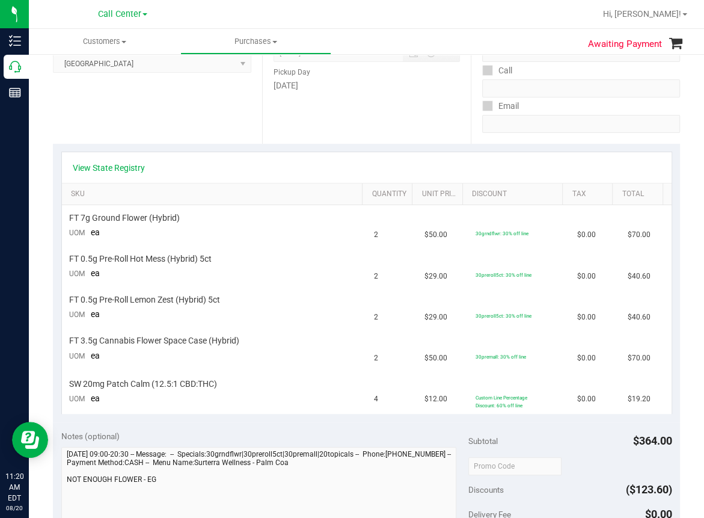
click at [205, 115] on div "Location Pickup Store [GEOGRAPHIC_DATA] WC Select Store [PERSON_NAME][GEOGRAPHI…" at bounding box center [157, 69] width 209 height 147
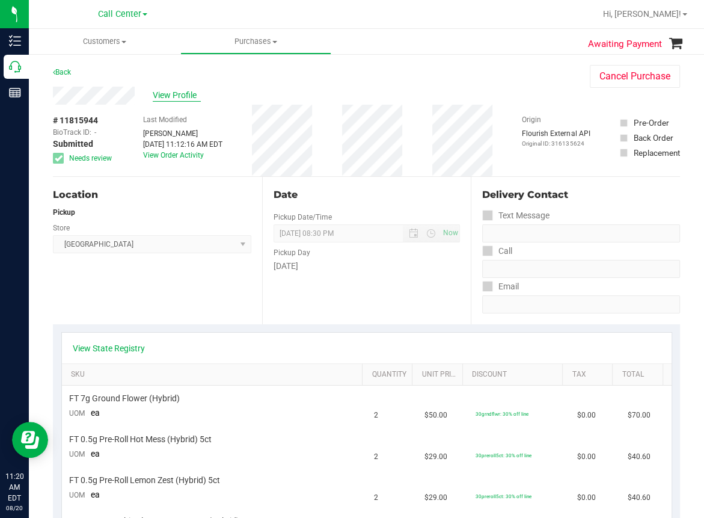
click at [189, 93] on span "View Profile" at bounding box center [177, 95] width 48 height 13
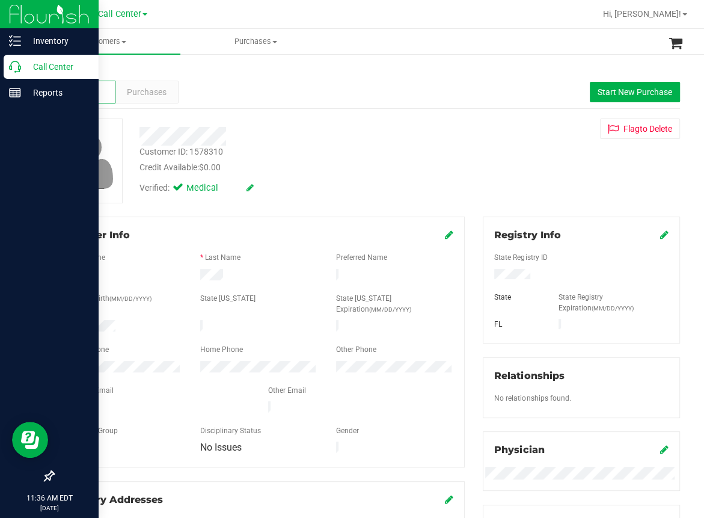
click at [15, 67] on icon at bounding box center [15, 67] width 12 height 12
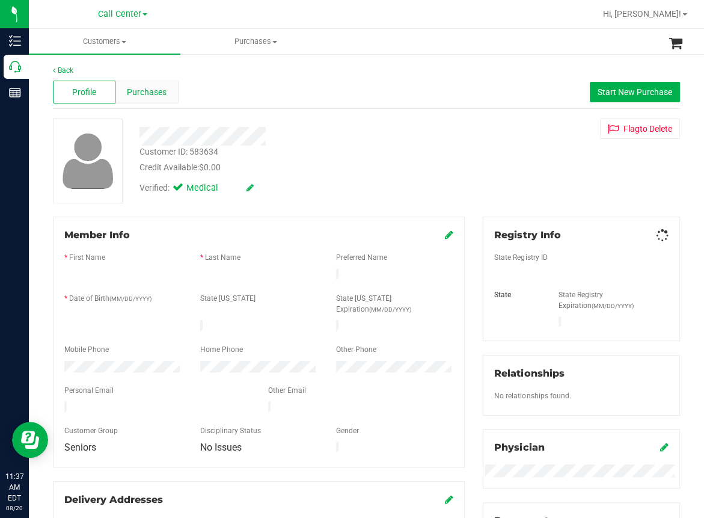
click at [161, 94] on span "Purchases" at bounding box center [147, 92] width 40 height 13
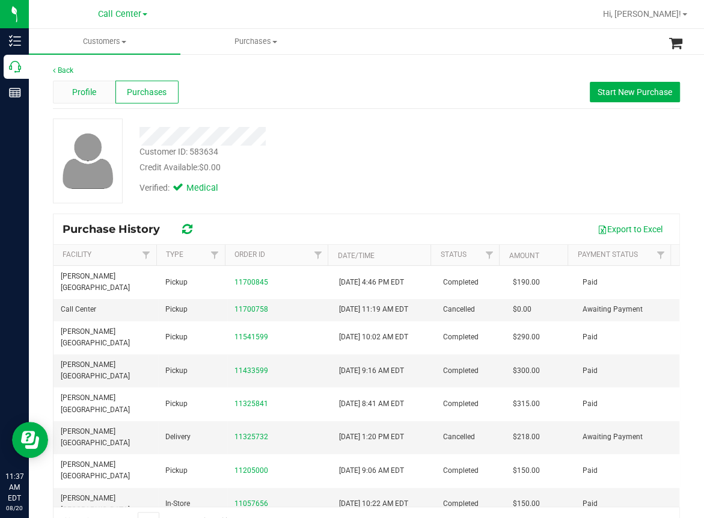
click at [80, 91] on span "Profile" at bounding box center [84, 92] width 24 height 13
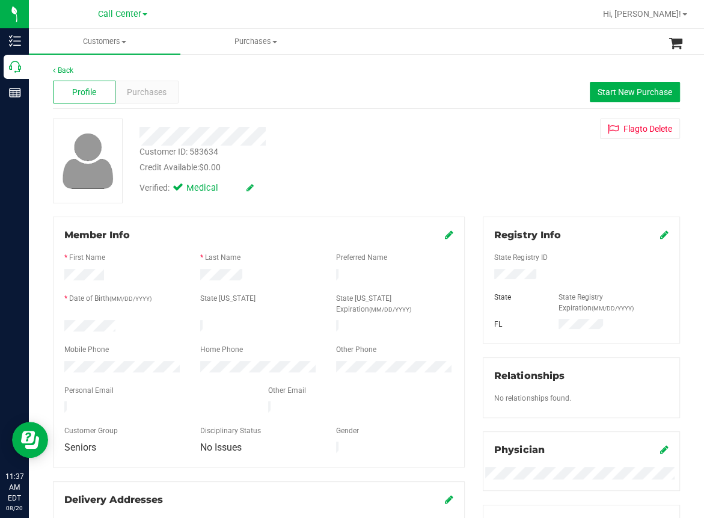
click at [312, 193] on div "Verified: Medical" at bounding box center [292, 187] width 323 height 26
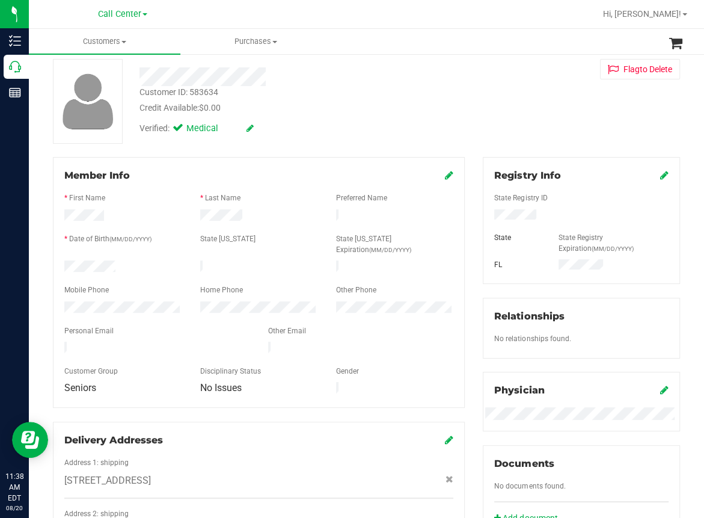
scroll to position [60, 0]
drag, startPoint x: 63, startPoint y: 456, endPoint x: 119, endPoint y: 458, distance: 56.6
click at [119, 473] on div "[STREET_ADDRESS]" at bounding box center [258, 480] width 407 height 14
click at [311, 96] on div "Customer ID: 583634 Credit Available: $0.00" at bounding box center [292, 99] width 323 height 28
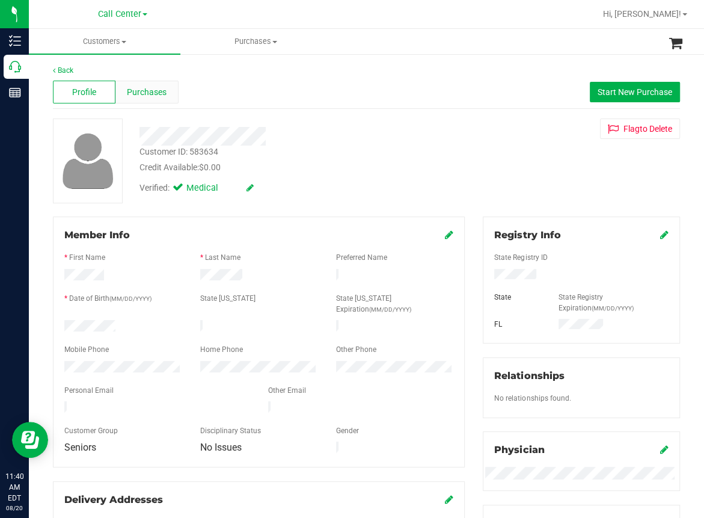
click at [153, 90] on span "Purchases" at bounding box center [147, 92] width 40 height 13
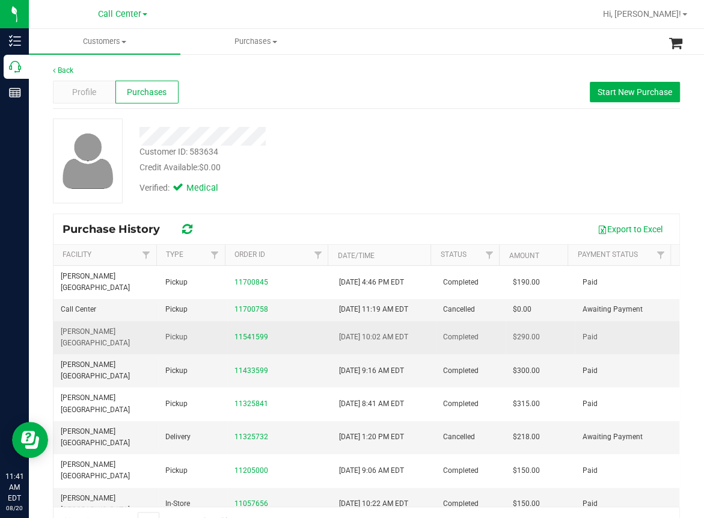
drag, startPoint x: 205, startPoint y: 328, endPoint x: 220, endPoint y: 327, distance: 15.7
click at [220, 327] on td "Pickup" at bounding box center [193, 337] width 70 height 33
click at [248, 333] on link "11541599" at bounding box center [252, 337] width 34 height 8
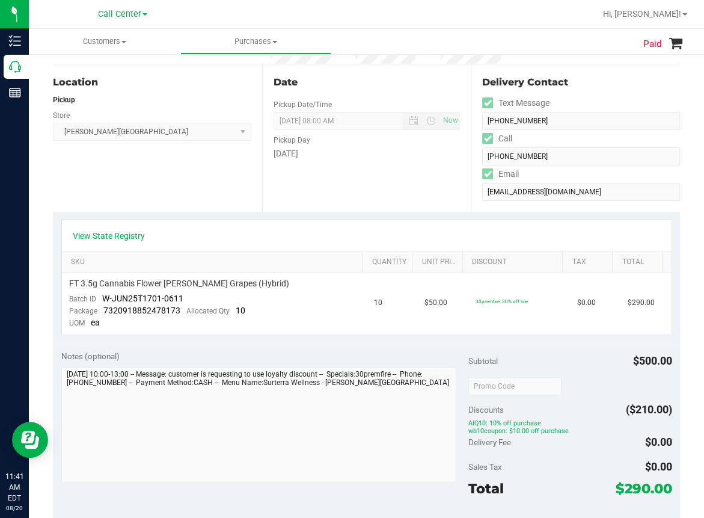
scroll to position [120, 0]
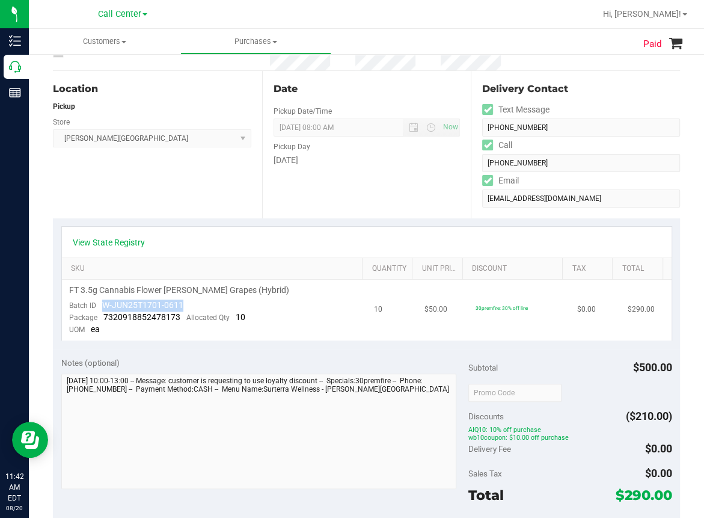
drag, startPoint x: 100, startPoint y: 301, endPoint x: 189, endPoint y: 307, distance: 89.2
click at [189, 307] on td "FT 3.5g Cannabis Flower [PERSON_NAME] Grapes (Hybrid) Batch ID W-JUN25T1701-061…" at bounding box center [214, 310] width 305 height 61
copy span "W-JUN25T1701-0611"
click at [224, 198] on div "Location Pickup Store [PERSON_NAME][GEOGRAPHIC_DATA] WC Select Store [PERSON_NA…" at bounding box center [157, 144] width 209 height 147
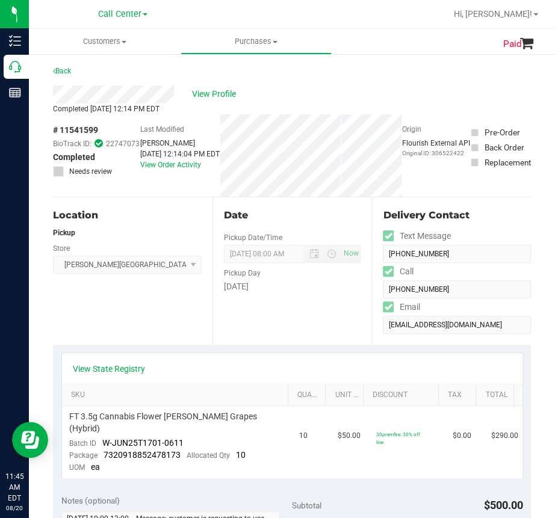
scroll to position [0, 0]
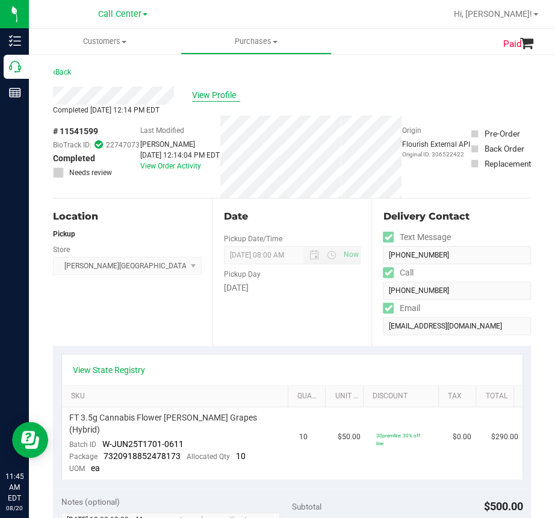
click at [225, 94] on span "View Profile" at bounding box center [216, 95] width 48 height 13
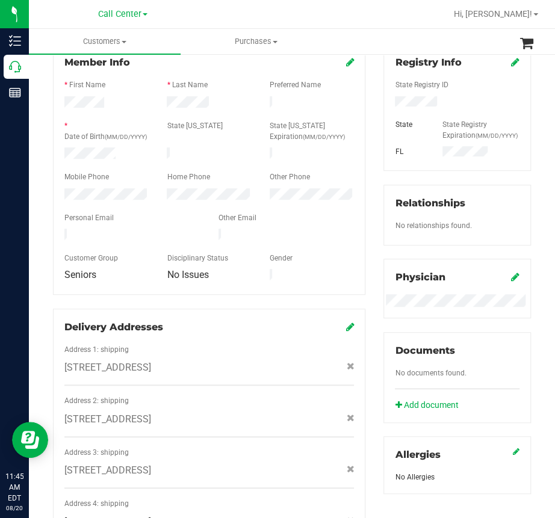
scroll to position [180, 0]
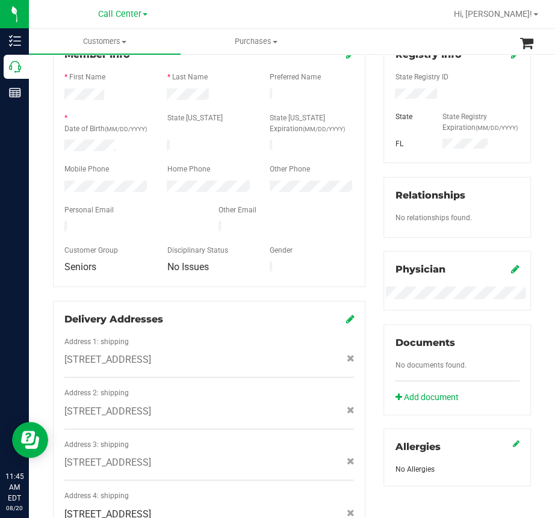
drag, startPoint x: 64, startPoint y: 359, endPoint x: 115, endPoint y: 363, distance: 51.3
click at [118, 363] on span "[STREET_ADDRESS]" at bounding box center [107, 360] width 87 height 14
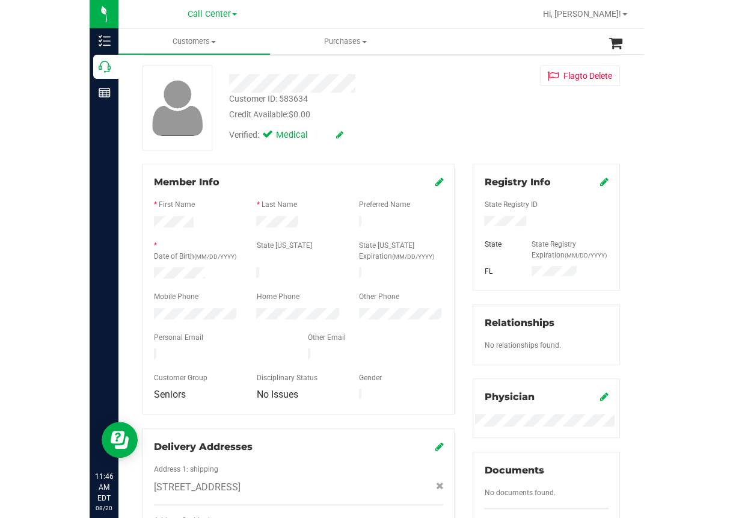
scroll to position [0, 0]
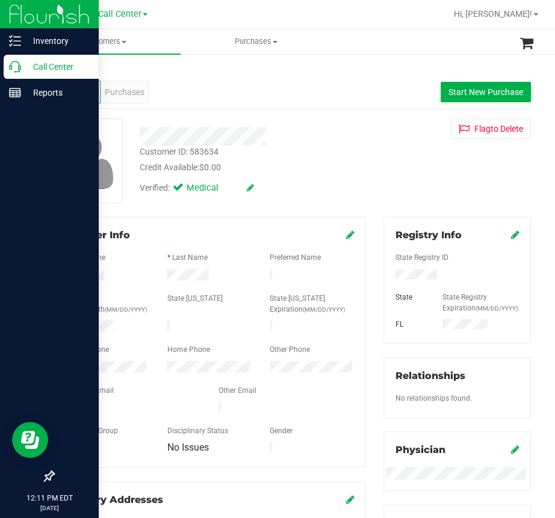
click at [22, 73] on p "Call Center" at bounding box center [57, 67] width 72 height 14
